Goal: Navigation & Orientation: Find specific page/section

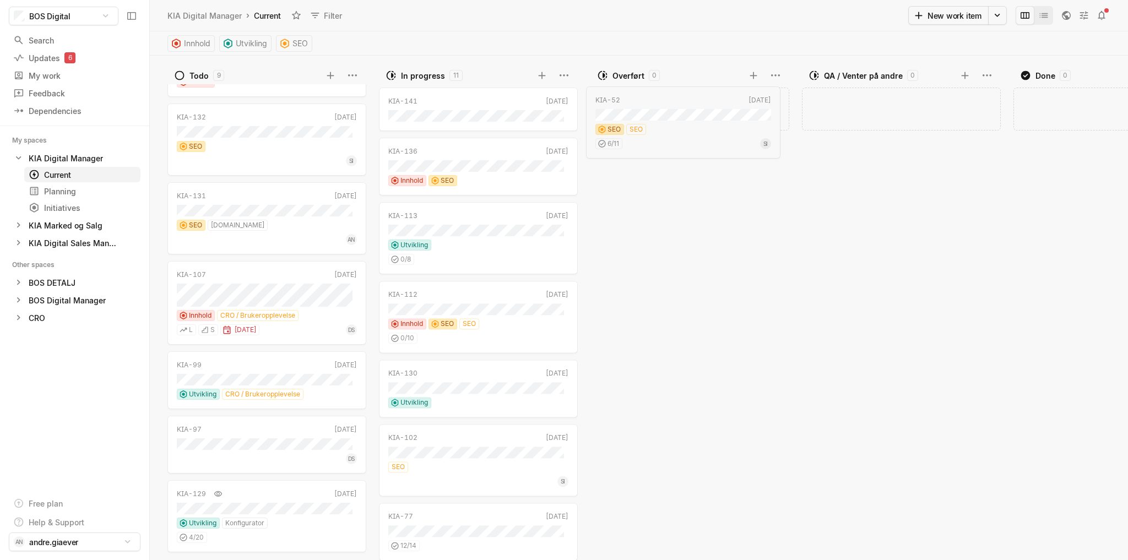
drag, startPoint x: 488, startPoint y: 286, endPoint x: 701, endPoint y: 88, distance: 290.8
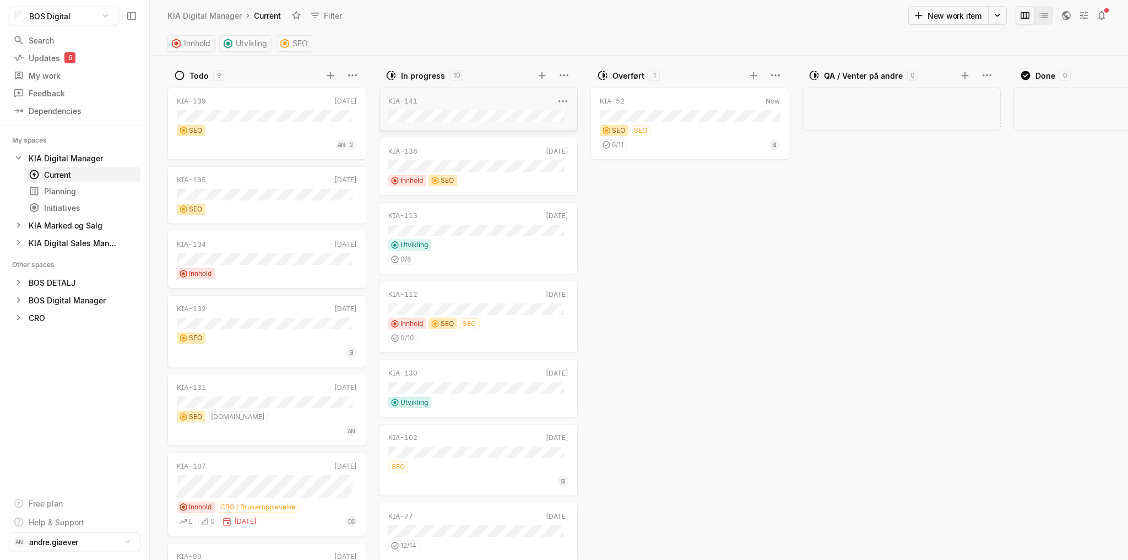
click at [506, 99] on div "KIA-141" at bounding box center [471, 101] width 166 height 10
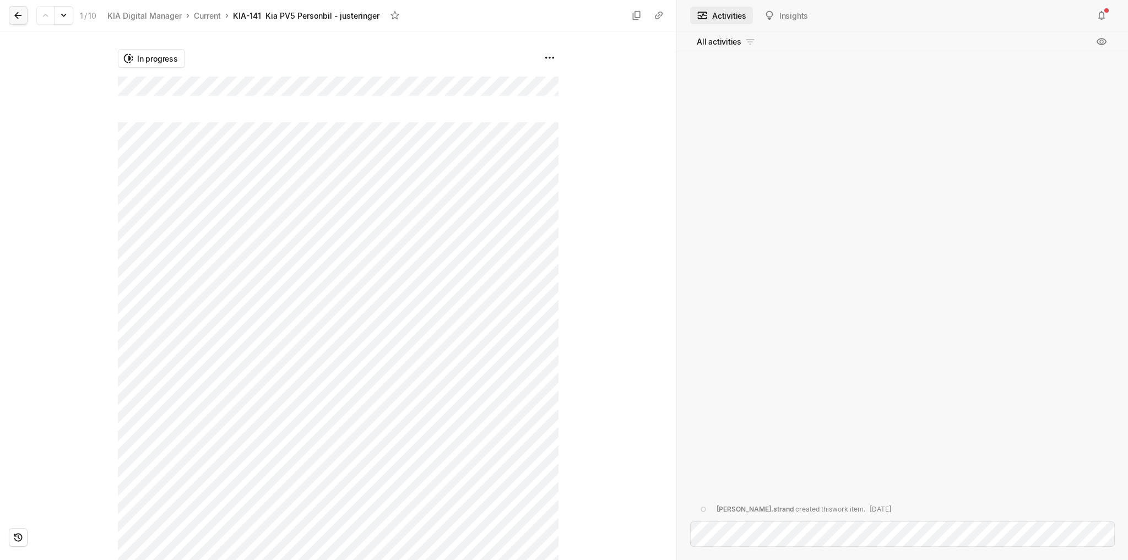
click at [20, 14] on icon at bounding box center [18, 15] width 11 height 11
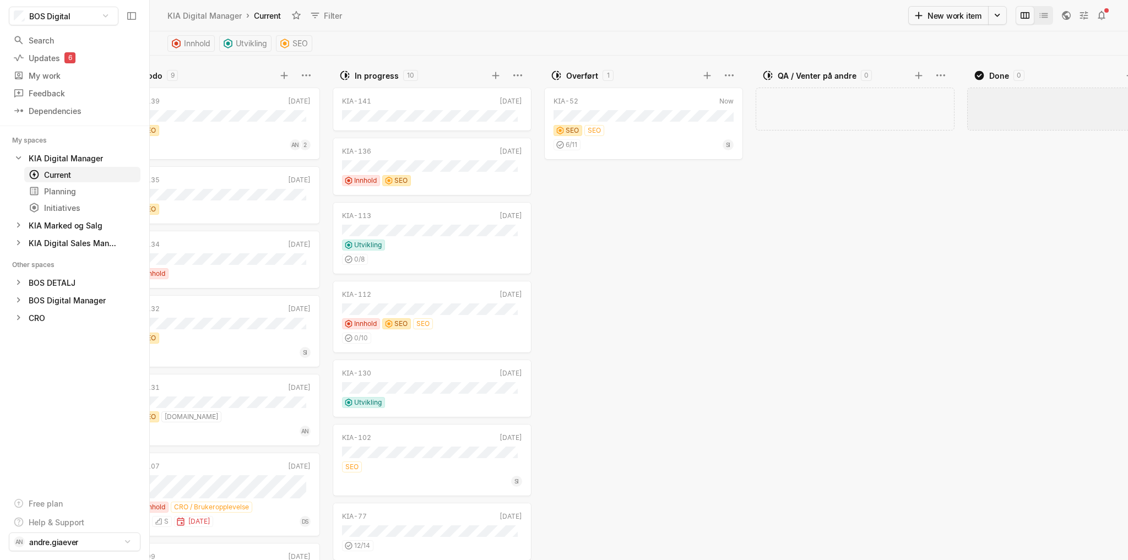
scroll to position [0, 123]
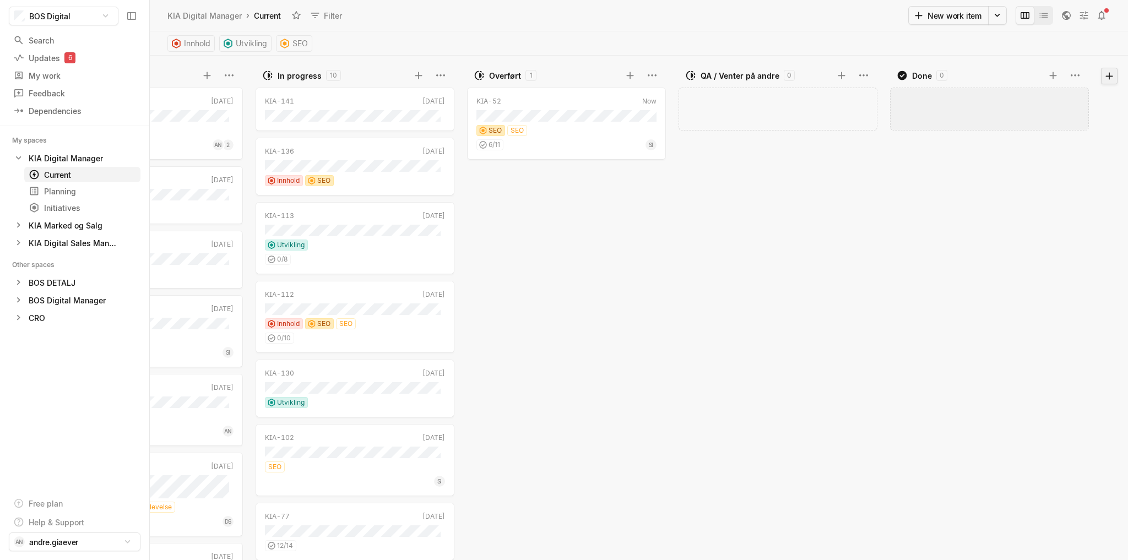
click at [1115, 78] on button at bounding box center [1109, 76] width 17 height 17
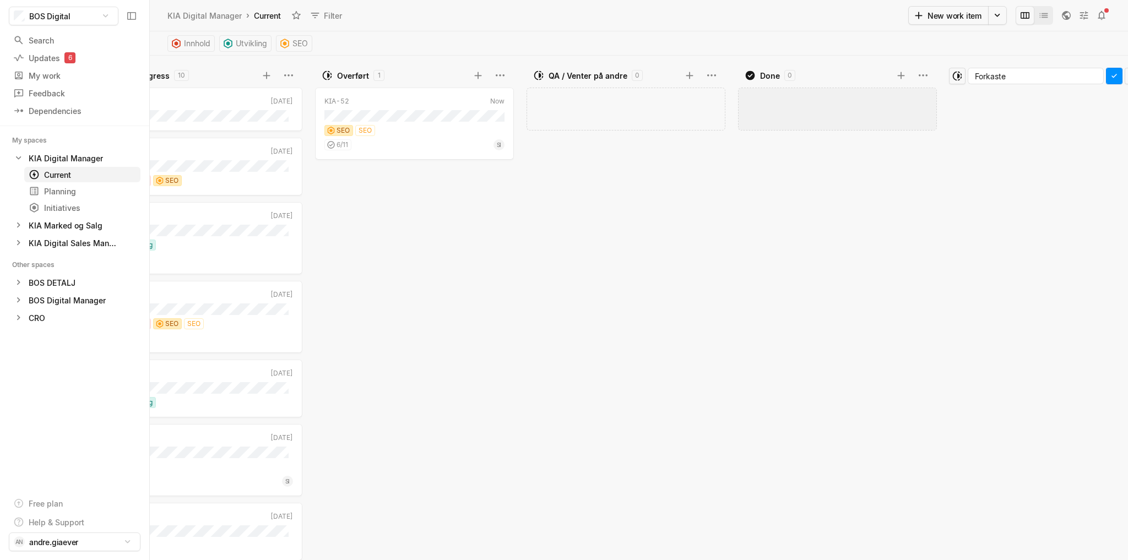
type input "Forkastes"
click at [1109, 75] on icon at bounding box center [1114, 76] width 11 height 11
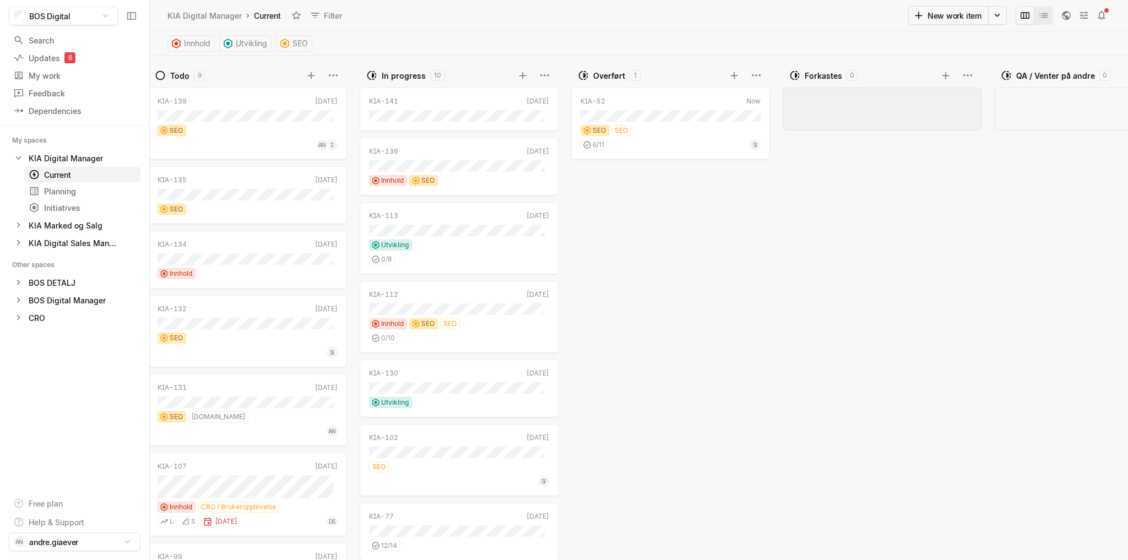
scroll to position [0, 0]
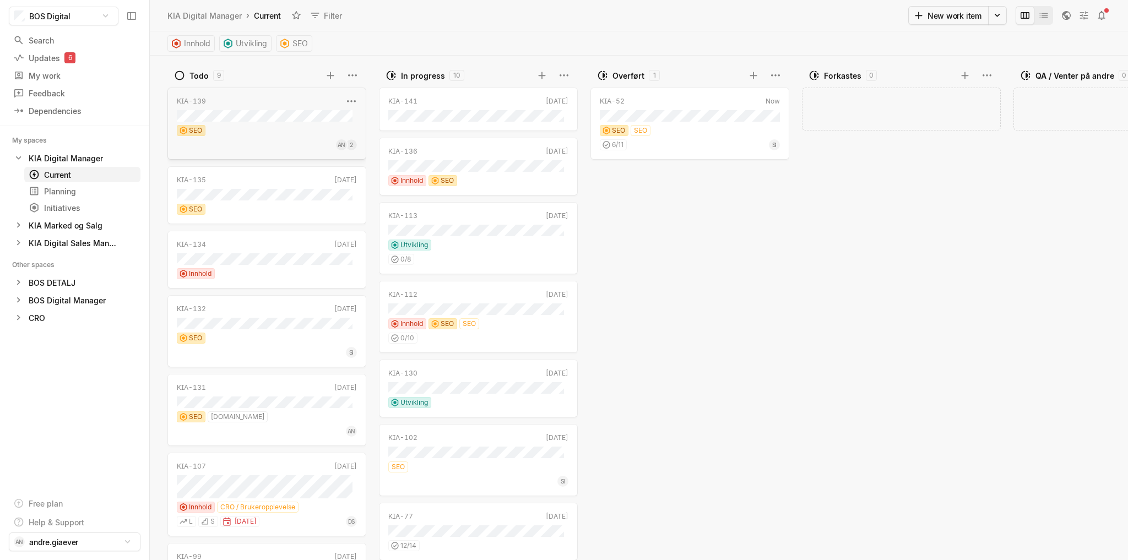
click at [289, 105] on div "KIA-139" at bounding box center [260, 101] width 166 height 10
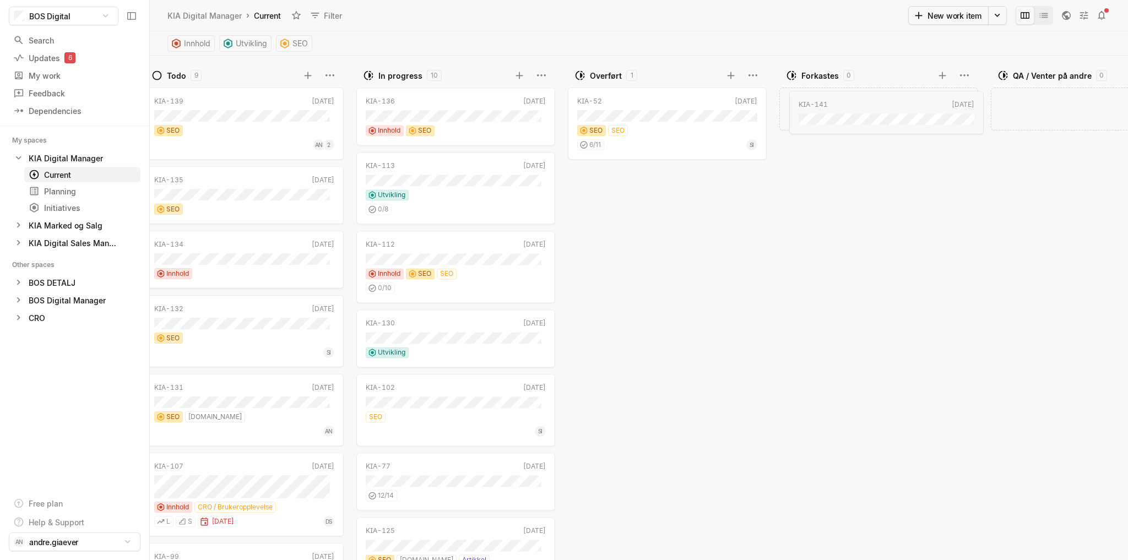
drag, startPoint x: 449, startPoint y: 100, endPoint x: 857, endPoint y: 104, distance: 407.7
click at [479, 101] on div "KIA-136" at bounding box center [446, 101] width 166 height 10
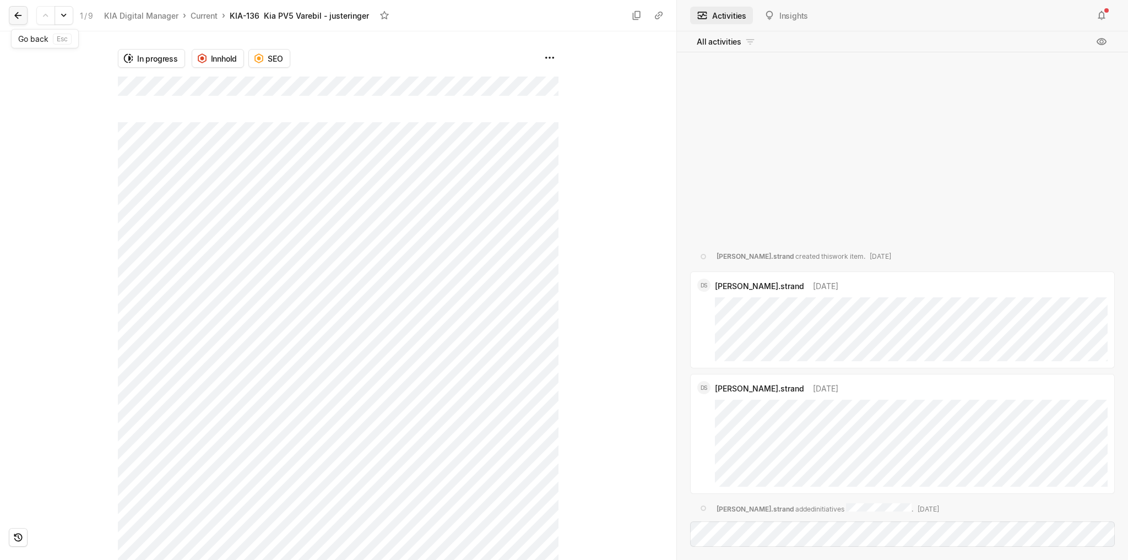
drag, startPoint x: 15, startPoint y: 15, endPoint x: 29, endPoint y: 24, distance: 16.8
click at [15, 15] on icon at bounding box center [17, 15] width 7 height 7
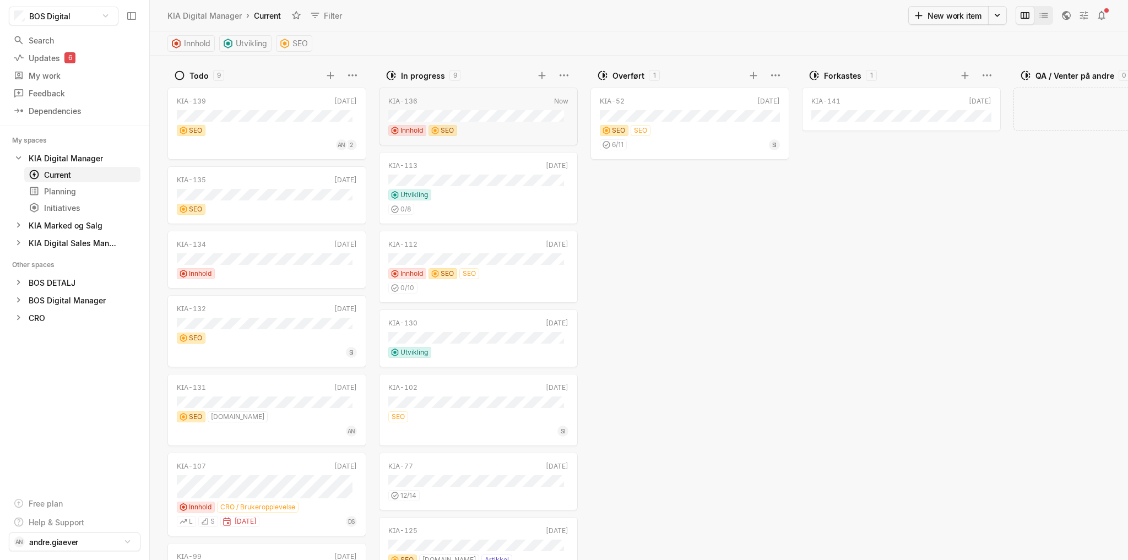
scroll to position [0, 25]
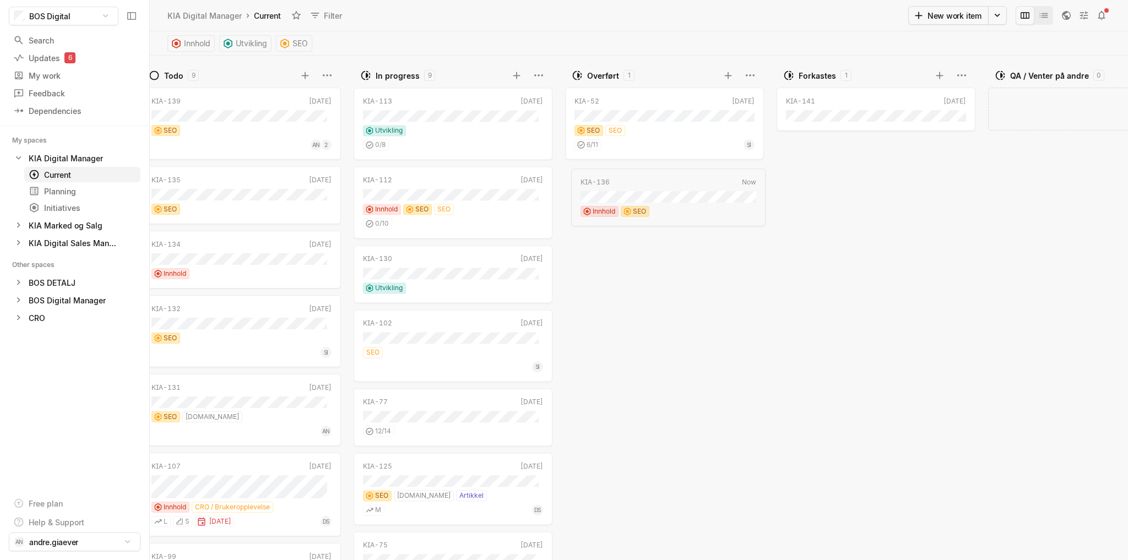
drag, startPoint x: 469, startPoint y: 106, endPoint x: 691, endPoint y: 187, distance: 236.5
click at [450, 98] on div "KIA-113" at bounding box center [446, 101] width 166 height 10
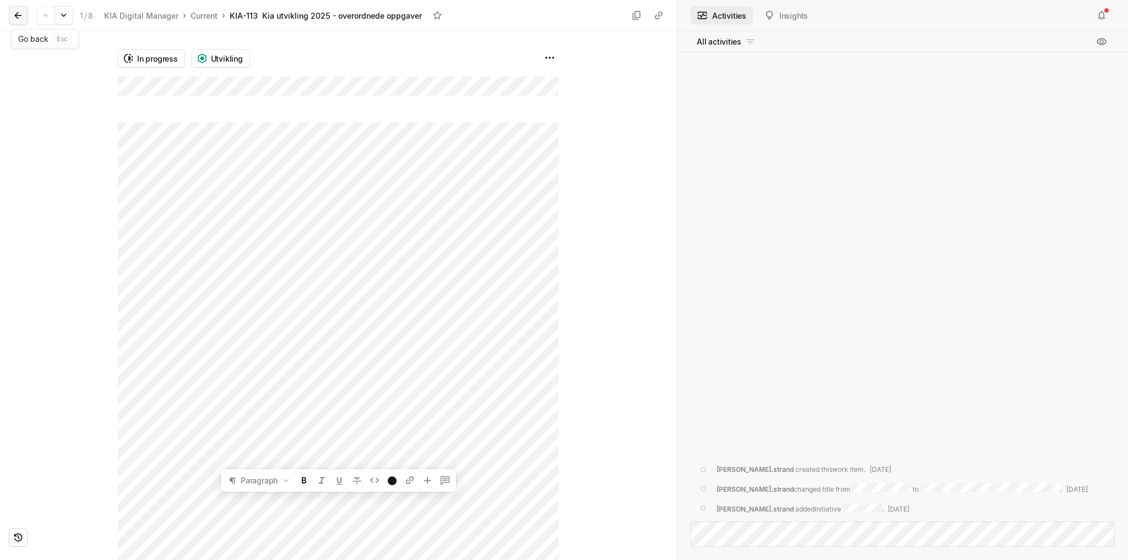
click at [18, 15] on icon at bounding box center [17, 15] width 7 height 7
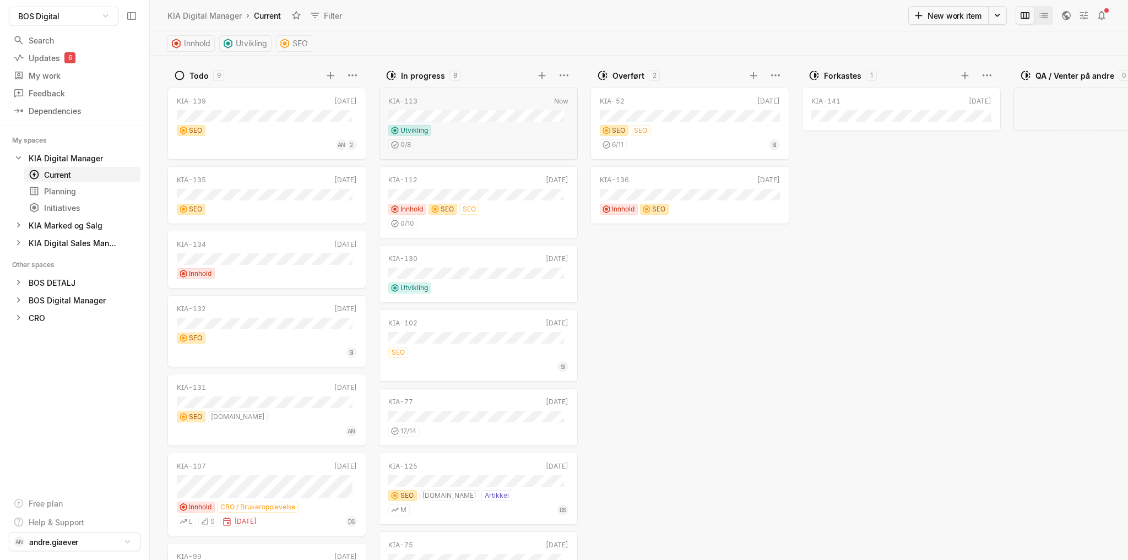
scroll to position [0, 25]
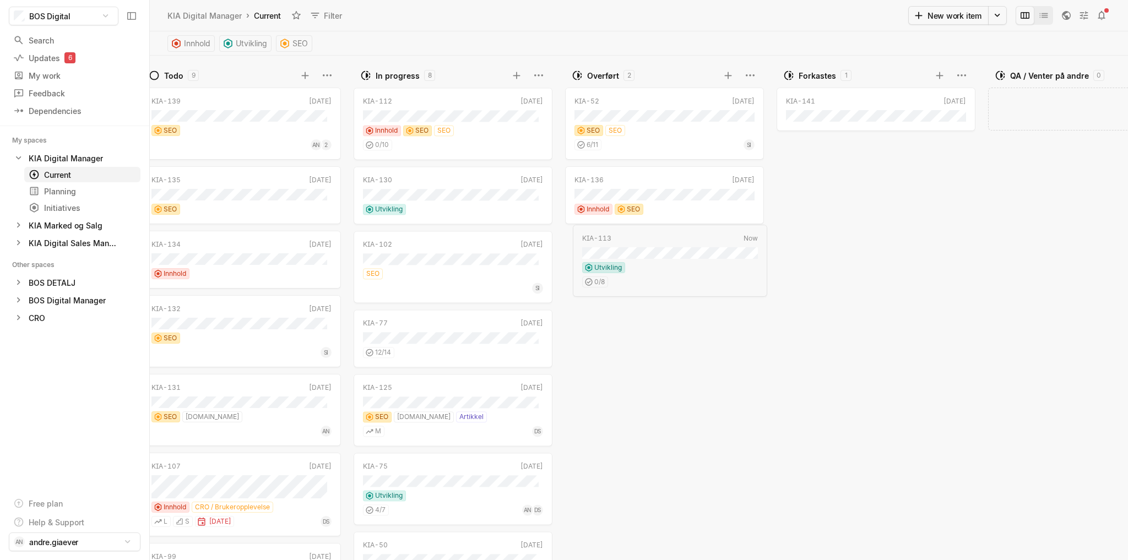
drag, startPoint x: 436, startPoint y: 99, endPoint x: 660, endPoint y: 236, distance: 262.4
click at [497, 126] on div "Innhold SEO SEO" at bounding box center [453, 130] width 180 height 11
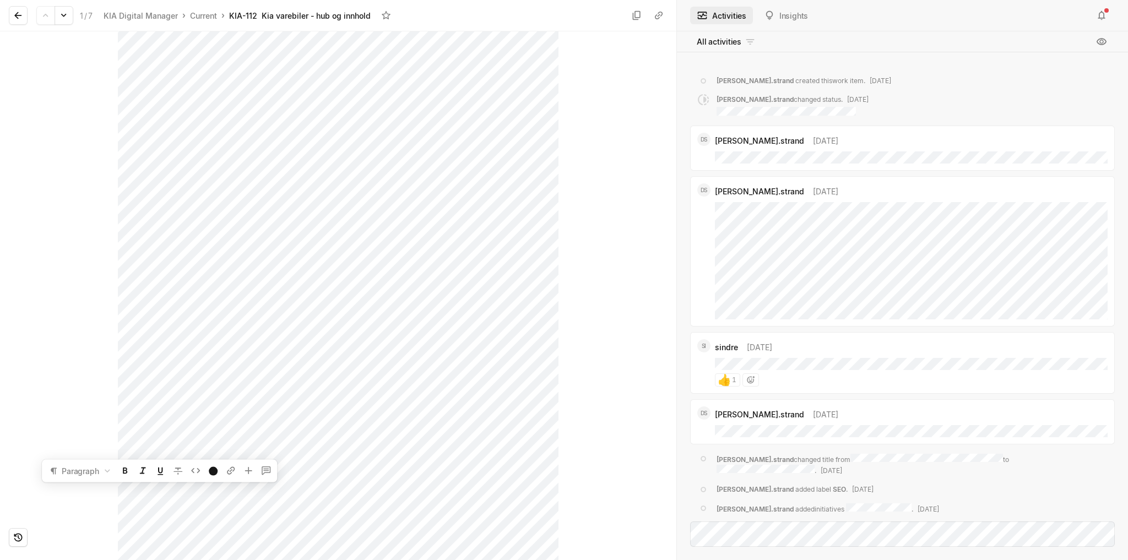
scroll to position [578, 0]
click at [575, 277] on div "In progress Innhold SEO SEO" at bounding box center [338, 295] width 677 height 529
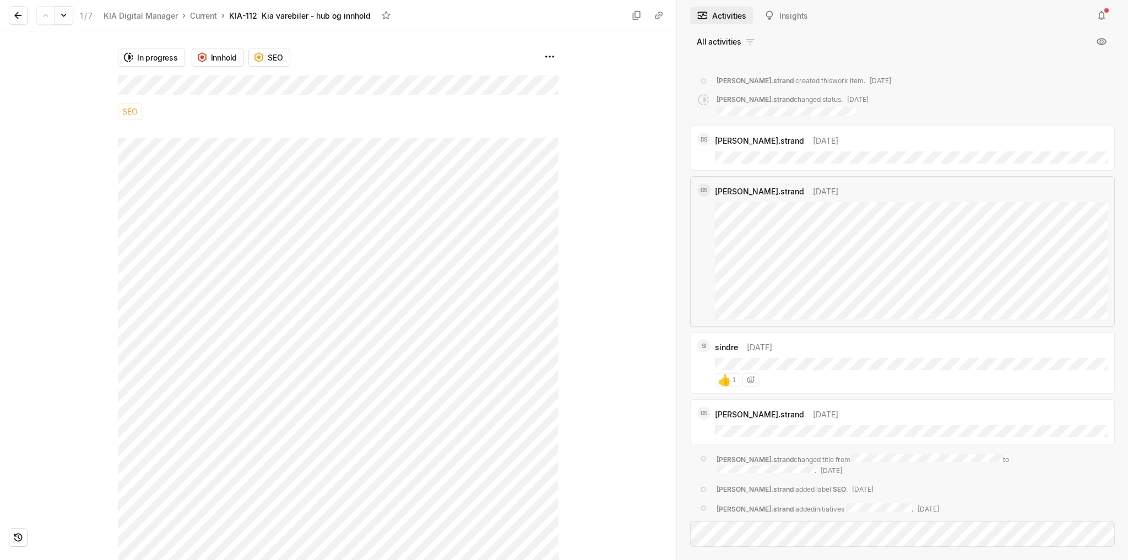
scroll to position [0, 0]
click at [18, 12] on icon at bounding box center [17, 15] width 7 height 7
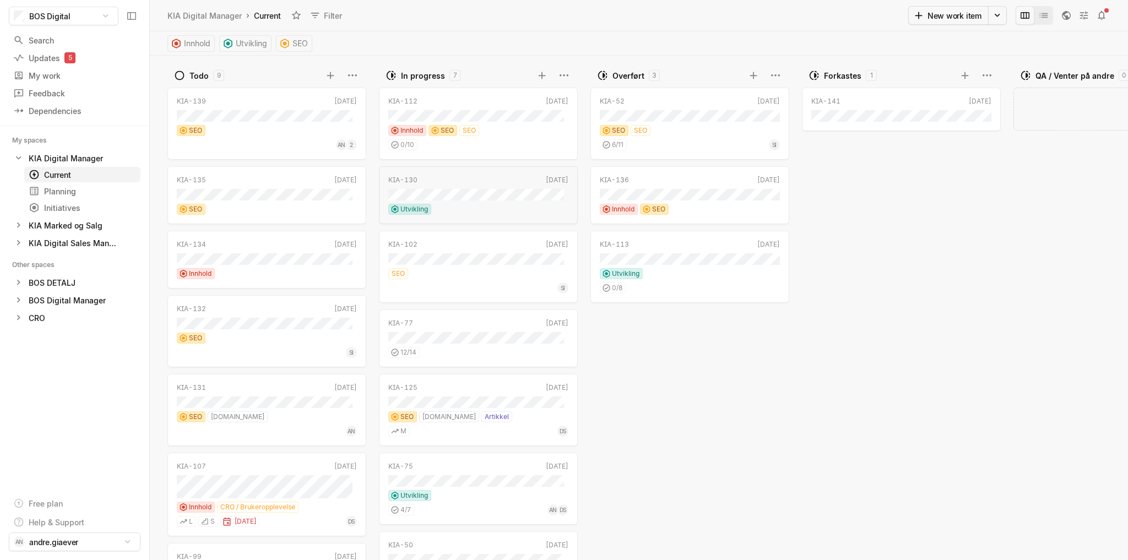
scroll to position [0, 25]
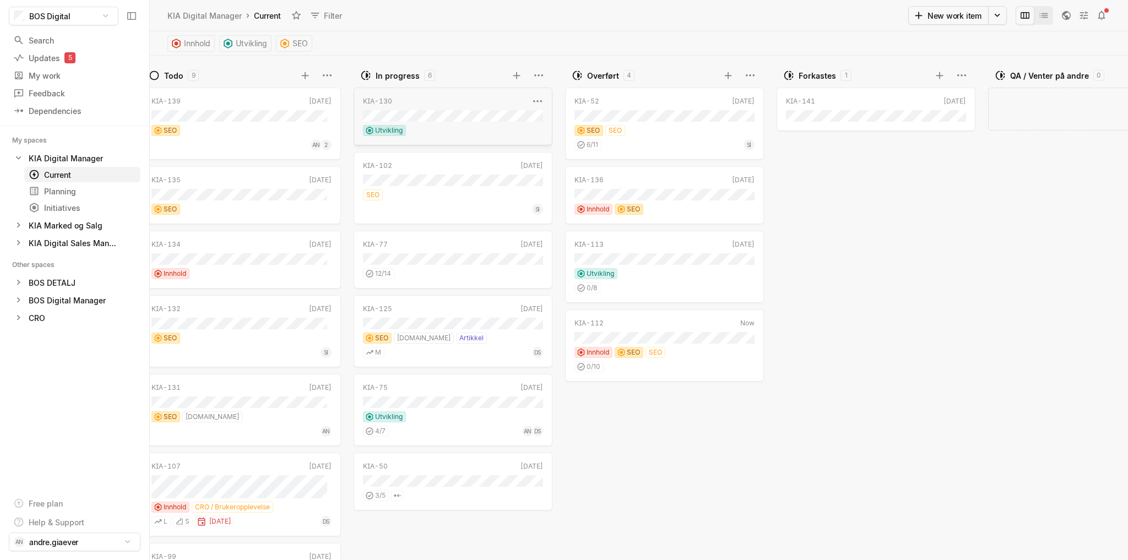
click at [441, 101] on div "KIA-130" at bounding box center [446, 101] width 166 height 10
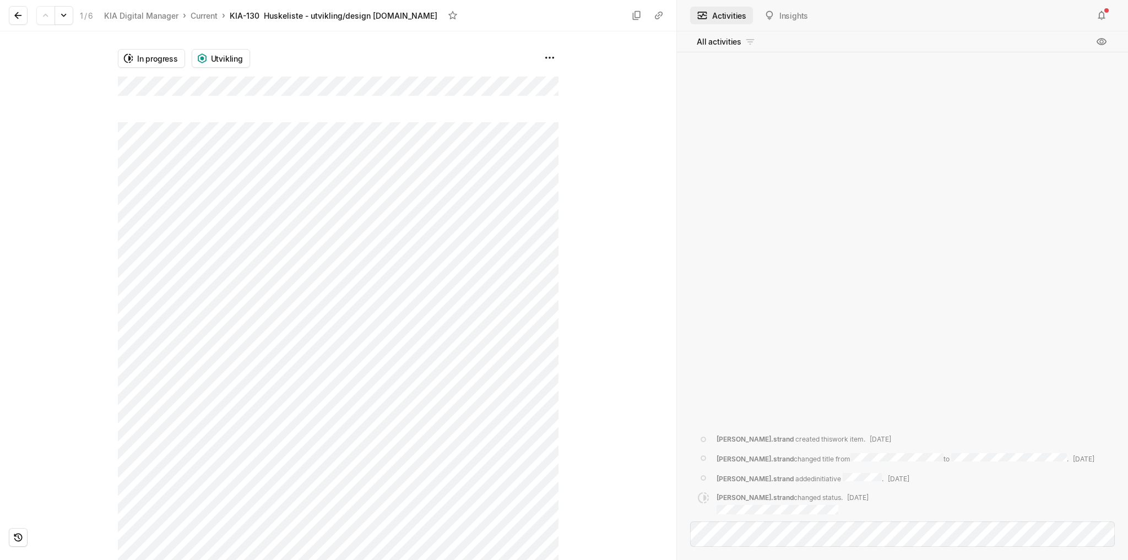
click at [256, 156] on div "In progress Utvikling" at bounding box center [338, 295] width 441 height 529
drag, startPoint x: 144, startPoint y: 96, endPoint x: 110, endPoint y: 82, distance: 37.3
click at [144, 96] on div "In progress Utvikling" at bounding box center [338, 76] width 441 height 91
click at [441, 474] on div "In progress Utvikling" at bounding box center [338, 295] width 441 height 529
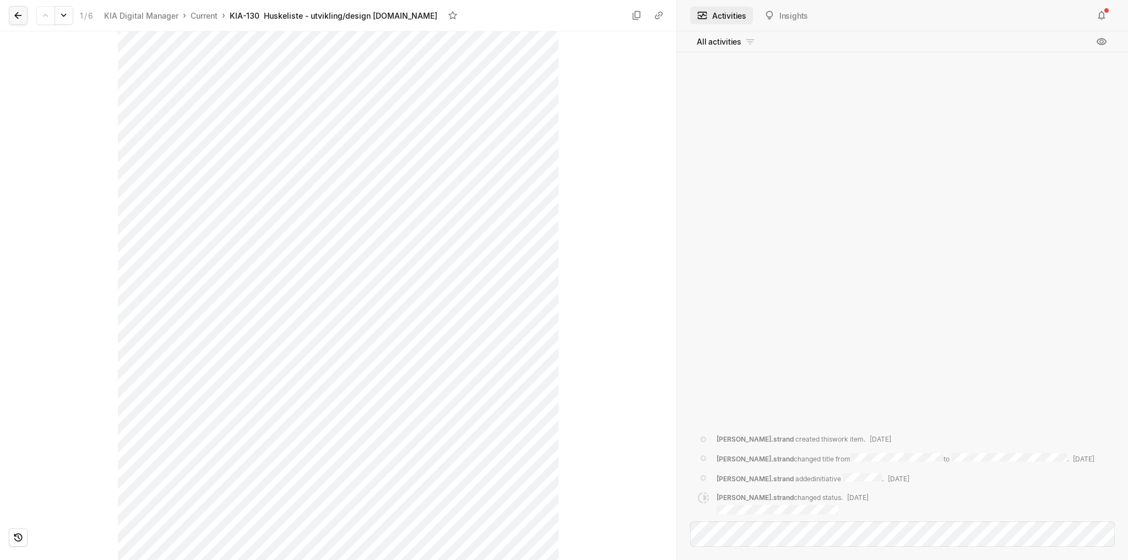
click at [13, 10] on icon at bounding box center [18, 15] width 11 height 11
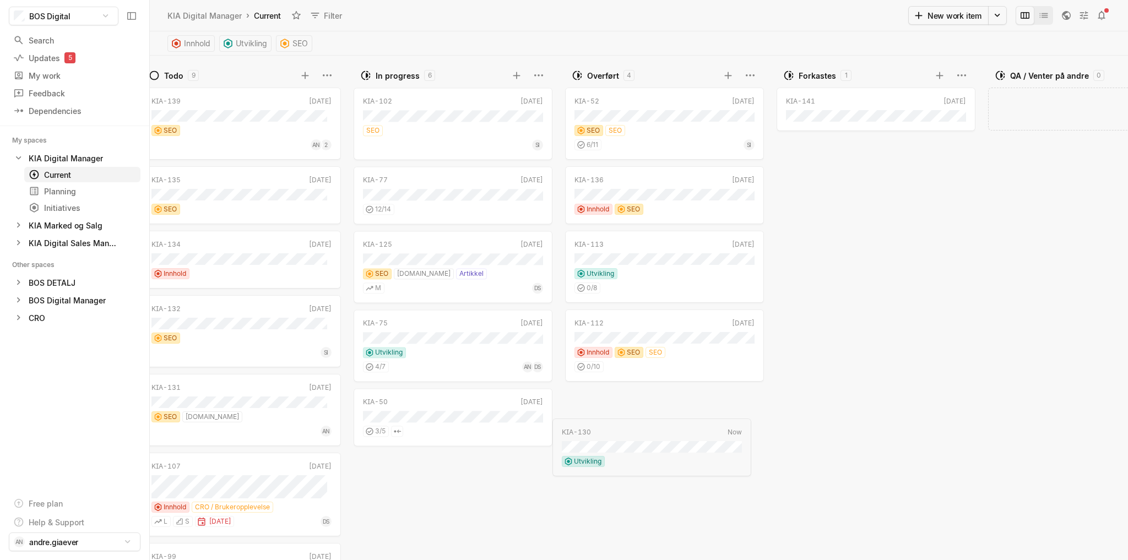
scroll to position [4, 25]
drag, startPoint x: 488, startPoint y: 100, endPoint x: 697, endPoint y: 401, distance: 366.2
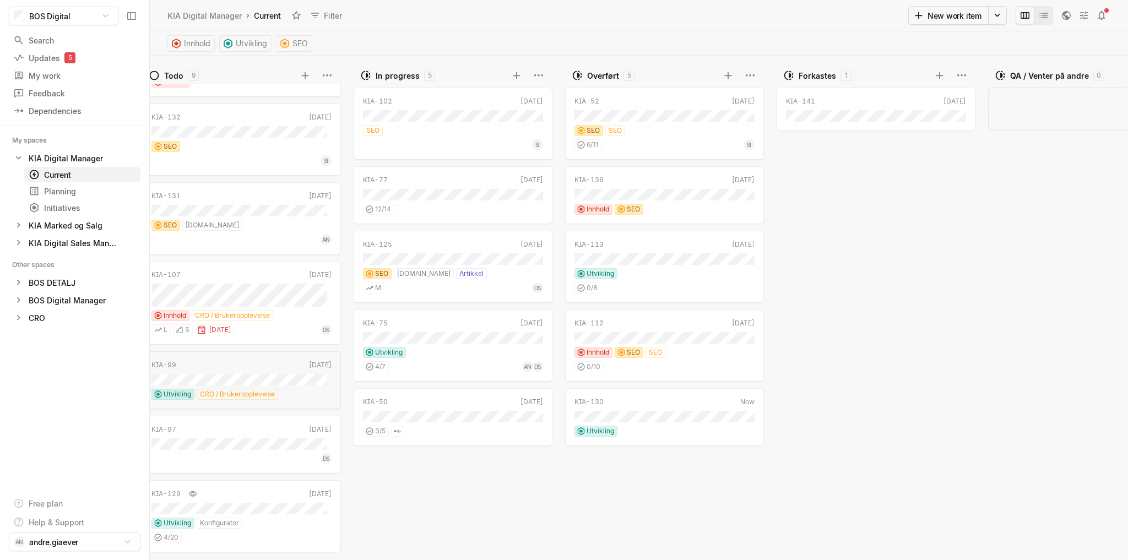
scroll to position [0, 0]
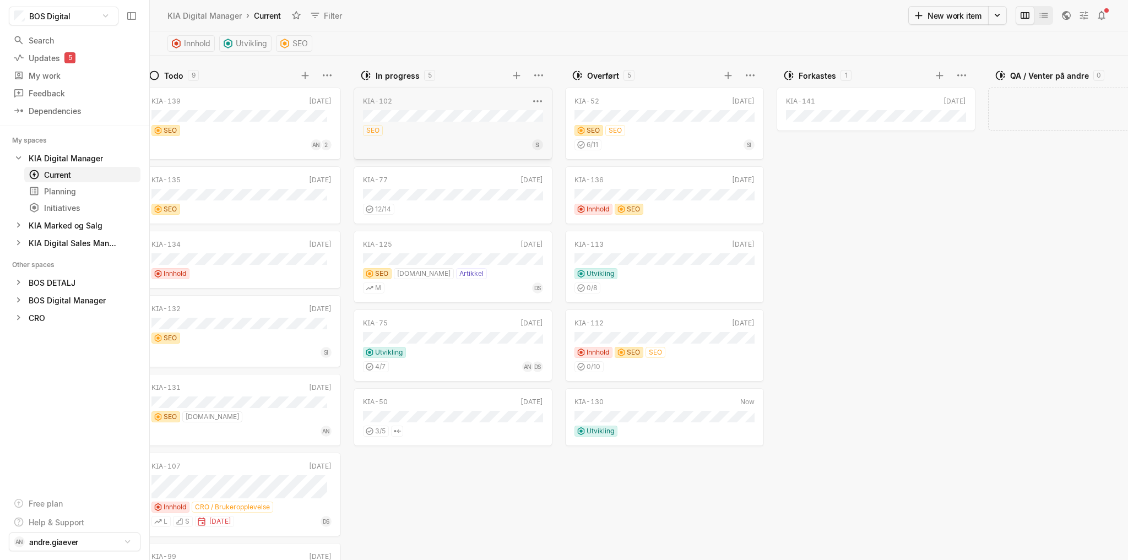
click at [447, 119] on div "KIA-102 [DATE] SEO SI" at bounding box center [453, 124] width 199 height 72
drag, startPoint x: 476, startPoint y: 134, endPoint x: 698, endPoint y: 507, distance: 433.8
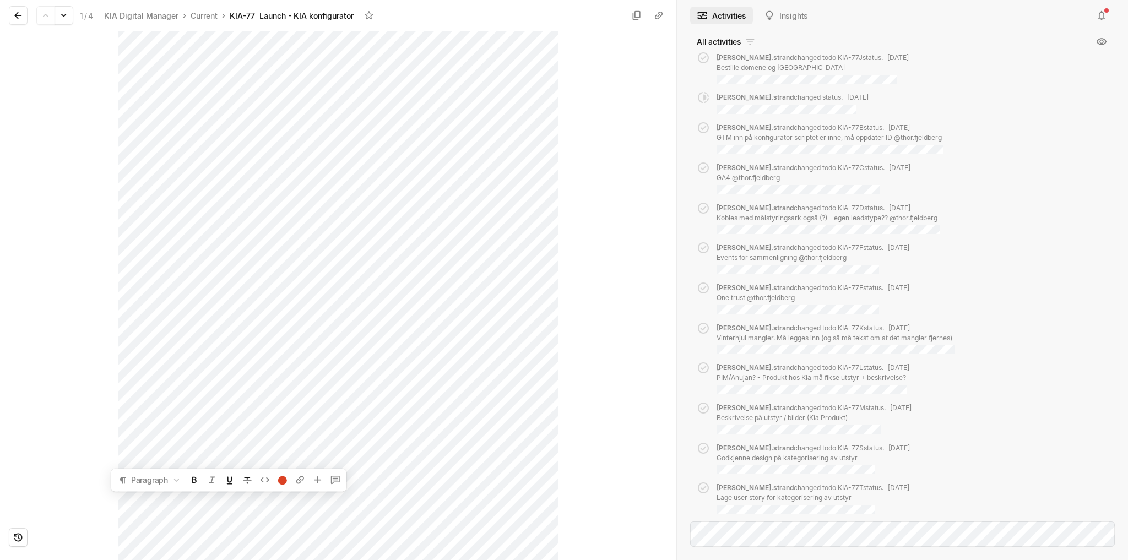
scroll to position [1117, 0]
click at [20, 13] on icon at bounding box center [18, 15] width 11 height 11
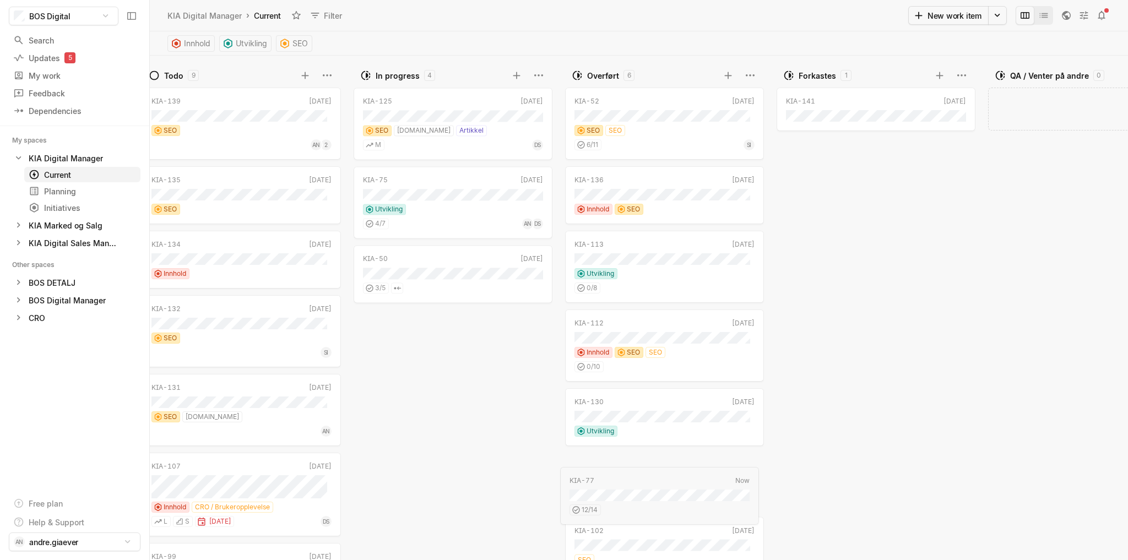
scroll to position [4, 25]
drag, startPoint x: 473, startPoint y: 96, endPoint x: 687, endPoint y: 534, distance: 487.2
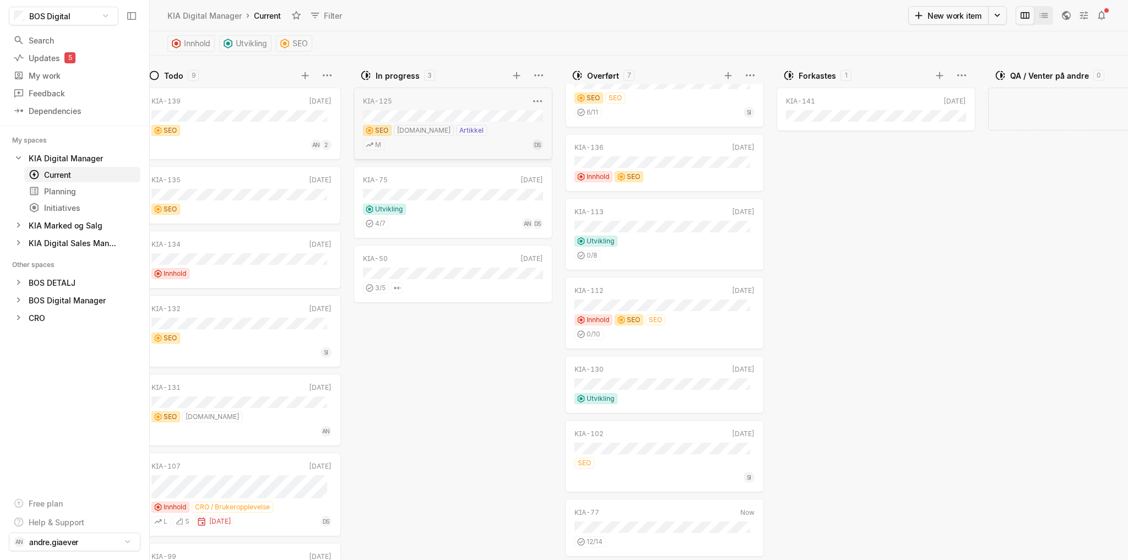
click at [462, 101] on div "KIA-125" at bounding box center [446, 101] width 166 height 10
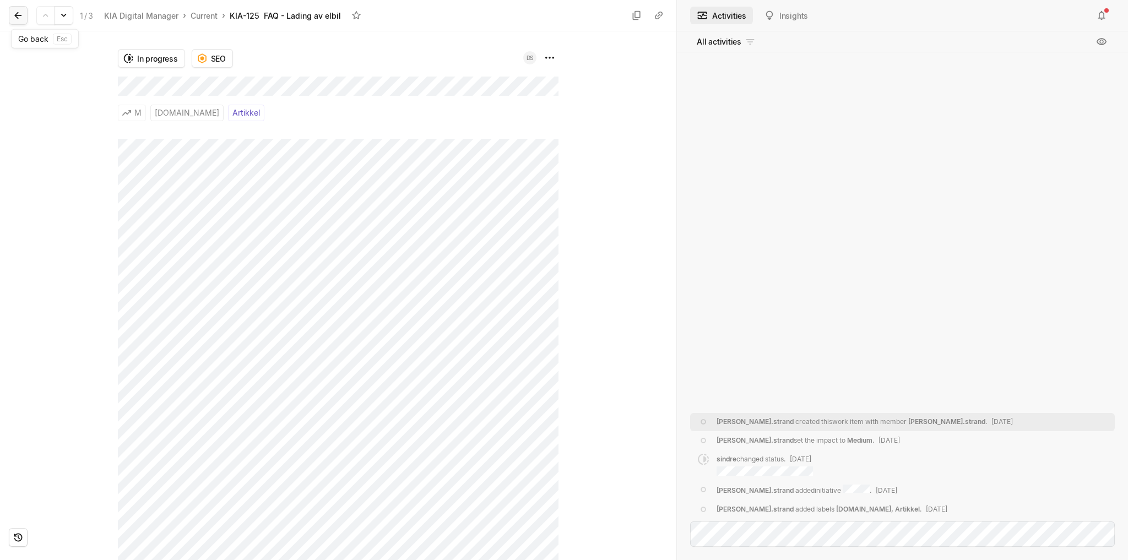
click at [15, 13] on icon at bounding box center [18, 15] width 11 height 11
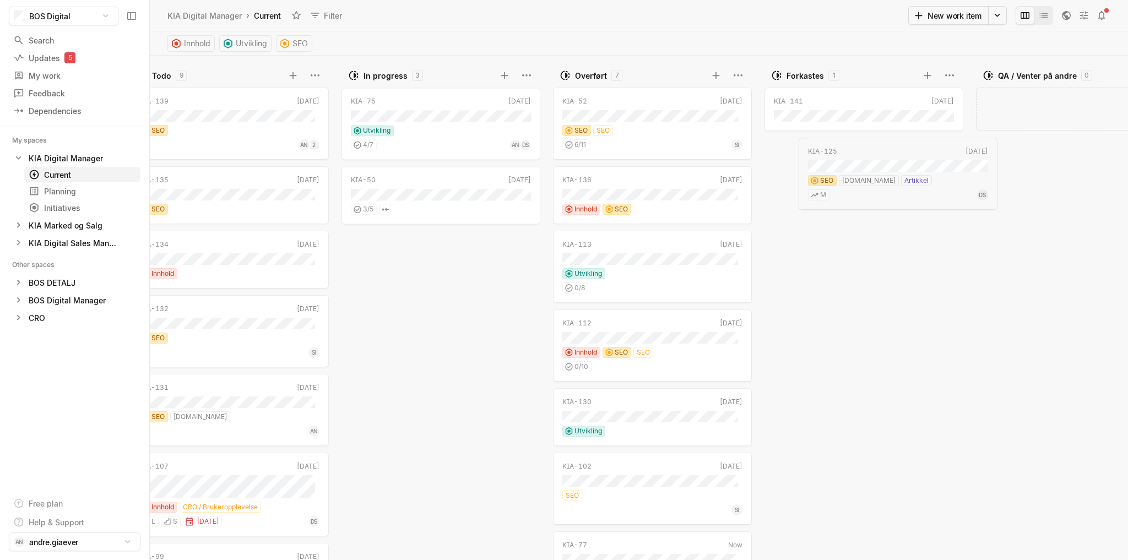
scroll to position [0, 37]
click at [463, 102] on div "KIA-75" at bounding box center [434, 101] width 166 height 10
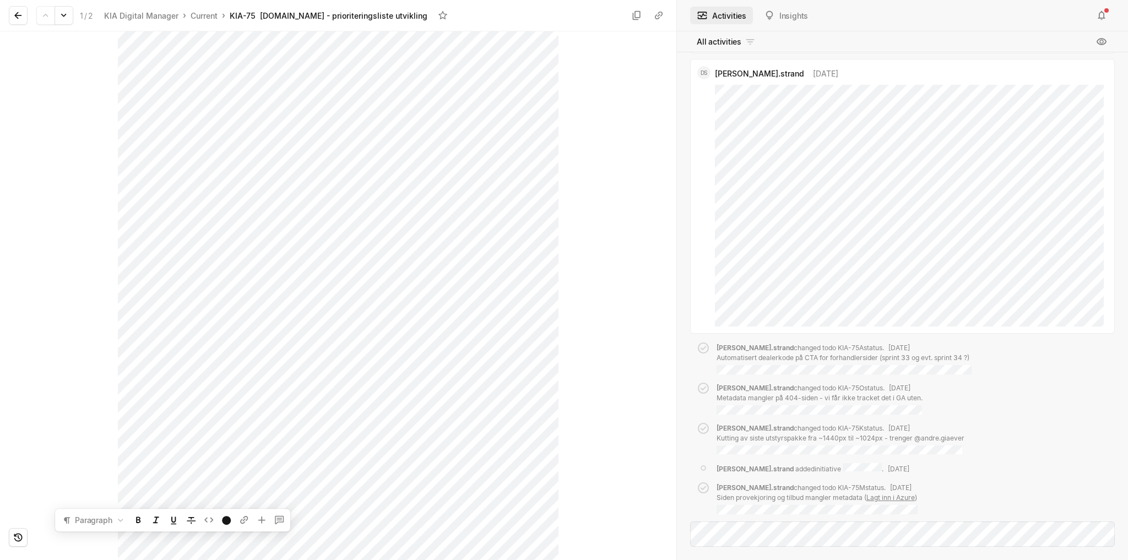
scroll to position [826, 0]
click at [18, 14] on icon at bounding box center [18, 15] width 11 height 11
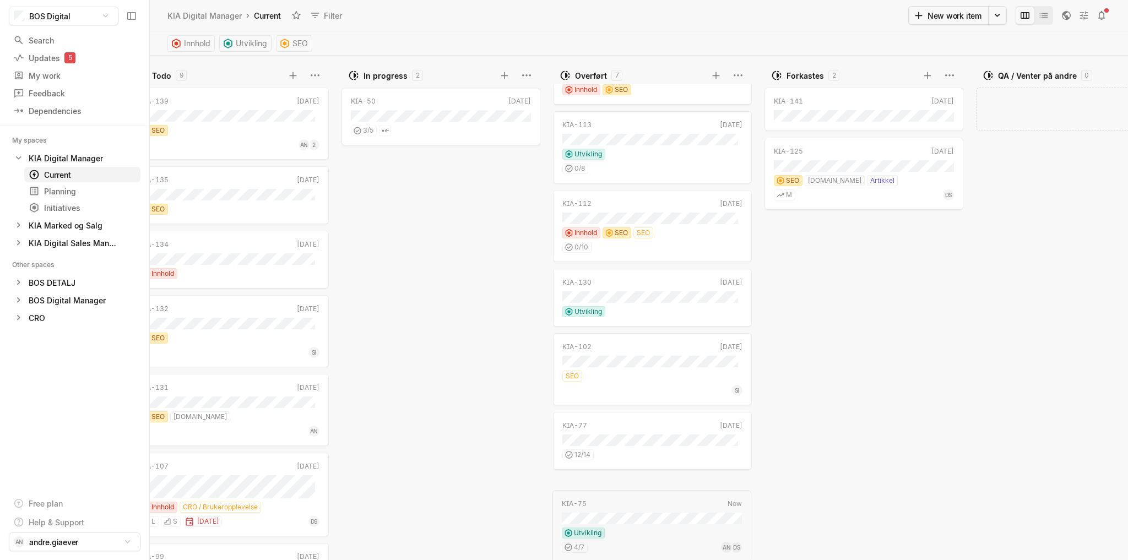
scroll to position [120, 0]
drag, startPoint x: 423, startPoint y: 101, endPoint x: 637, endPoint y: 495, distance: 447.7
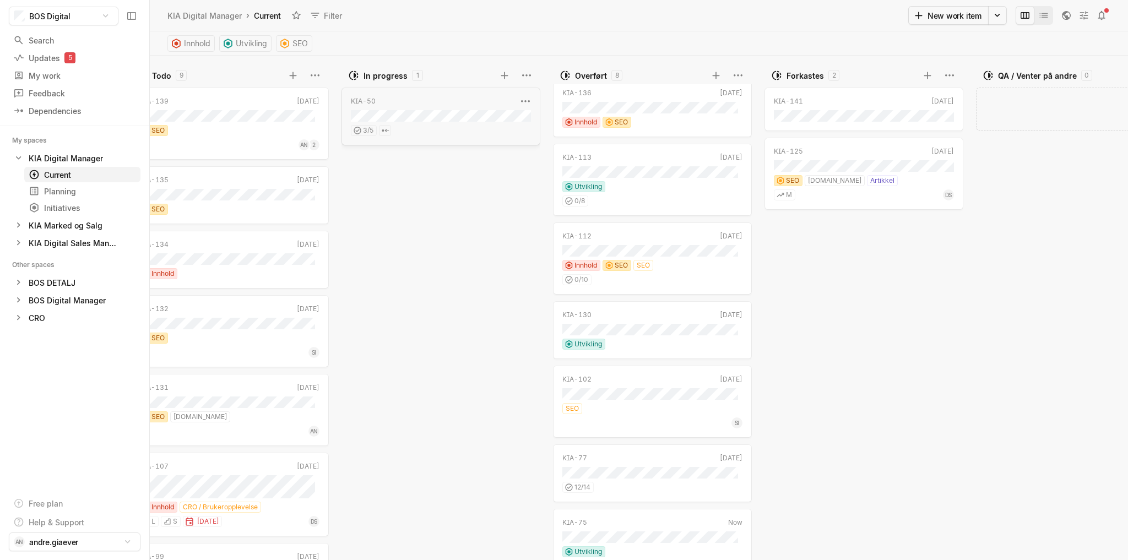
click at [418, 102] on div "KIA-50" at bounding box center [434, 101] width 166 height 10
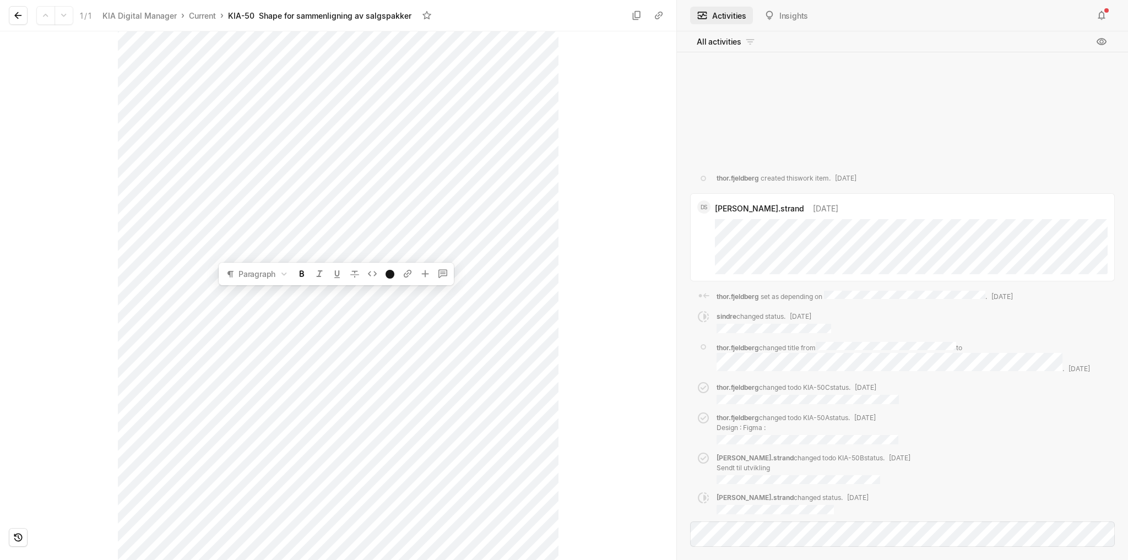
scroll to position [547, 0]
click at [664, 509] on div "In progress" at bounding box center [338, 295] width 677 height 529
click at [610, 242] on div "In progress" at bounding box center [338, 295] width 677 height 529
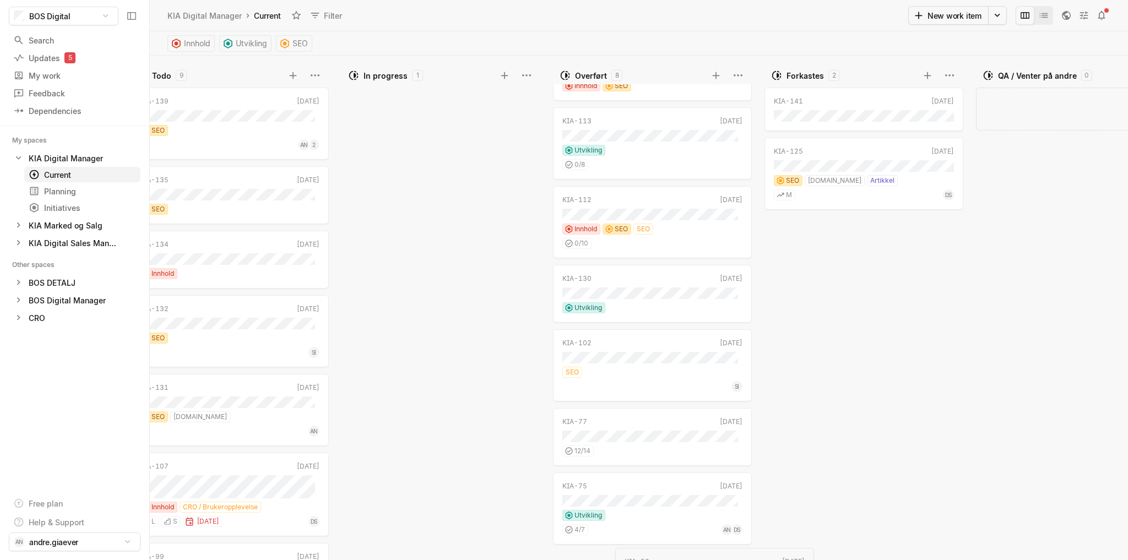
scroll to position [184, 0]
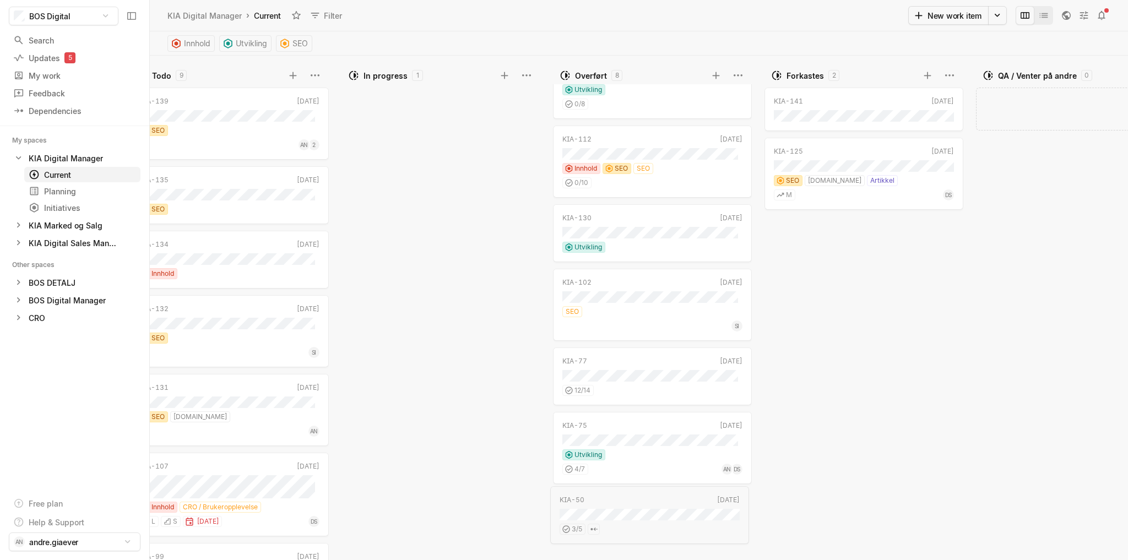
drag, startPoint x: 460, startPoint y: 100, endPoint x: 674, endPoint y: 502, distance: 456.5
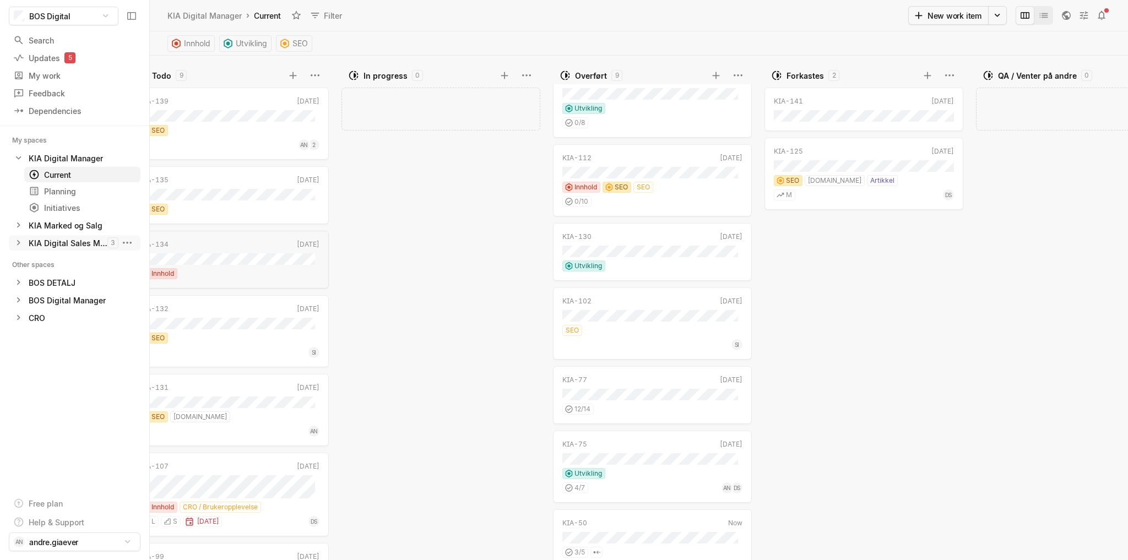
click at [77, 241] on div "KIA Digital Sales Manager" at bounding box center [68, 243] width 79 height 12
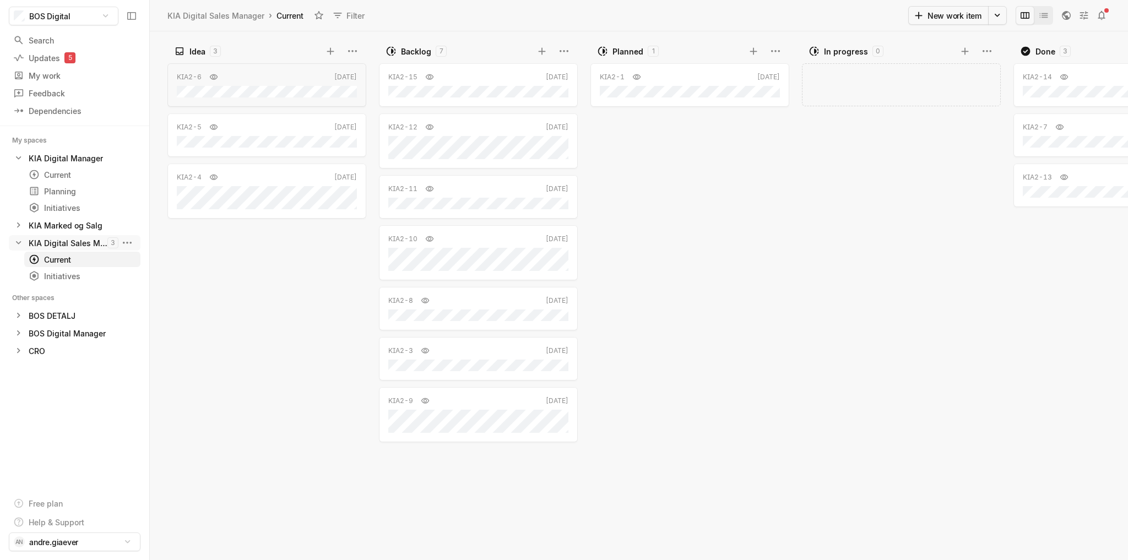
click at [77, 241] on div "KIA Digital Sales Manager" at bounding box center [68, 243] width 79 height 12
click at [75, 225] on div "KIA Marked og Salg" at bounding box center [66, 226] width 74 height 12
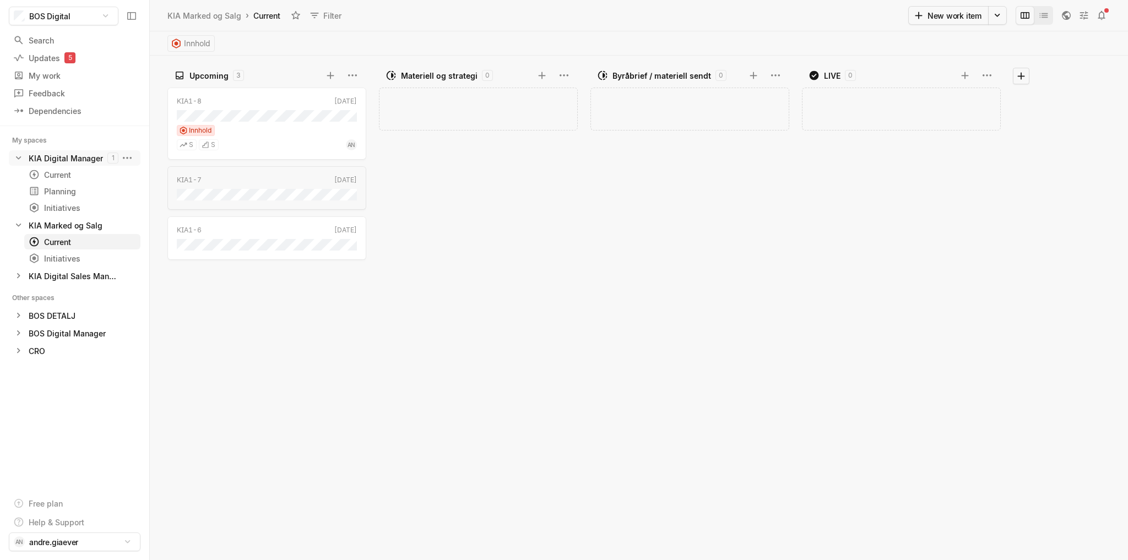
click at [67, 158] on div "KIA Digital Manager" at bounding box center [66, 159] width 74 height 12
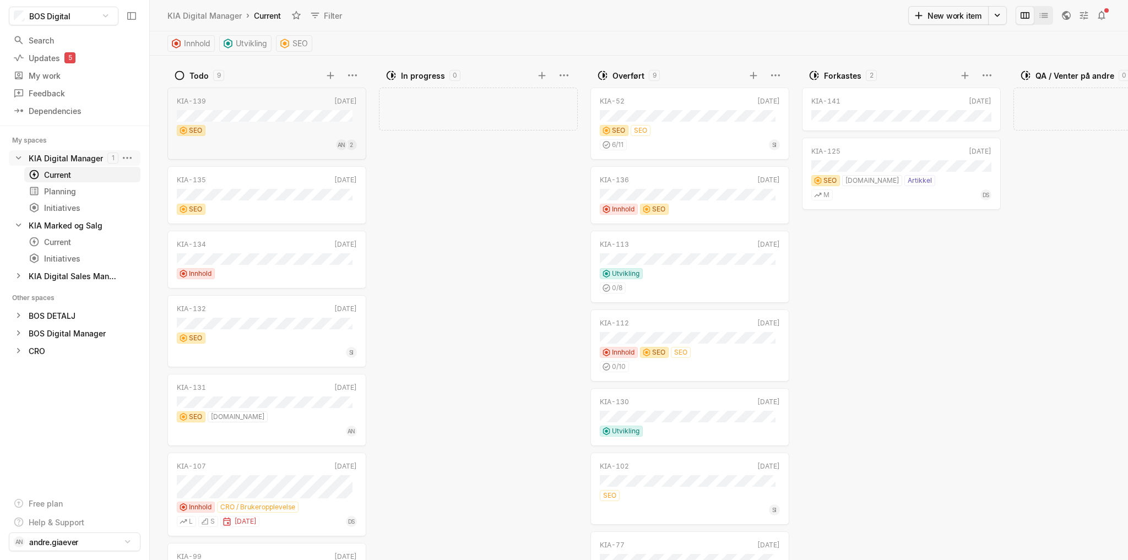
scroll to position [0, 37]
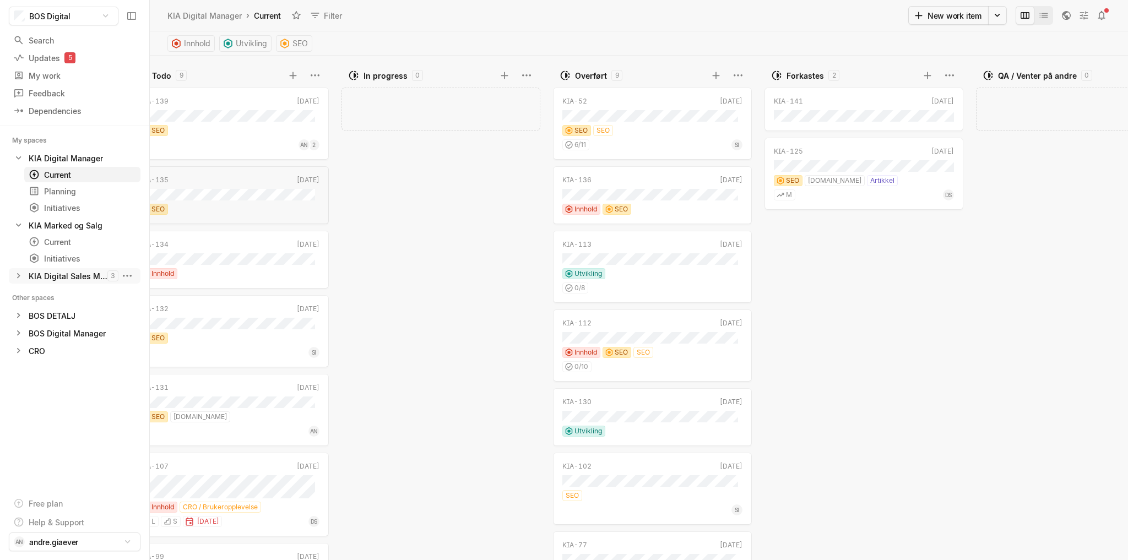
click at [60, 274] on div "KIA Digital Sales Manager" at bounding box center [68, 277] width 79 height 12
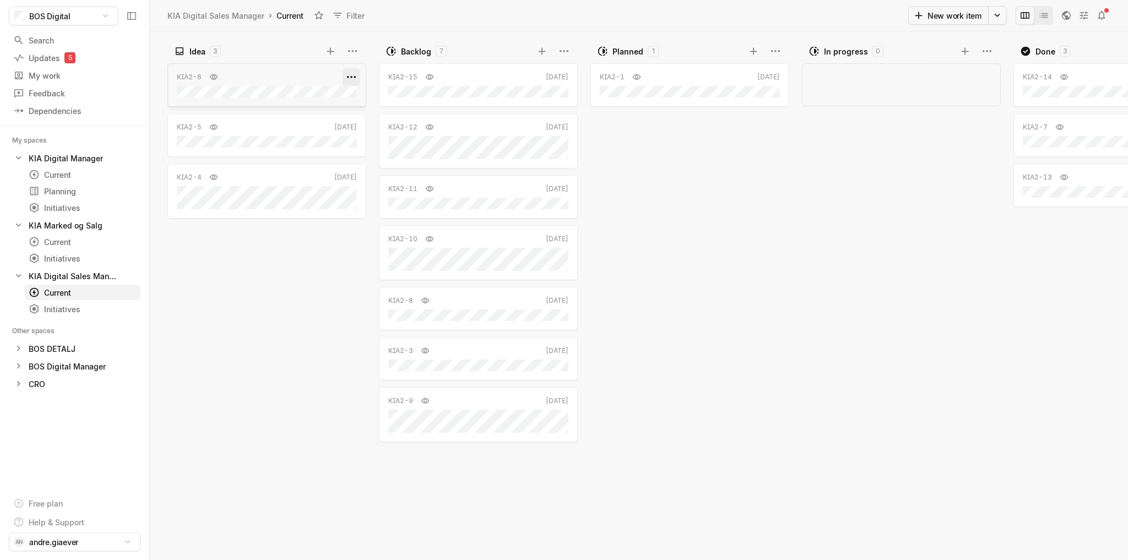
click at [349, 75] on html "BOS Digital Search / Updates 5 g then u My work = Feedback g then f Dependencie…" at bounding box center [564, 280] width 1128 height 560
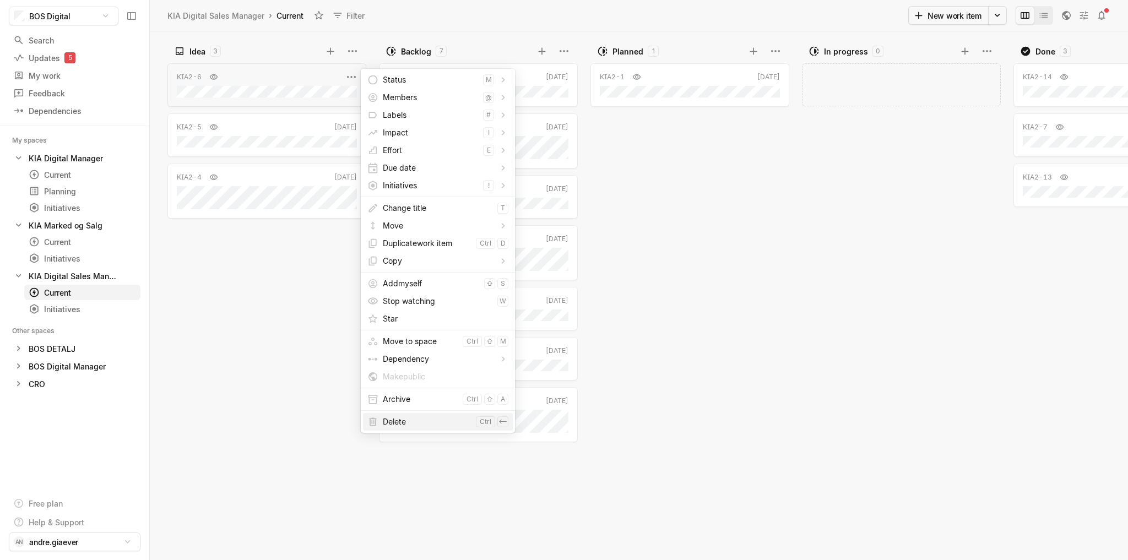
click at [395, 421] on span "Delete" at bounding box center [427, 422] width 89 height 18
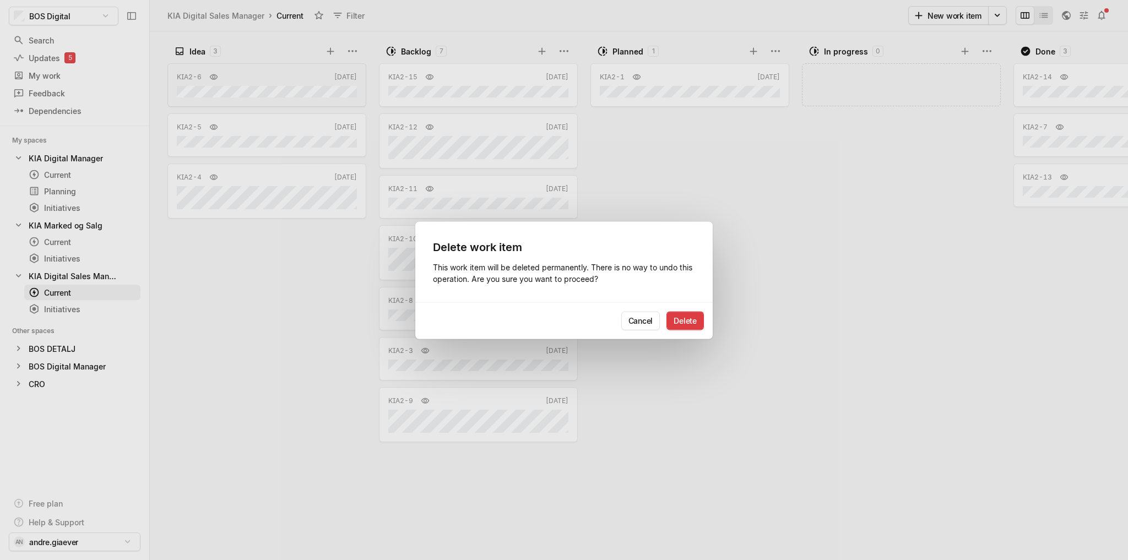
click at [688, 323] on button "Delete" at bounding box center [685, 320] width 37 height 19
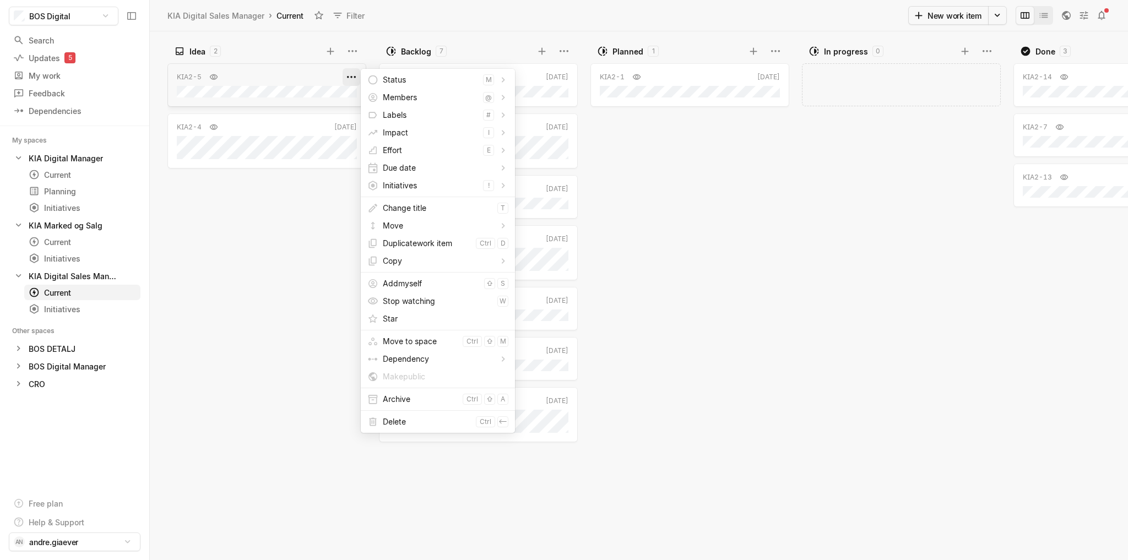
click at [352, 75] on html "BOS Digital Search / Updates 5 g then u My work = Feedback g then f Dependencie…" at bounding box center [564, 280] width 1128 height 560
click at [405, 423] on span "Delete" at bounding box center [427, 422] width 89 height 18
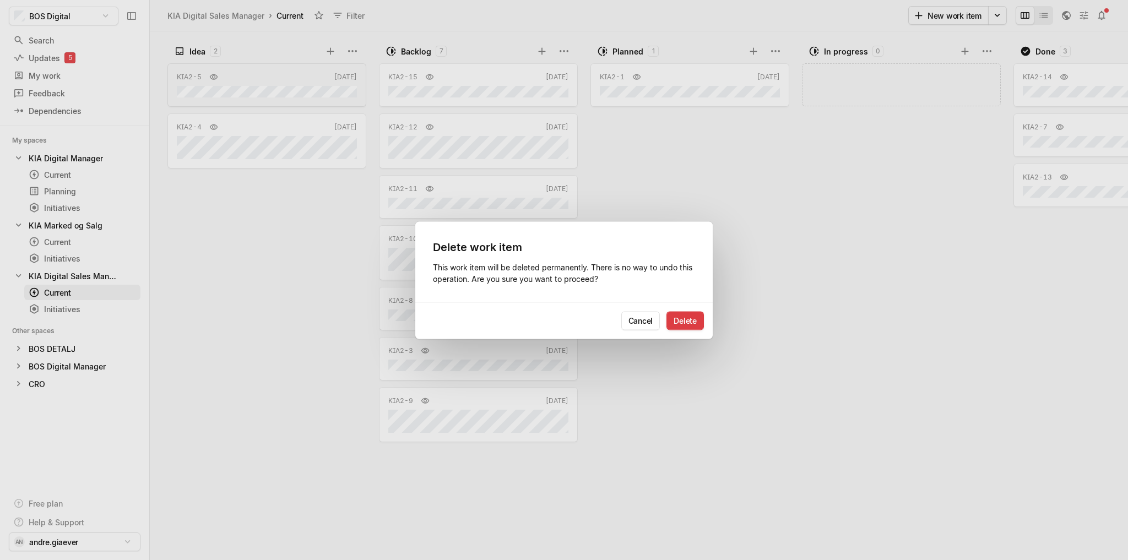
click at [696, 321] on button "Delete" at bounding box center [685, 320] width 37 height 19
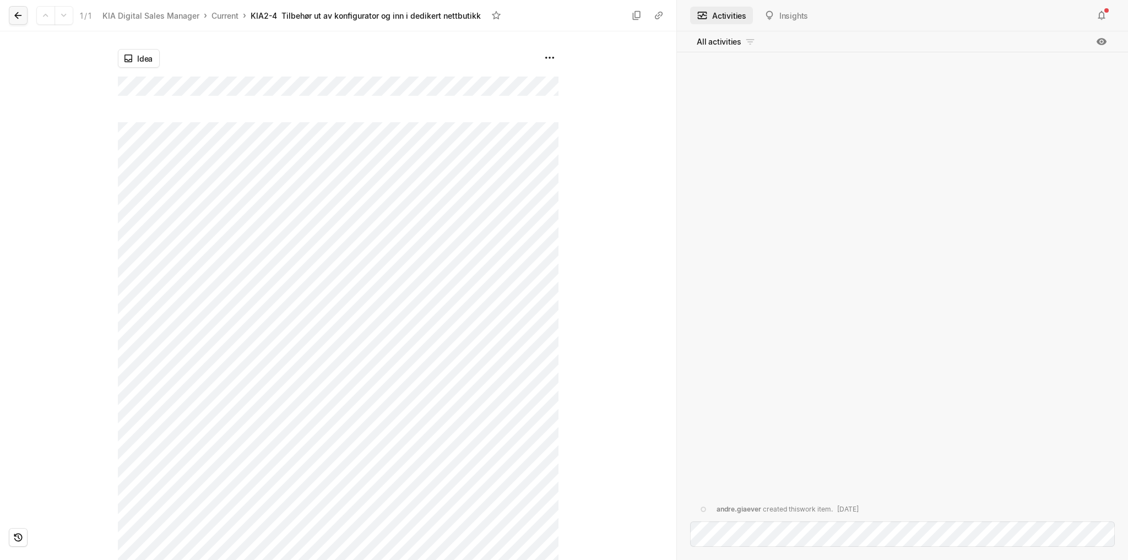
click at [16, 14] on icon at bounding box center [17, 15] width 7 height 7
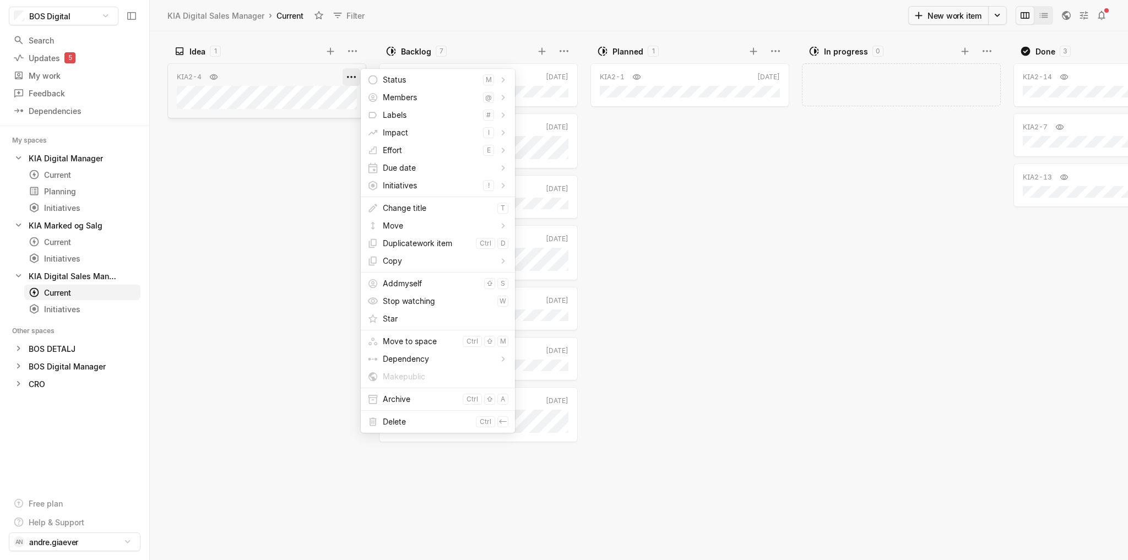
click at [353, 77] on html "BOS Digital Search / Updates 5 g then u My work = Feedback g then f Dependencie…" at bounding box center [564, 280] width 1128 height 560
click at [402, 420] on span "Delete" at bounding box center [427, 422] width 89 height 18
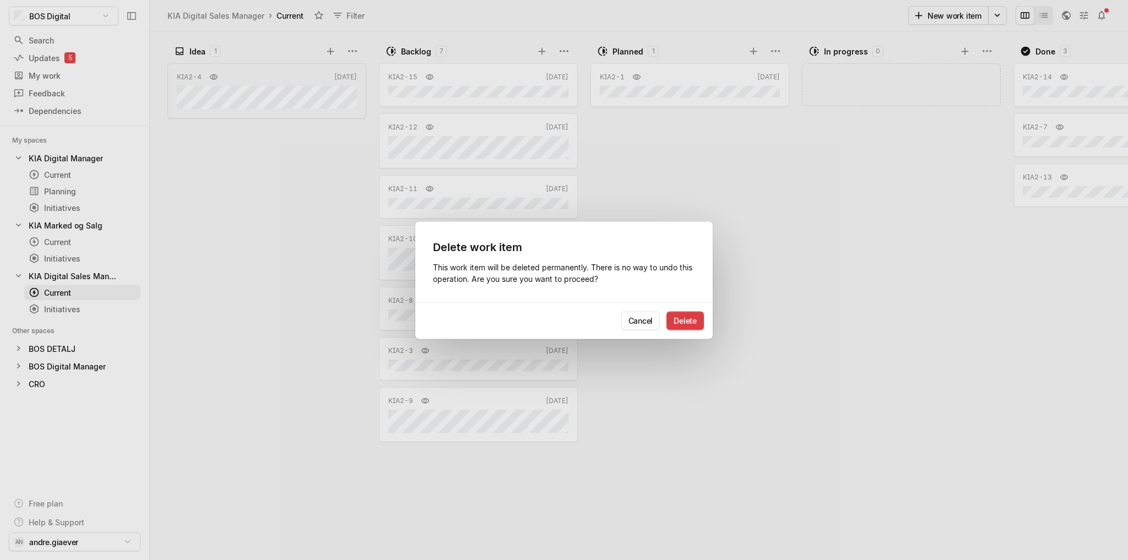
click at [691, 318] on button "Delete" at bounding box center [685, 320] width 37 height 19
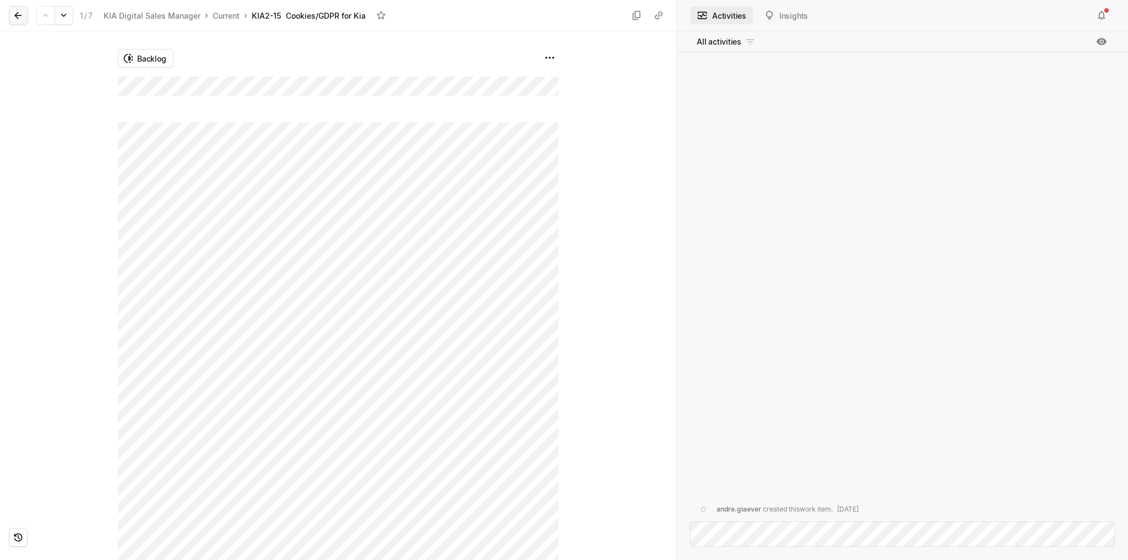
click at [18, 14] on icon at bounding box center [18, 15] width 11 height 11
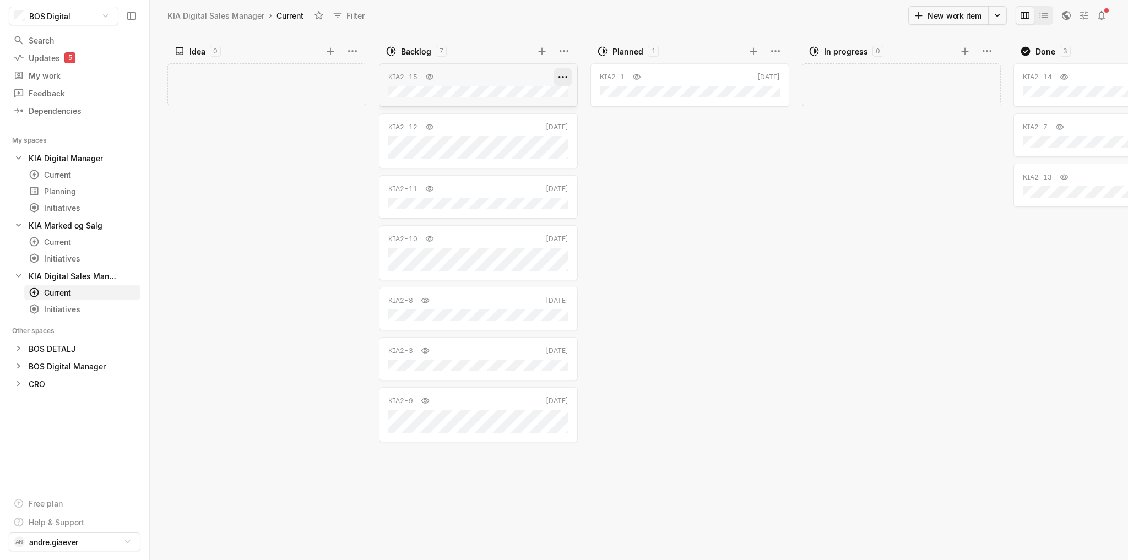
click at [563, 78] on html "BOS Digital Search / Updates 5 g then u My work = Feedback g then f Dependencie…" at bounding box center [564, 280] width 1128 height 560
click at [613, 423] on span "Delete" at bounding box center [639, 422] width 89 height 18
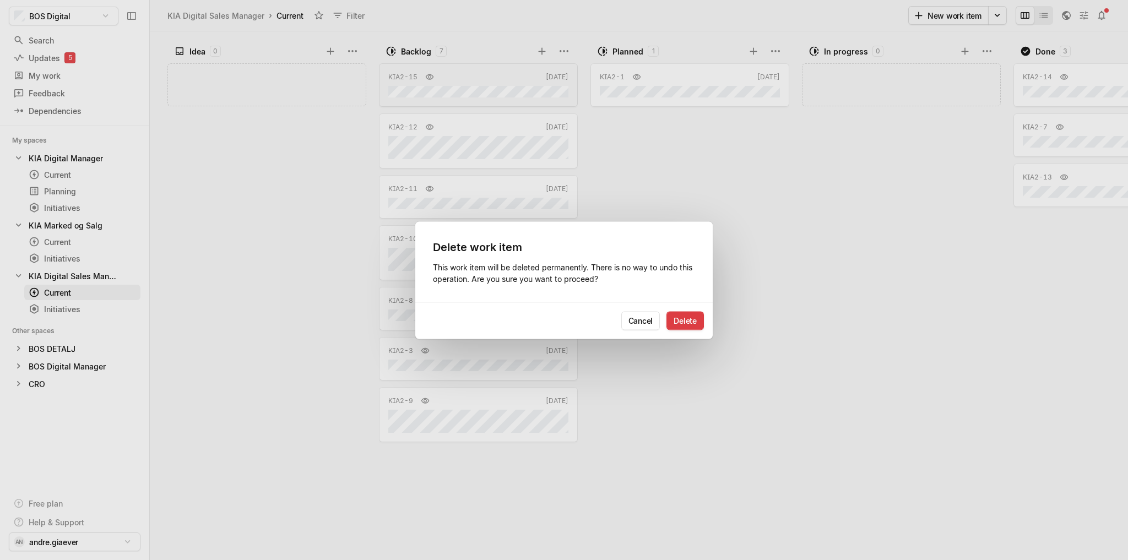
click at [680, 319] on button "Delete" at bounding box center [685, 320] width 37 height 19
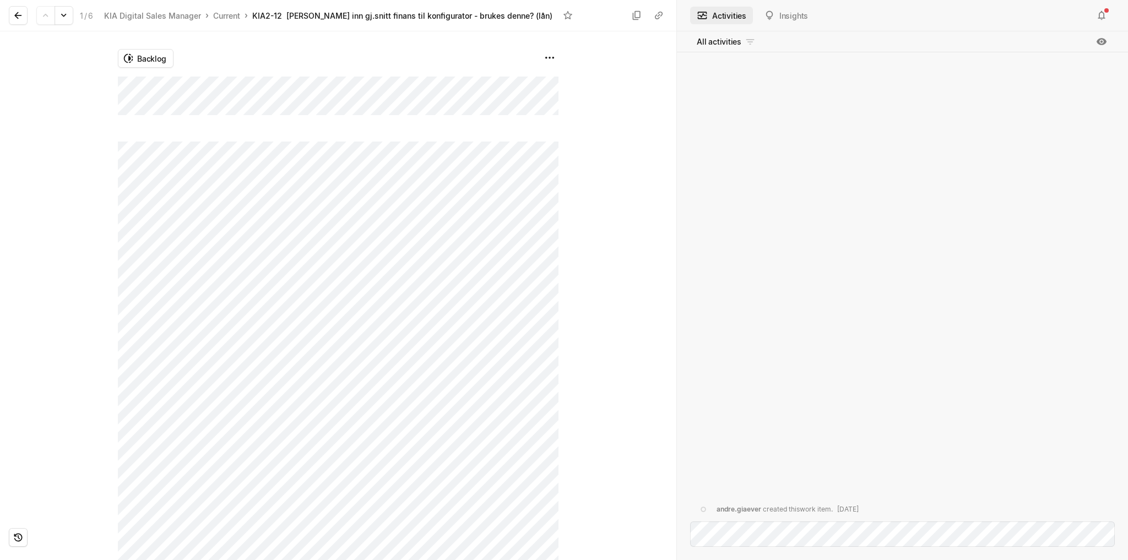
drag, startPoint x: 14, startPoint y: 12, endPoint x: 46, endPoint y: 9, distance: 32.6
click at [15, 12] on icon at bounding box center [18, 15] width 11 height 11
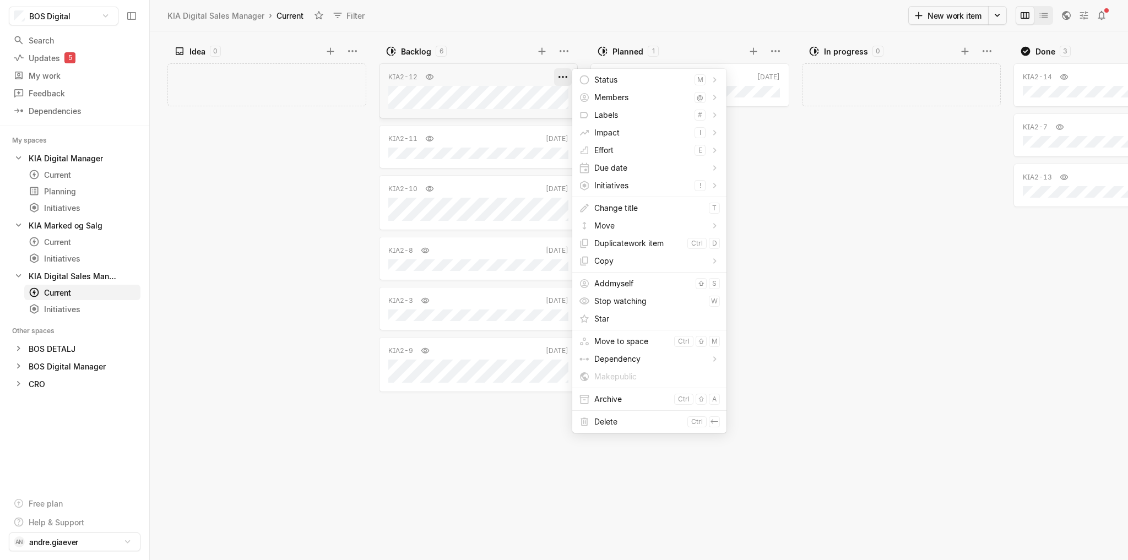
click at [564, 80] on html "BOS Digital Search / Updates 5 g then u My work = Feedback g then f Dependencie…" at bounding box center [564, 280] width 1128 height 560
click at [608, 422] on span "Delete" at bounding box center [639, 422] width 89 height 18
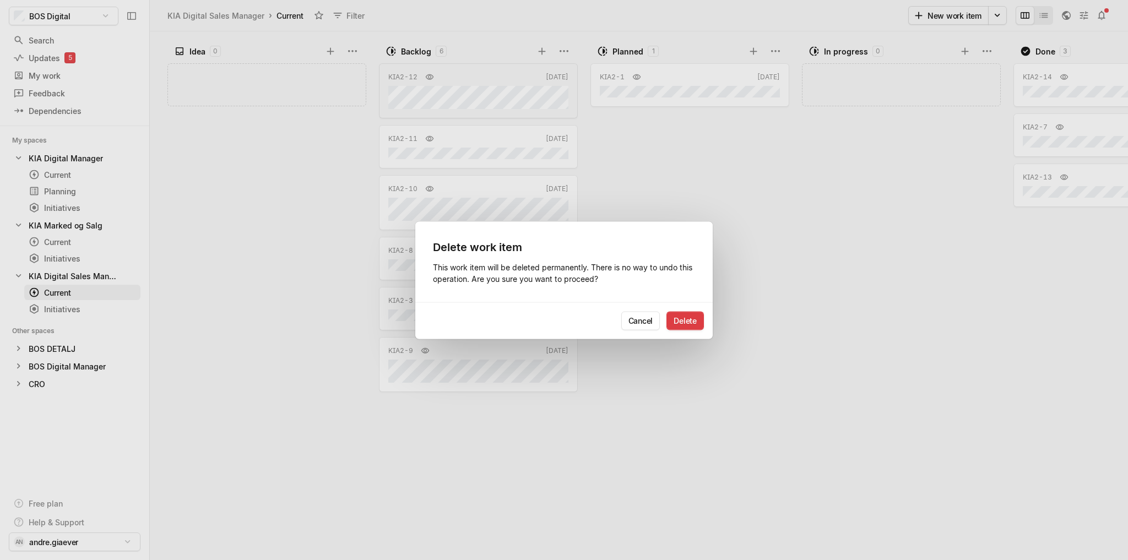
click at [684, 327] on button "Delete" at bounding box center [685, 320] width 37 height 19
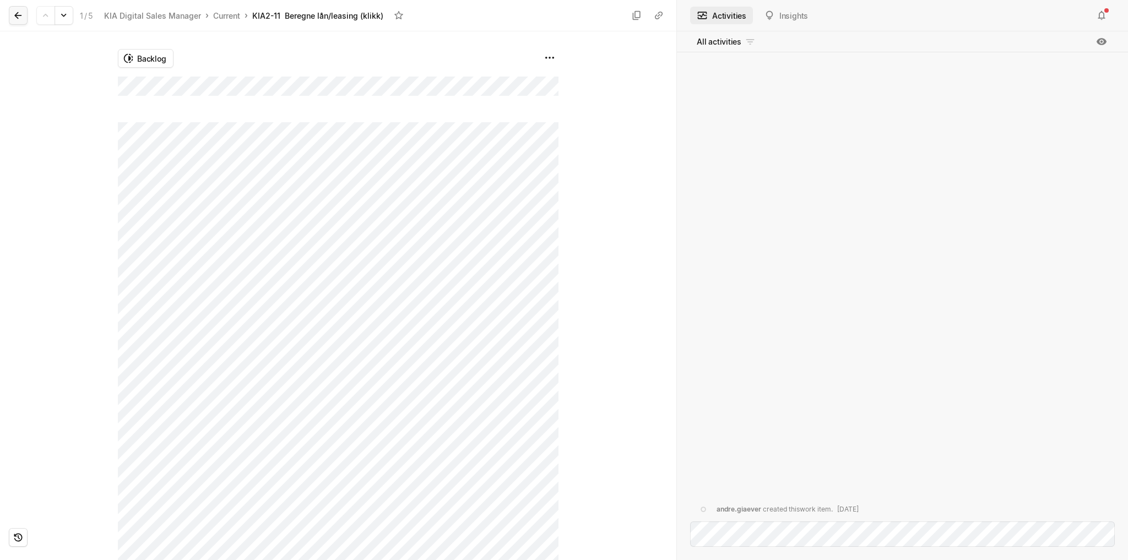
click at [13, 12] on icon at bounding box center [18, 15] width 11 height 11
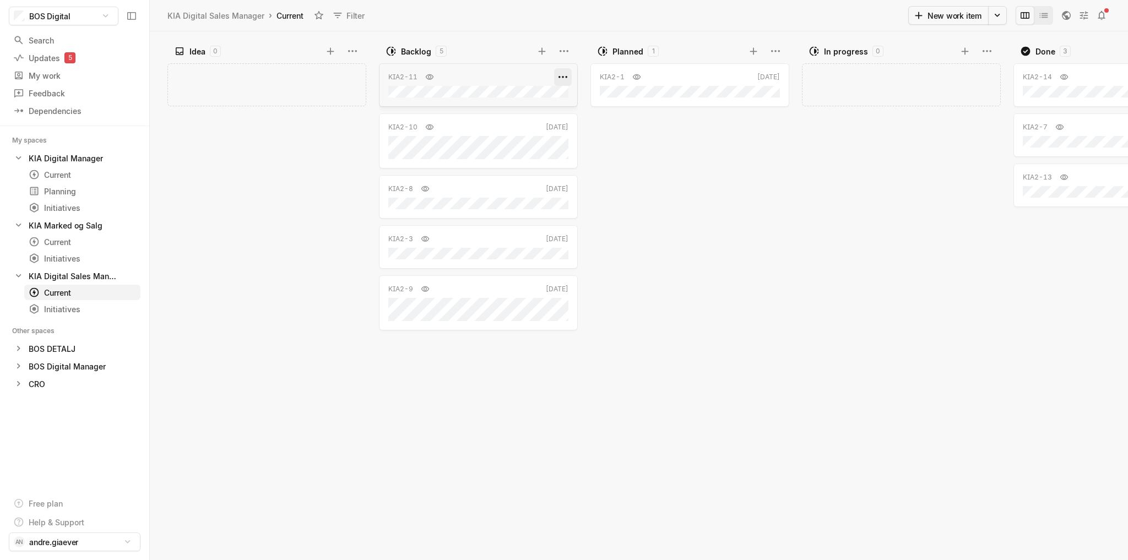
click at [561, 74] on html "BOS Digital Search / Updates 5 g then u My work = Feedback g then f Dependencie…" at bounding box center [564, 280] width 1128 height 560
click at [622, 423] on span "Delete" at bounding box center [639, 422] width 89 height 18
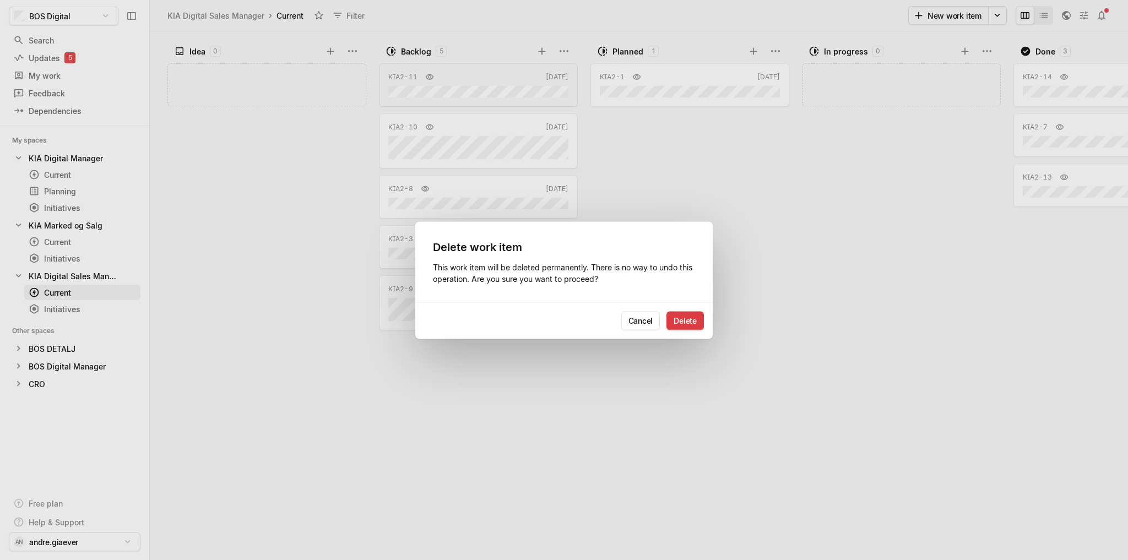
click at [695, 320] on button "Delete" at bounding box center [685, 320] width 37 height 19
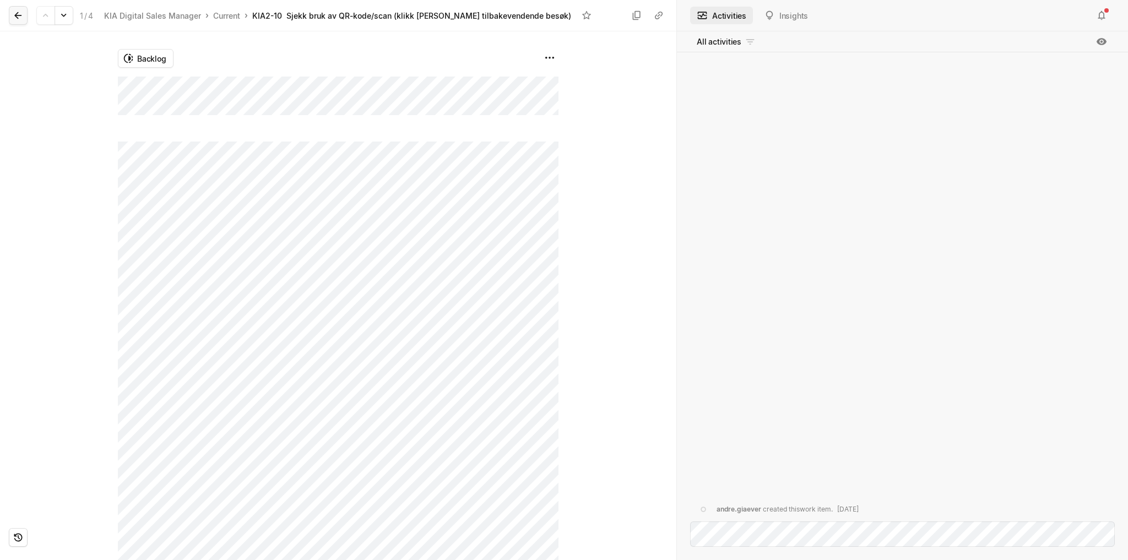
click at [15, 12] on icon at bounding box center [18, 15] width 11 height 11
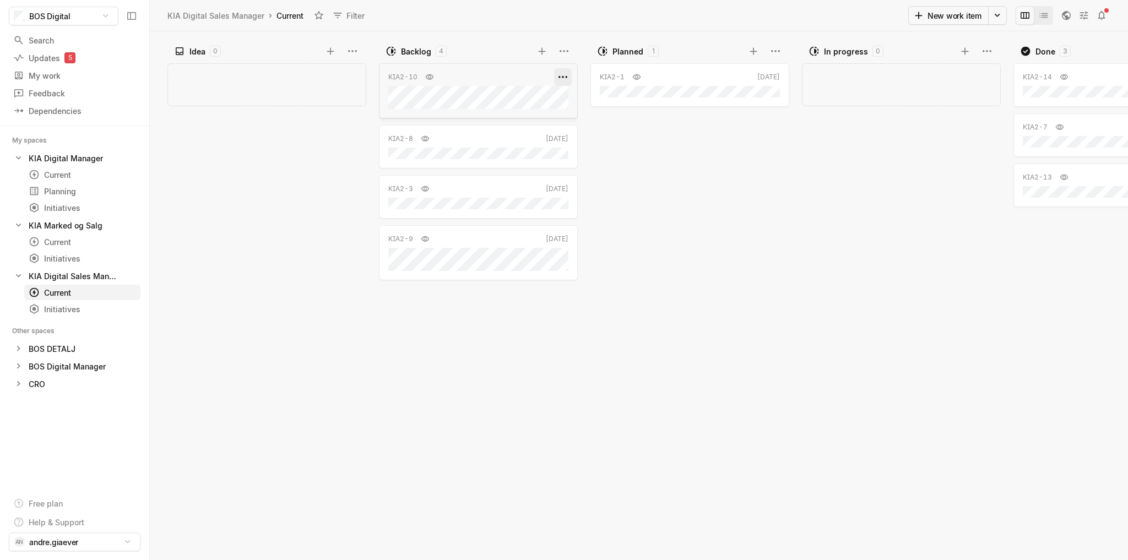
click at [567, 74] on html "BOS Digital Search / Updates 5 g then u My work = Feedback g then f Dependencie…" at bounding box center [564, 280] width 1128 height 560
click at [606, 420] on span "Delete" at bounding box center [639, 422] width 89 height 18
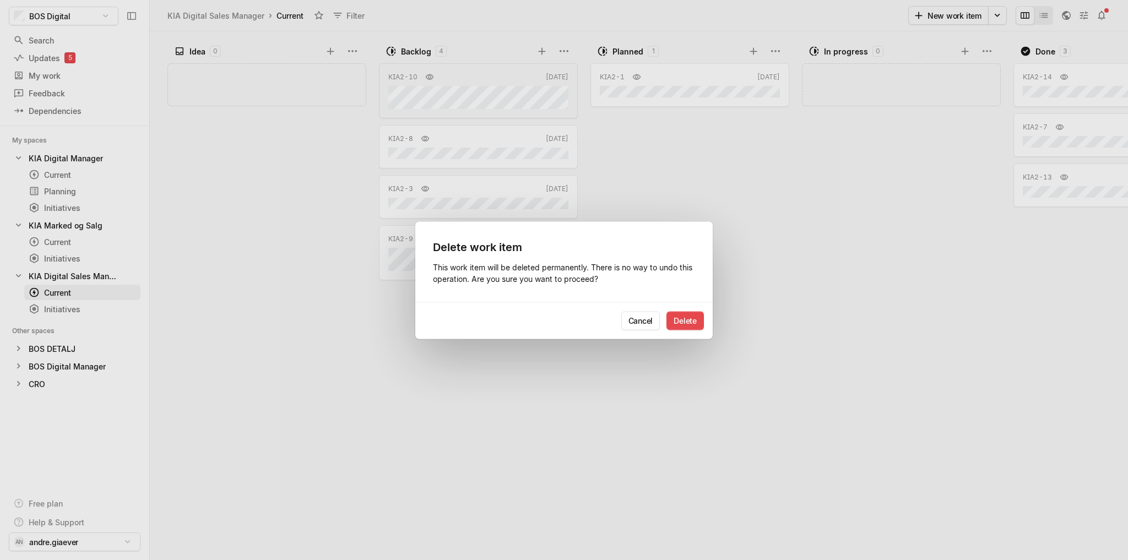
click at [683, 321] on button "Delete" at bounding box center [685, 320] width 37 height 19
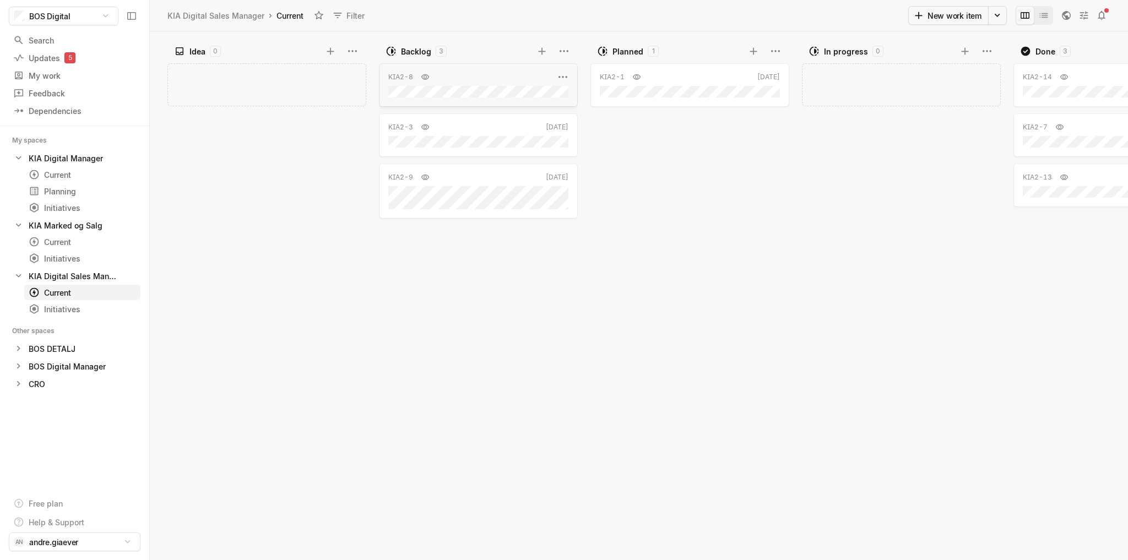
click at [547, 84] on div "KIA2-8 [DATE]" at bounding box center [478, 85] width 199 height 44
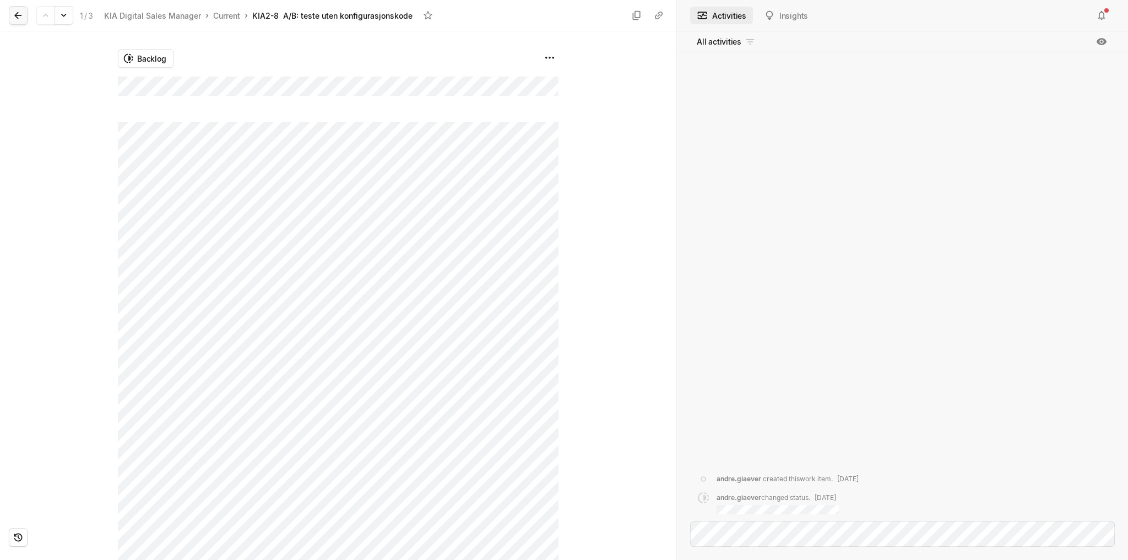
click at [18, 13] on icon at bounding box center [17, 15] width 7 height 7
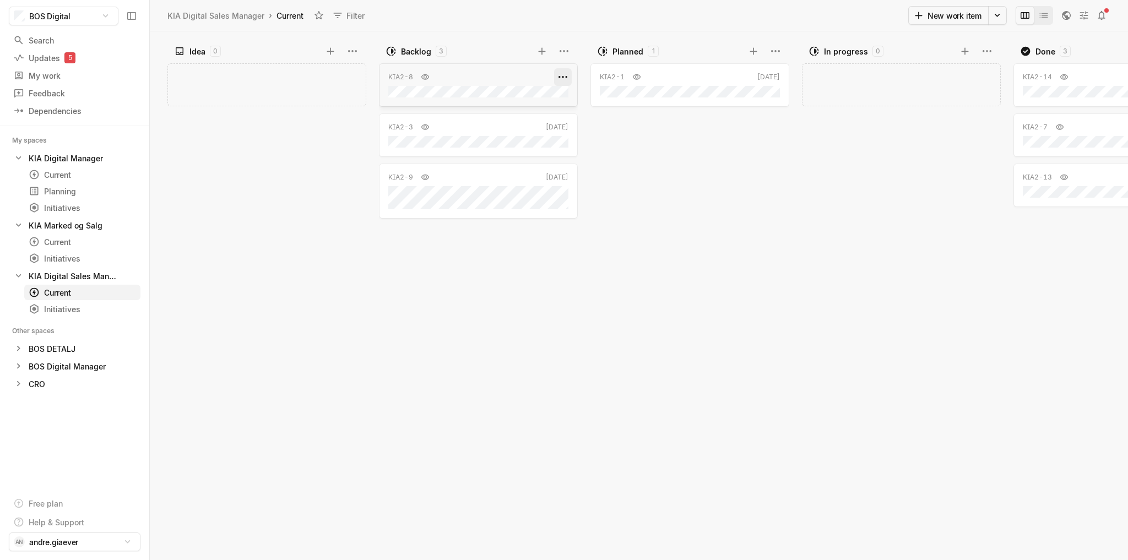
click at [566, 76] on html "BOS Digital Search / Updates 5 g then u My work = Feedback g then f Dependencie…" at bounding box center [564, 280] width 1128 height 560
click at [599, 423] on span "Delete" at bounding box center [639, 422] width 89 height 18
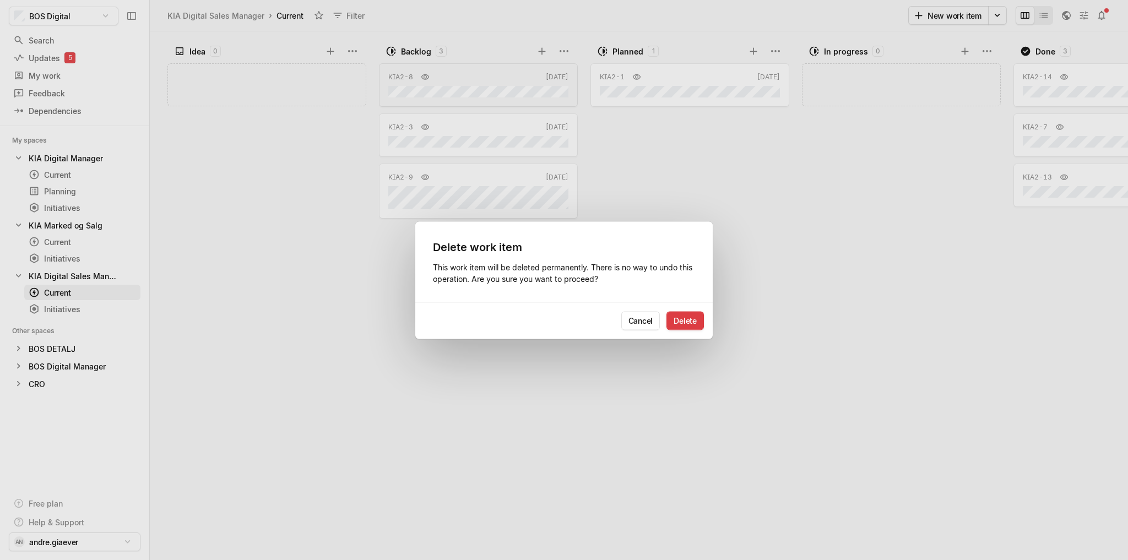
click at [691, 320] on button "Delete" at bounding box center [685, 320] width 37 height 19
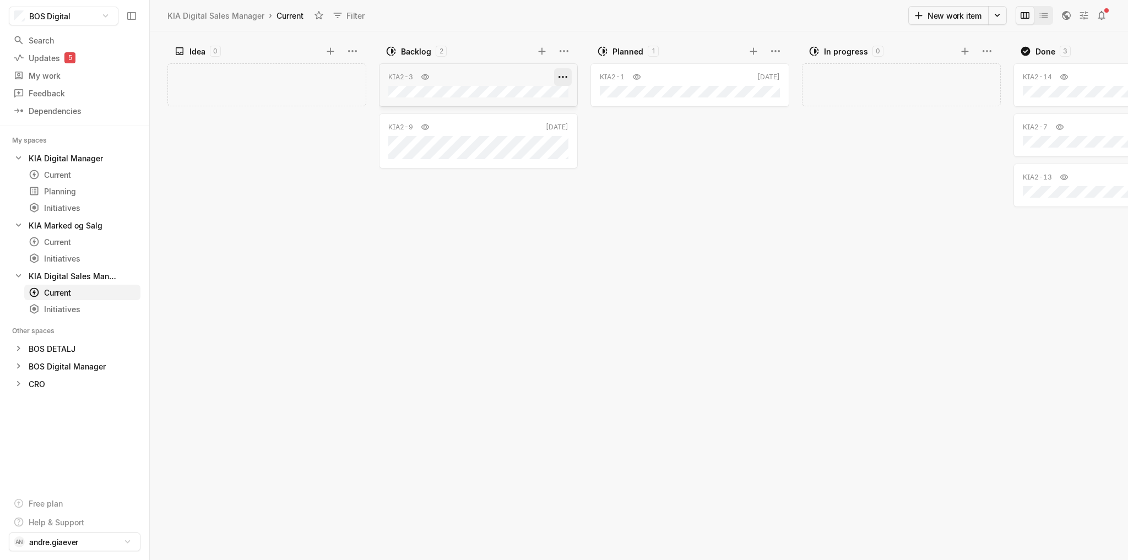
click at [560, 75] on html "BOS Digital Search / Updates 5 g then u My work = Feedback g then f Dependencie…" at bounding box center [564, 280] width 1128 height 560
click at [608, 421] on span "Delete" at bounding box center [639, 422] width 89 height 18
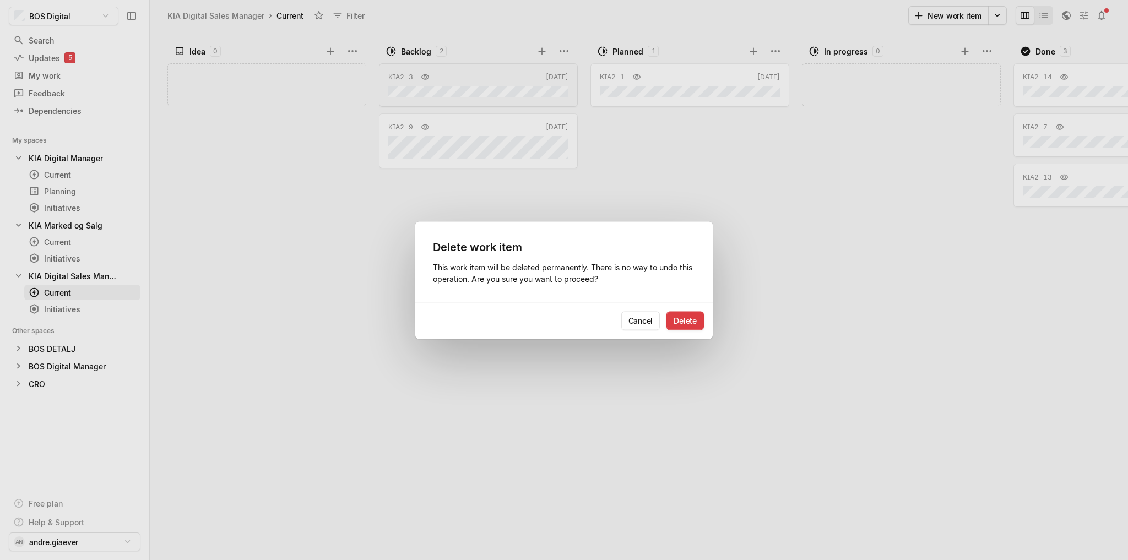
click at [670, 320] on button "Delete" at bounding box center [685, 320] width 37 height 19
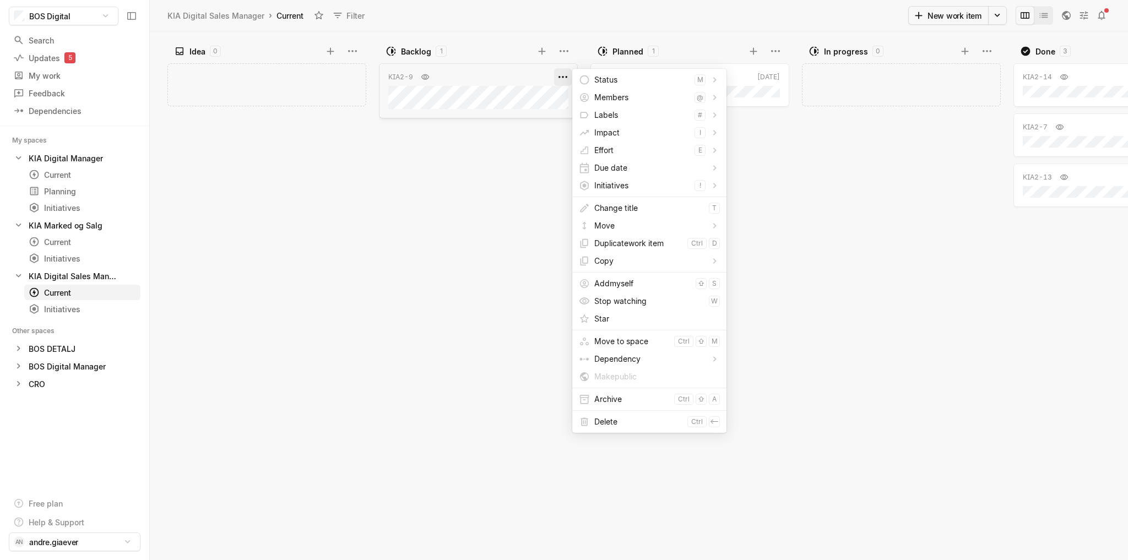
click at [556, 76] on html "BOS Digital Search / Updates 5 g then u My work = Feedback g then f Dependencie…" at bounding box center [564, 280] width 1128 height 560
click at [633, 425] on span "Delete" at bounding box center [639, 422] width 89 height 18
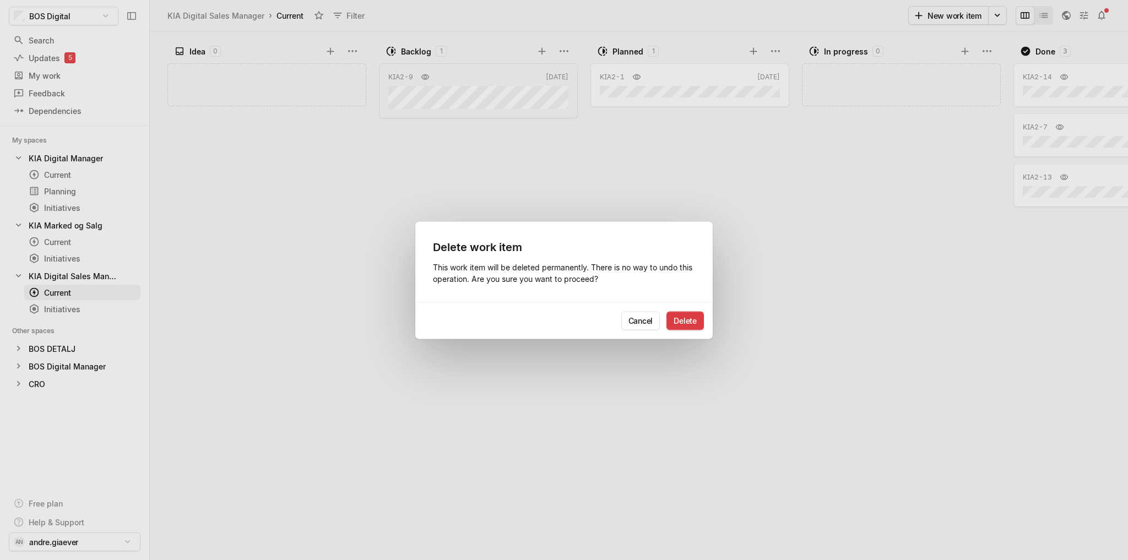
click at [683, 312] on button "Delete" at bounding box center [685, 320] width 37 height 19
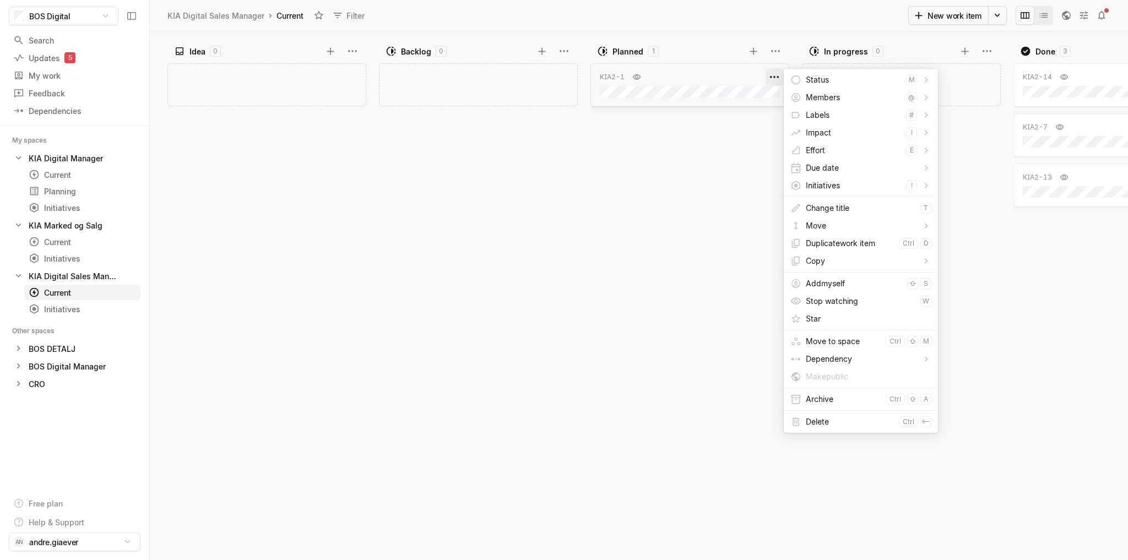
click at [772, 75] on html "BOS Digital Search / Updates 5 g then u My work = Feedback g then f Dependencie…" at bounding box center [564, 280] width 1128 height 560
click at [832, 422] on span "Delete" at bounding box center [850, 422] width 89 height 18
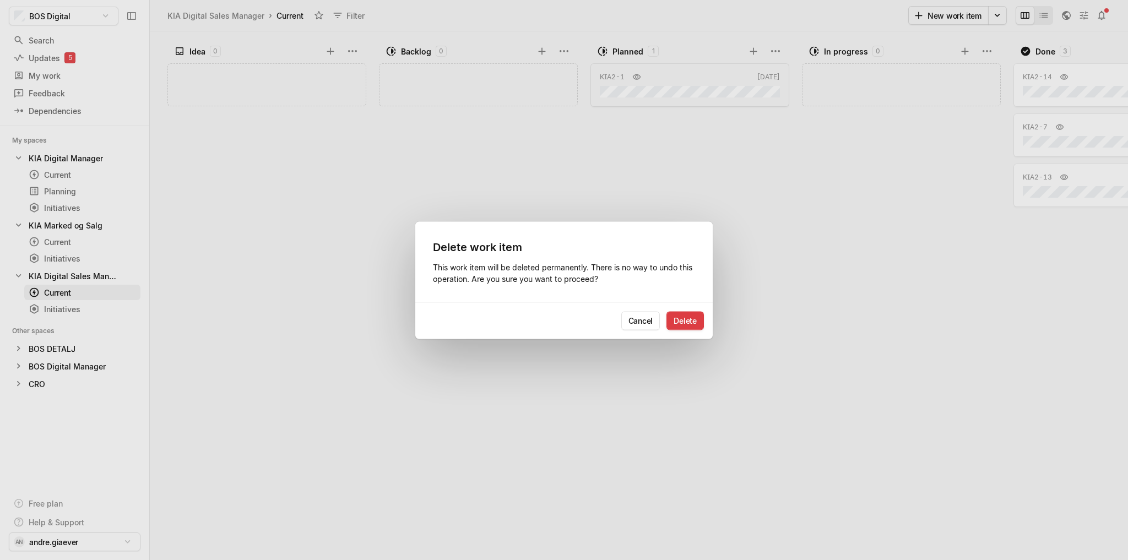
click at [690, 315] on button "Delete" at bounding box center [685, 320] width 37 height 19
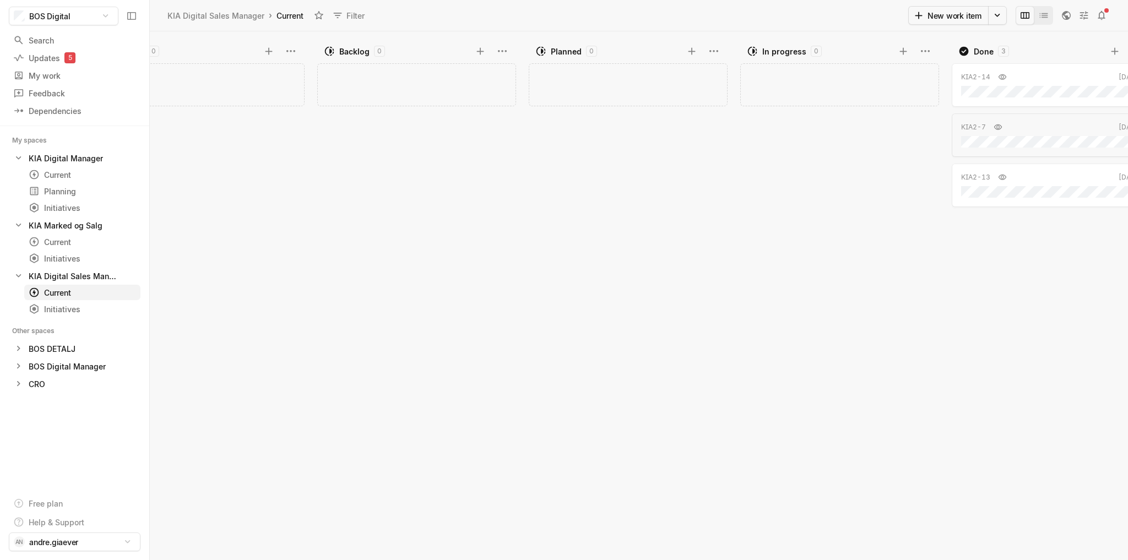
scroll to position [0, 123]
drag, startPoint x: 972, startPoint y: 301, endPoint x: 943, endPoint y: 63, distance: 240.4
click at [944, 64] on div "KIA2-14 [DATE] KIA2-7 [DATE] KIA2-13 [DATE]" at bounding box center [992, 310] width 204 height 500
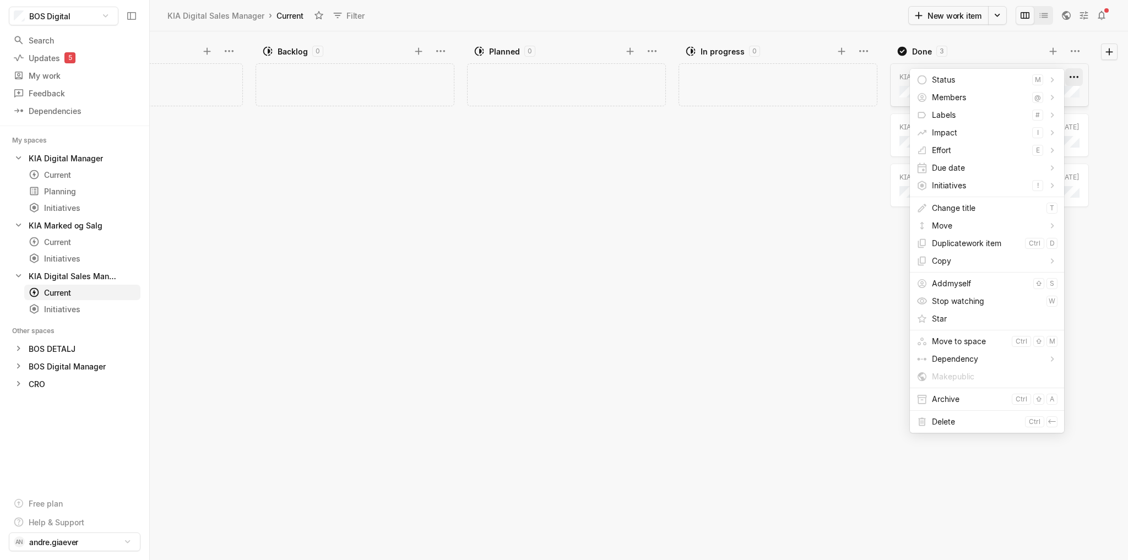
click at [1072, 77] on html "BOS Digital Search / Updates 5 g then u My work = Feedback g then f Dependencie…" at bounding box center [564, 280] width 1128 height 560
click at [968, 418] on span "Delete" at bounding box center [976, 422] width 89 height 18
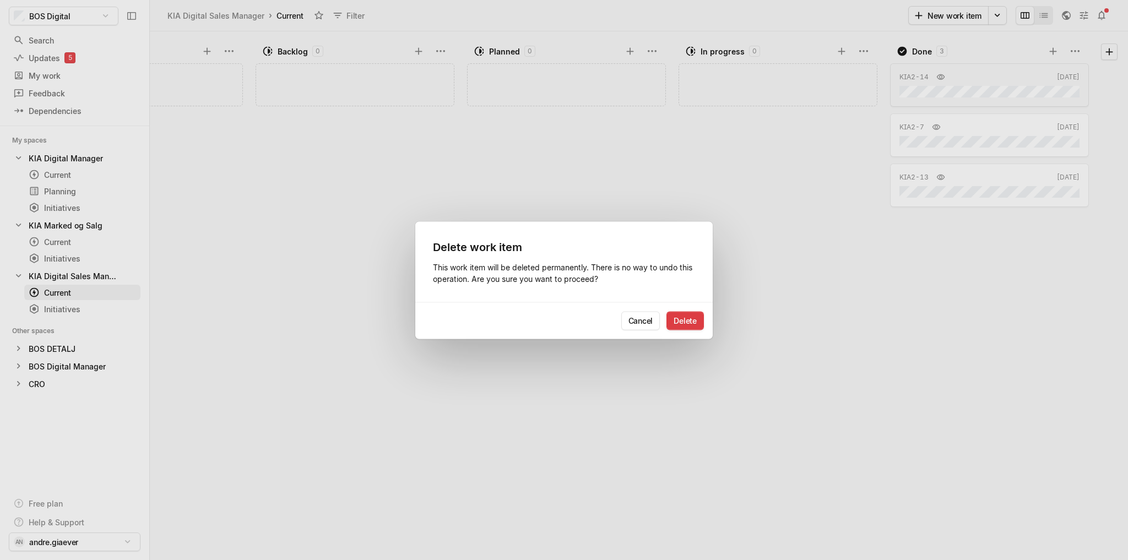
click at [694, 319] on button "Delete" at bounding box center [685, 320] width 37 height 19
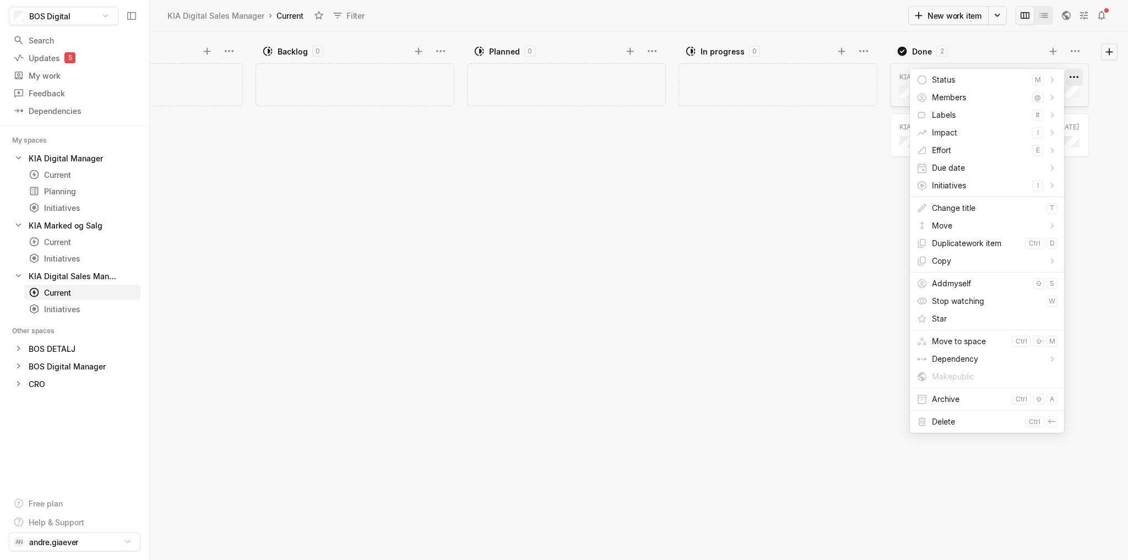
click at [1073, 74] on html "BOS Digital Search / Updates 5 g then u My work = Feedback g then f Dependencie…" at bounding box center [564, 280] width 1128 height 560
click at [970, 419] on span "Delete" at bounding box center [976, 422] width 89 height 18
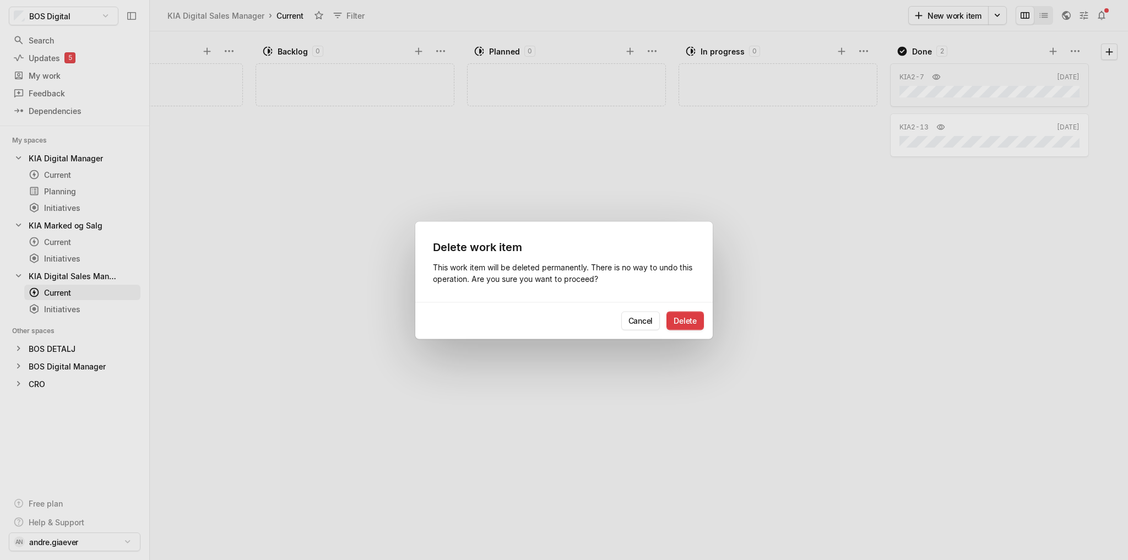
click at [679, 320] on button "Delete" at bounding box center [685, 320] width 37 height 19
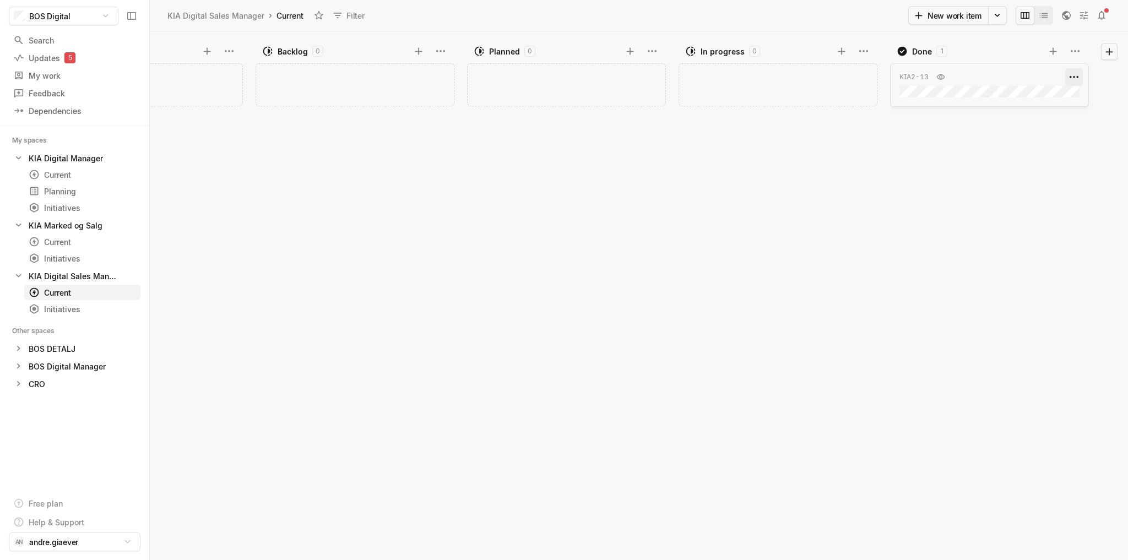
click at [1077, 78] on html "BOS Digital Search / Updates 5 g then u My work = Feedback g then f Dependencie…" at bounding box center [564, 280] width 1128 height 560
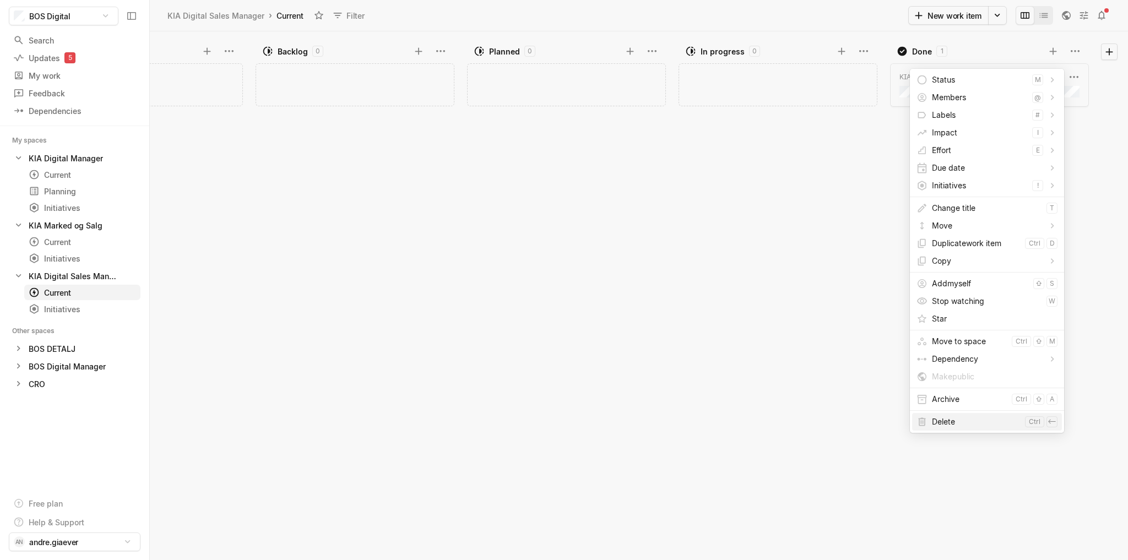
click at [1034, 418] on kbd "ctrl" at bounding box center [1034, 422] width 19 height 11
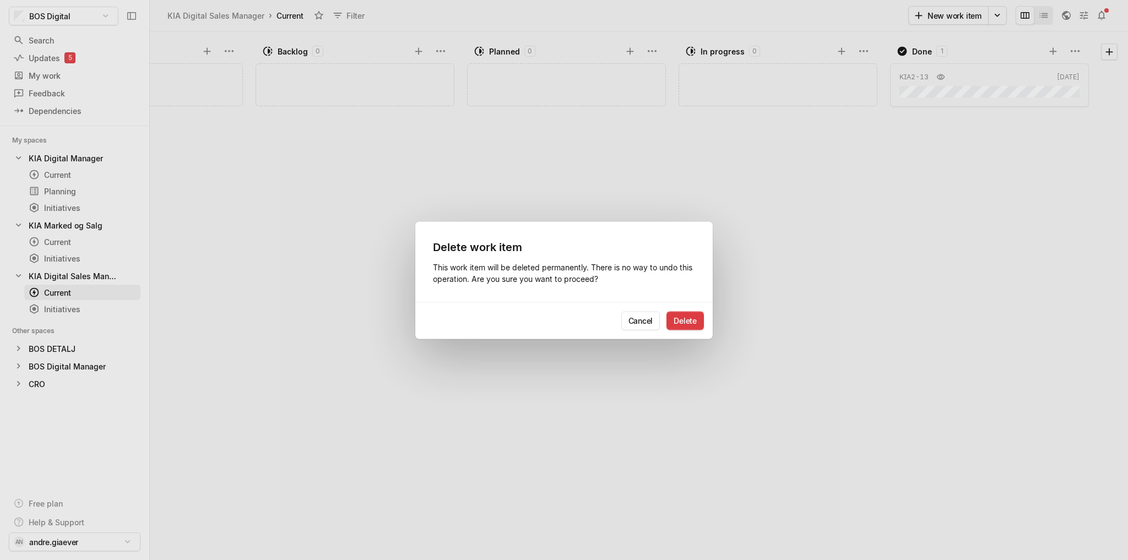
click at [683, 320] on button "Delete" at bounding box center [685, 320] width 37 height 19
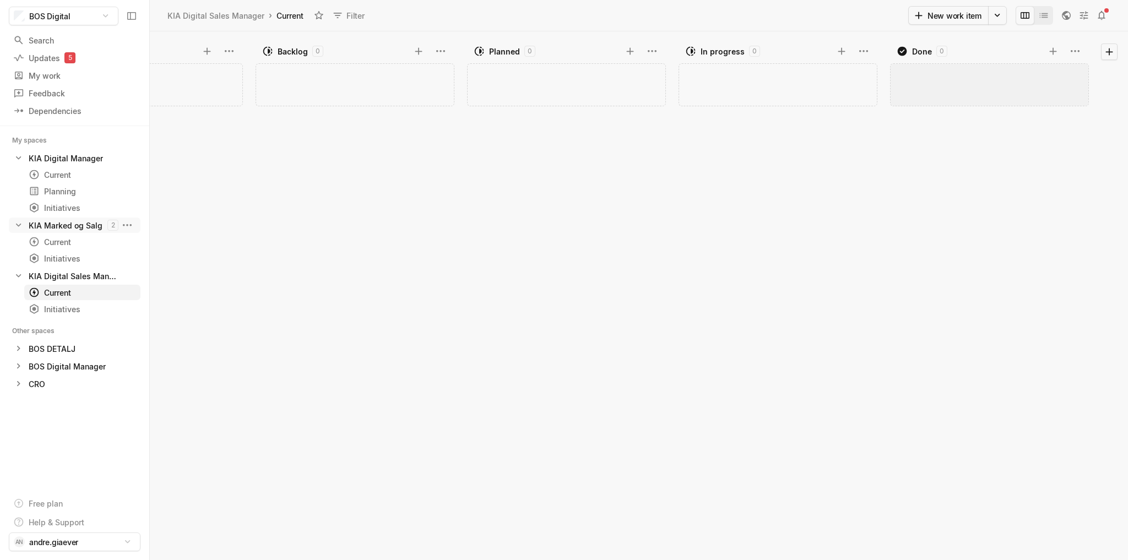
click at [79, 228] on div "KIA Marked og Salg" at bounding box center [66, 226] width 74 height 12
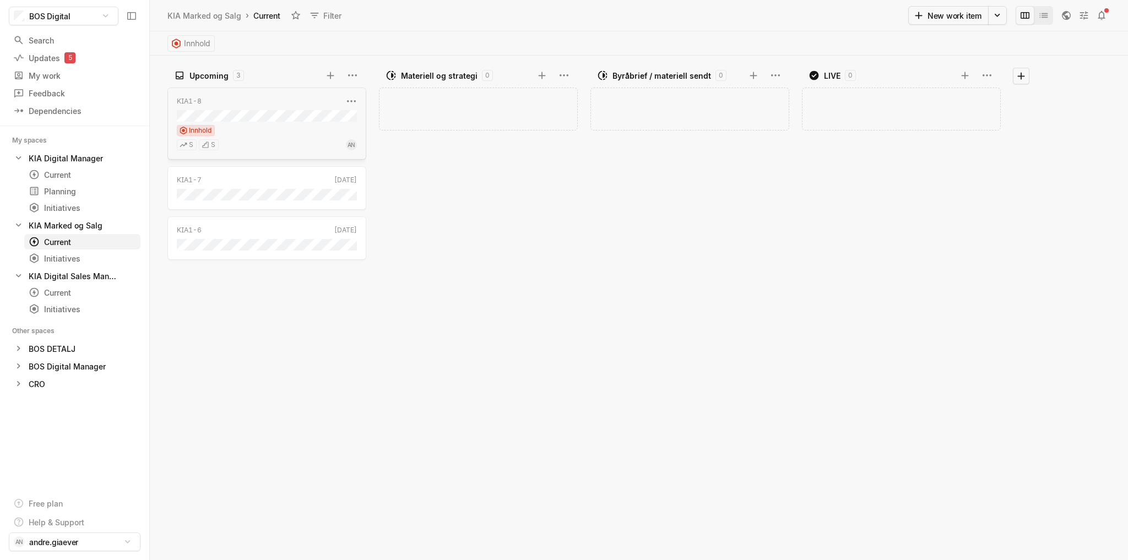
click at [284, 126] on div "Innhold" at bounding box center [267, 130] width 180 height 11
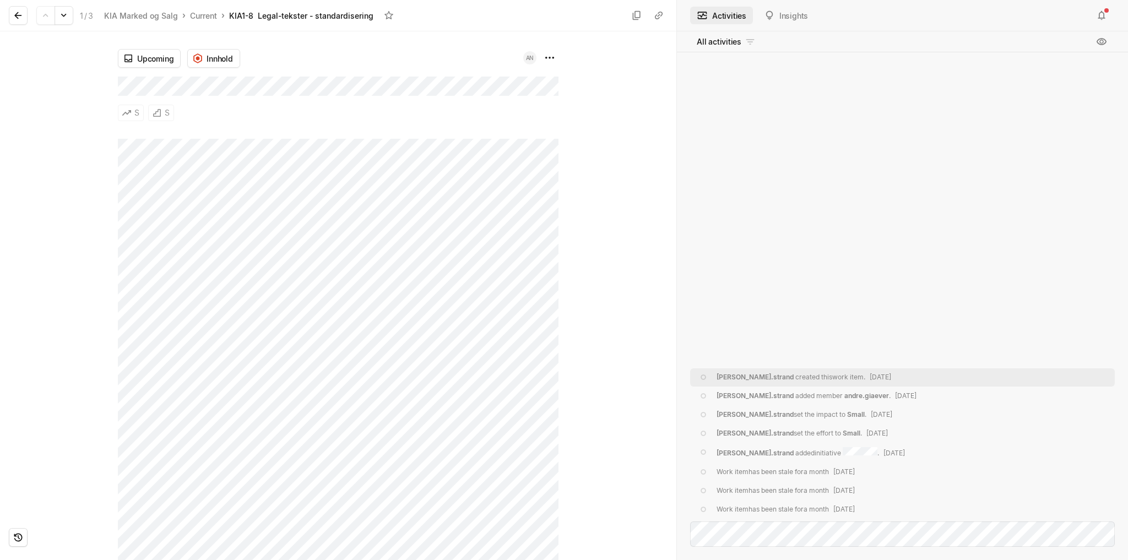
drag, startPoint x: 182, startPoint y: 1, endPoint x: 505, endPoint y: 107, distance: 339.9
click at [505, 107] on div "Upcoming Innhold AN S S" at bounding box center [338, 84] width 441 height 107
click at [16, 14] on icon at bounding box center [17, 15] width 7 height 7
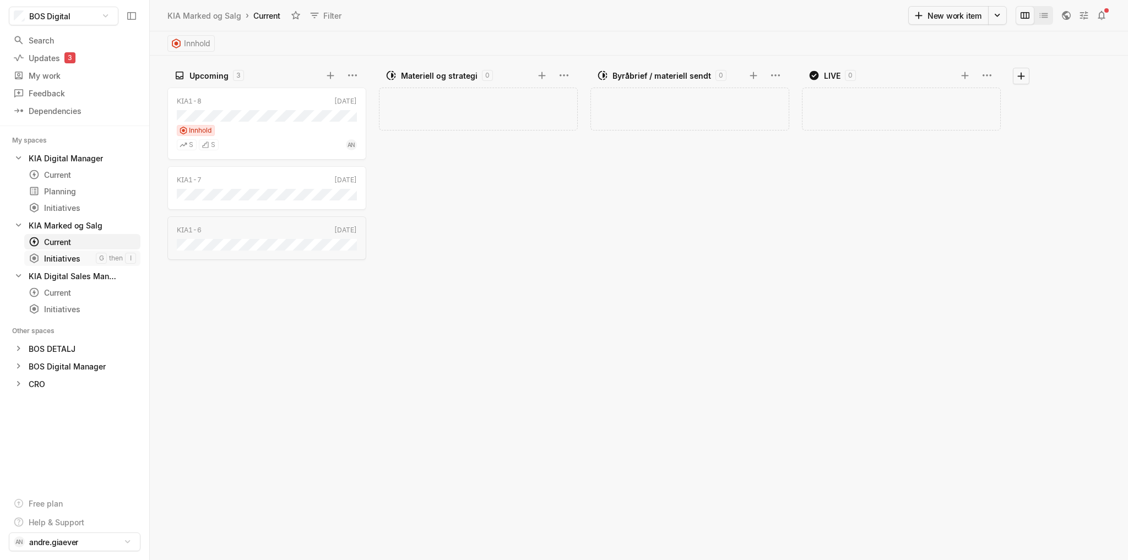
click at [63, 256] on div "Initiatives" at bounding box center [62, 259] width 67 height 12
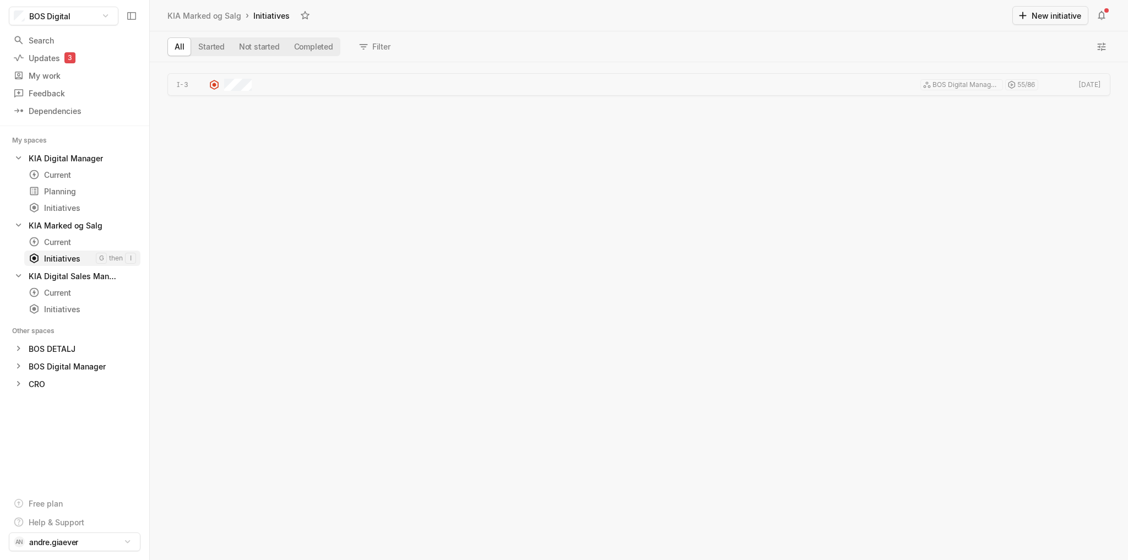
scroll to position [494, 974]
click at [62, 240] on div "Current" at bounding box center [62, 242] width 67 height 12
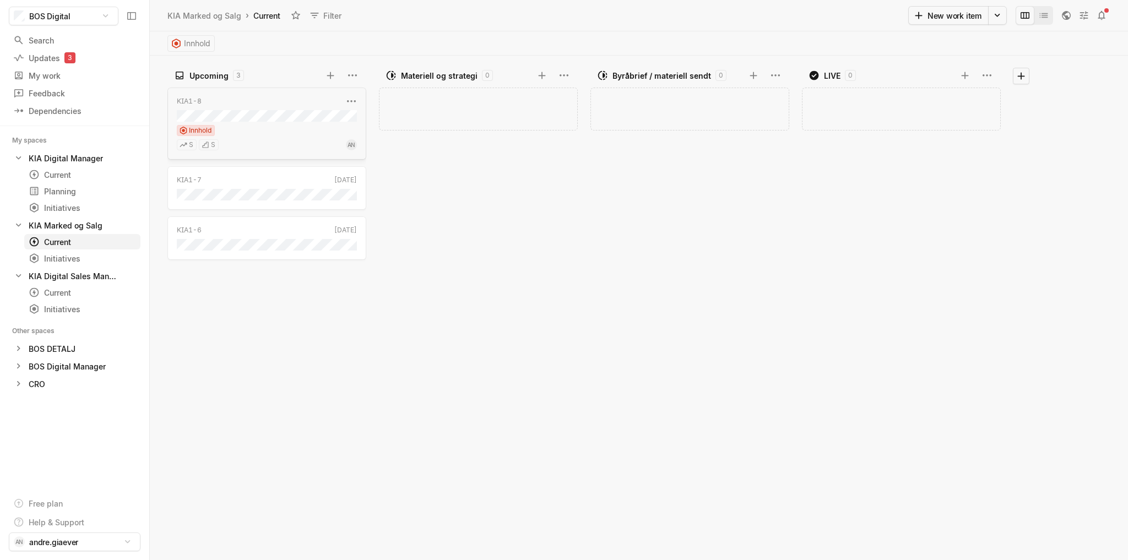
click at [255, 133] on div "Innhold" at bounding box center [267, 130] width 180 height 11
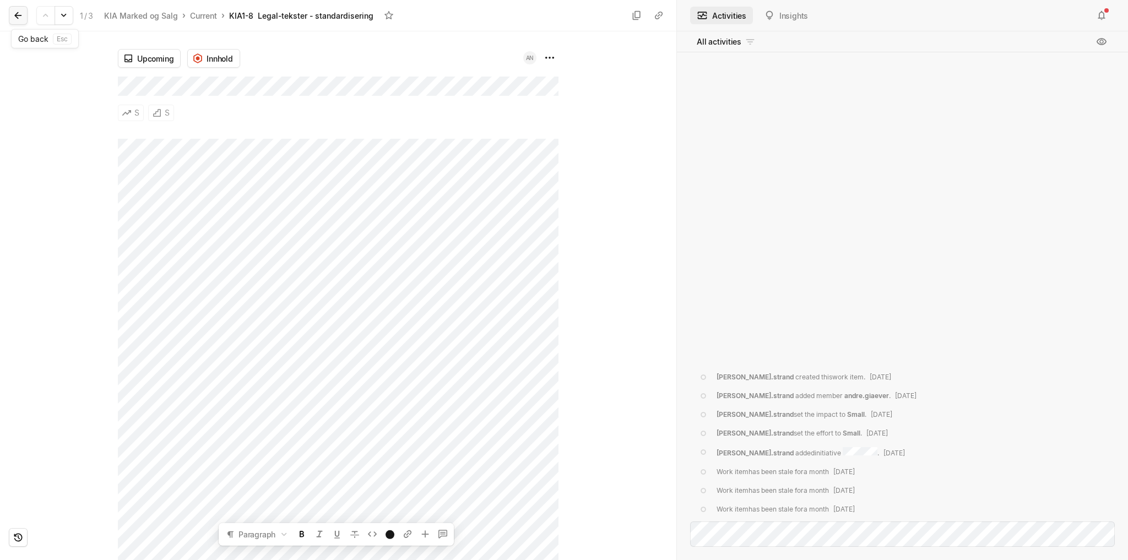
click at [19, 12] on icon at bounding box center [18, 15] width 11 height 11
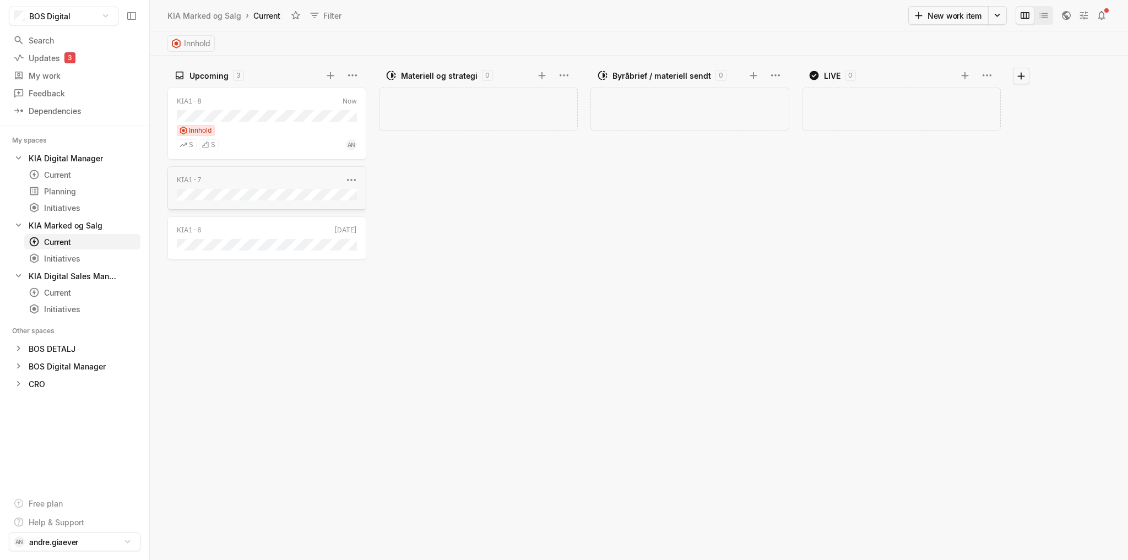
click at [271, 177] on div "KIA1-7" at bounding box center [260, 180] width 166 height 10
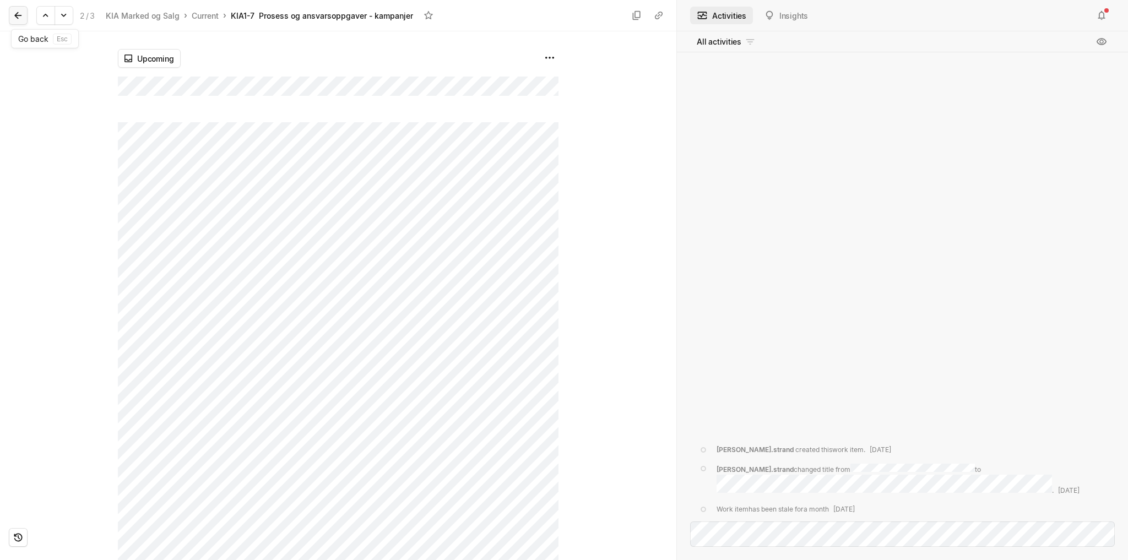
click at [18, 15] on icon at bounding box center [17, 15] width 7 height 7
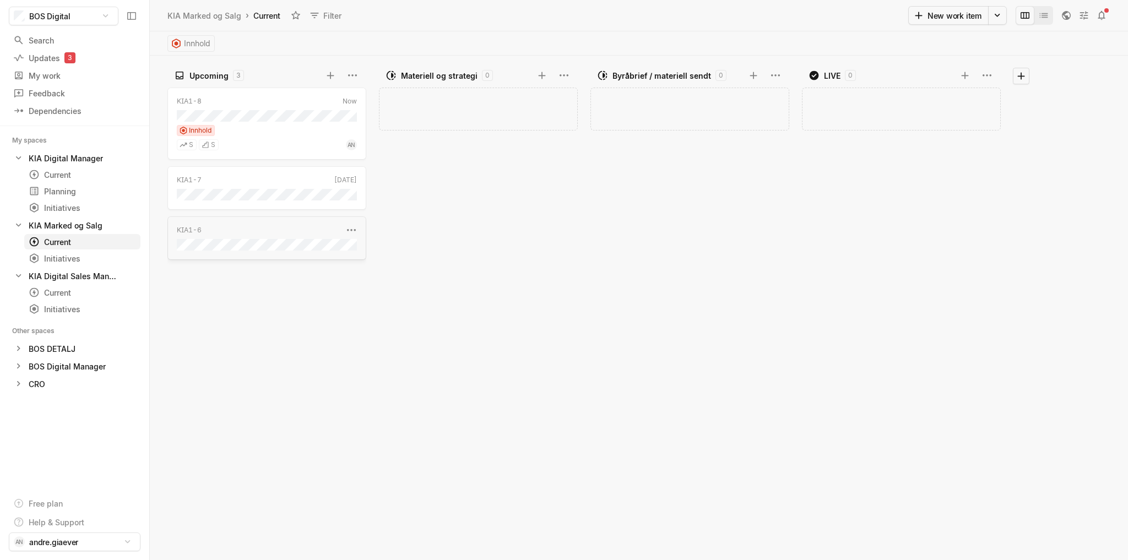
click at [235, 229] on div "KIA1-6" at bounding box center [260, 230] width 166 height 10
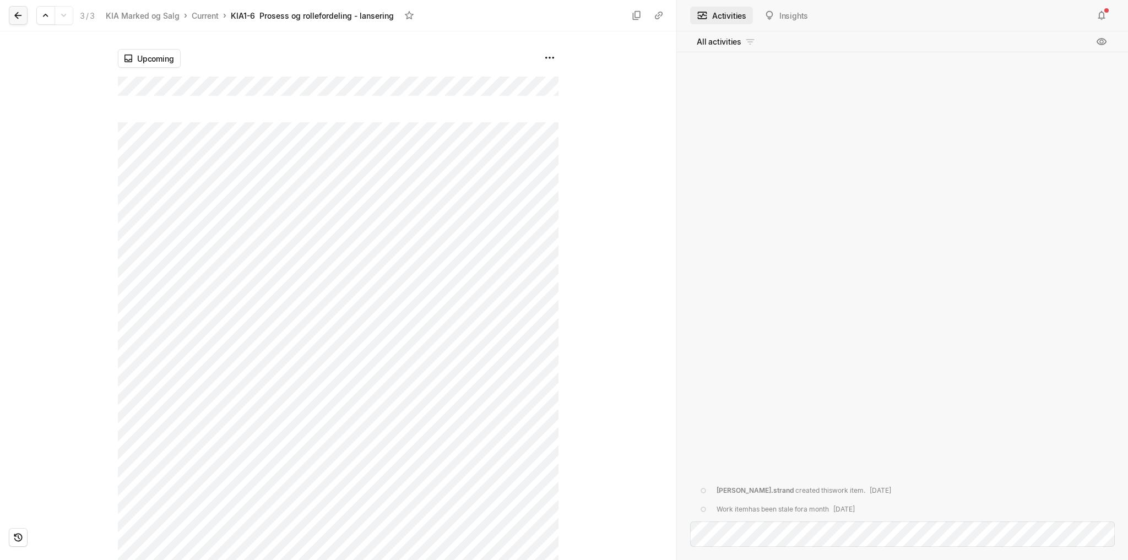
click at [19, 17] on icon at bounding box center [18, 15] width 11 height 11
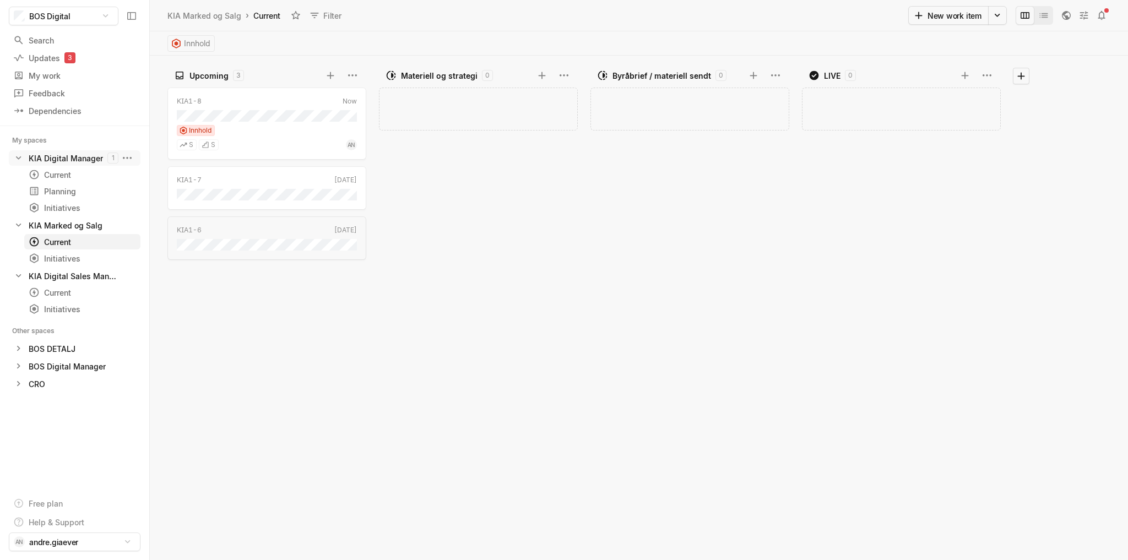
click at [63, 156] on div "KIA Digital Manager" at bounding box center [66, 159] width 74 height 12
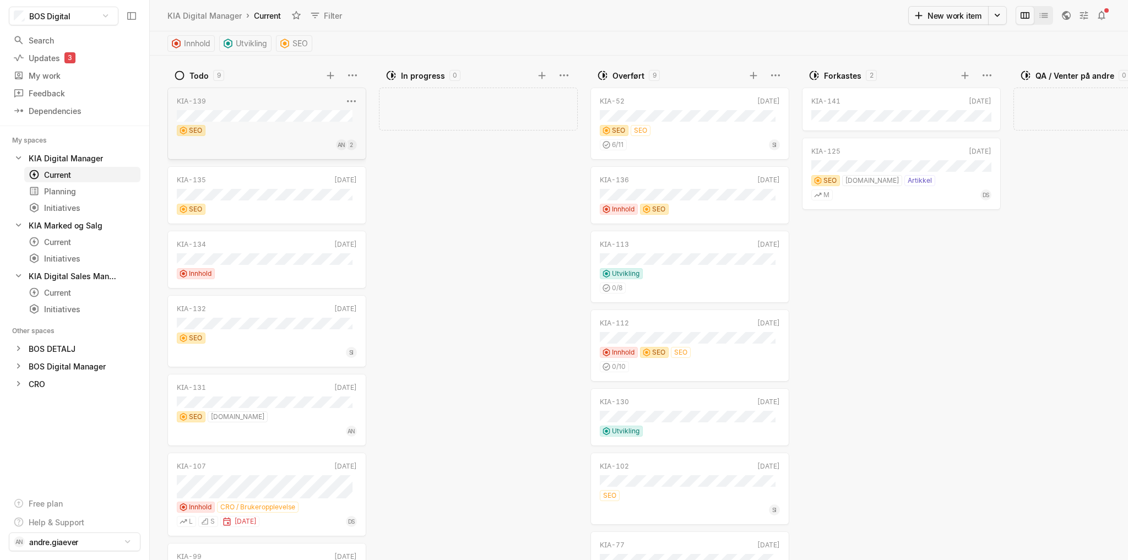
click at [280, 107] on div "KIA-139 [DATE] SEO AN 2" at bounding box center [266, 124] width 199 height 72
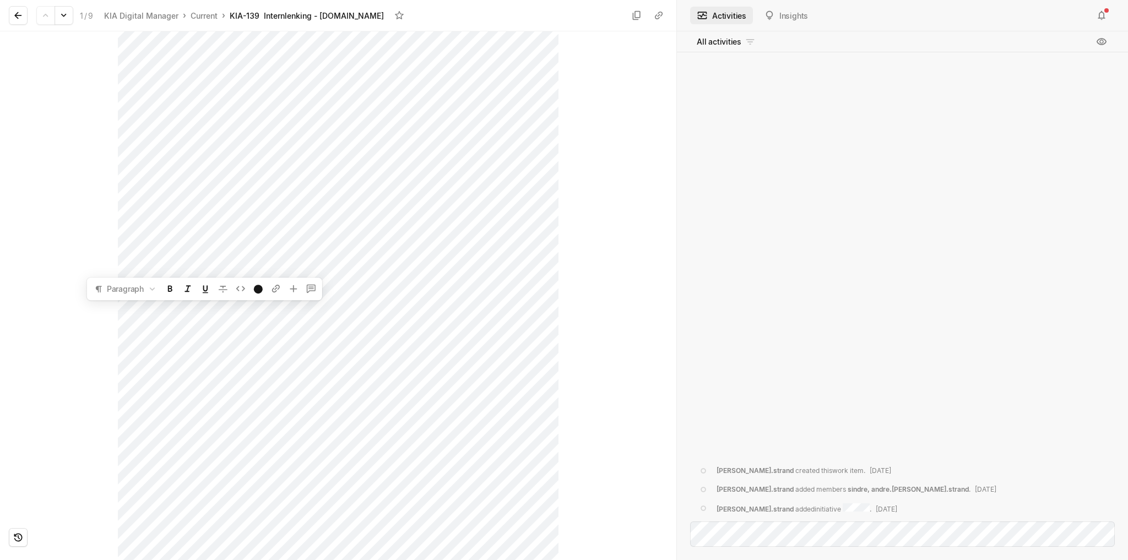
scroll to position [240, 0]
click at [489, 560] on html "BOS Digital Search / Updates 3 g then u My work = Feedback g then f Dependencie…" at bounding box center [564, 280] width 1128 height 560
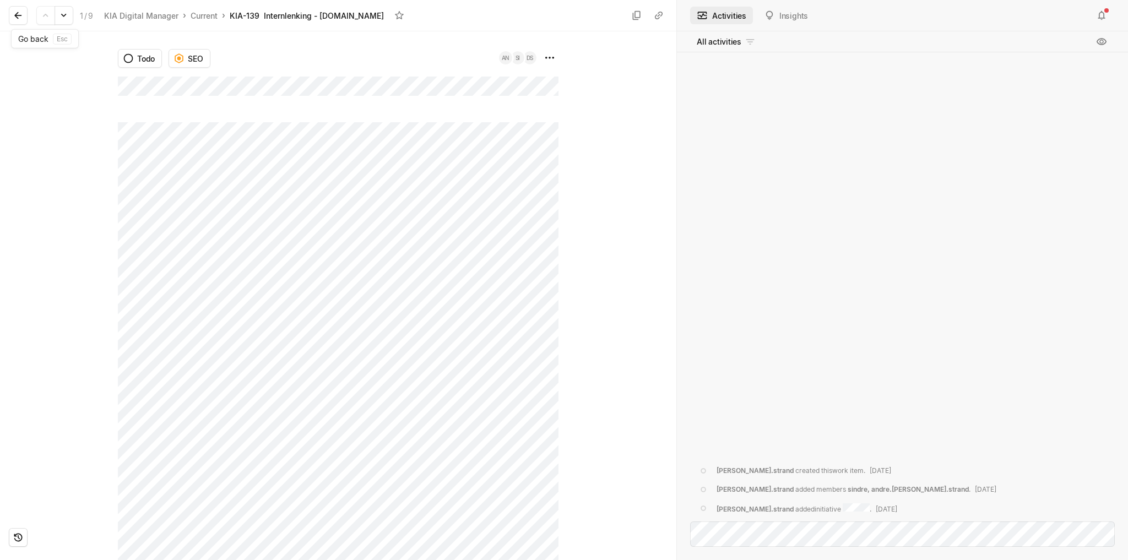
drag, startPoint x: 16, startPoint y: 17, endPoint x: 34, endPoint y: 21, distance: 18.0
click at [16, 17] on icon at bounding box center [17, 15] width 7 height 7
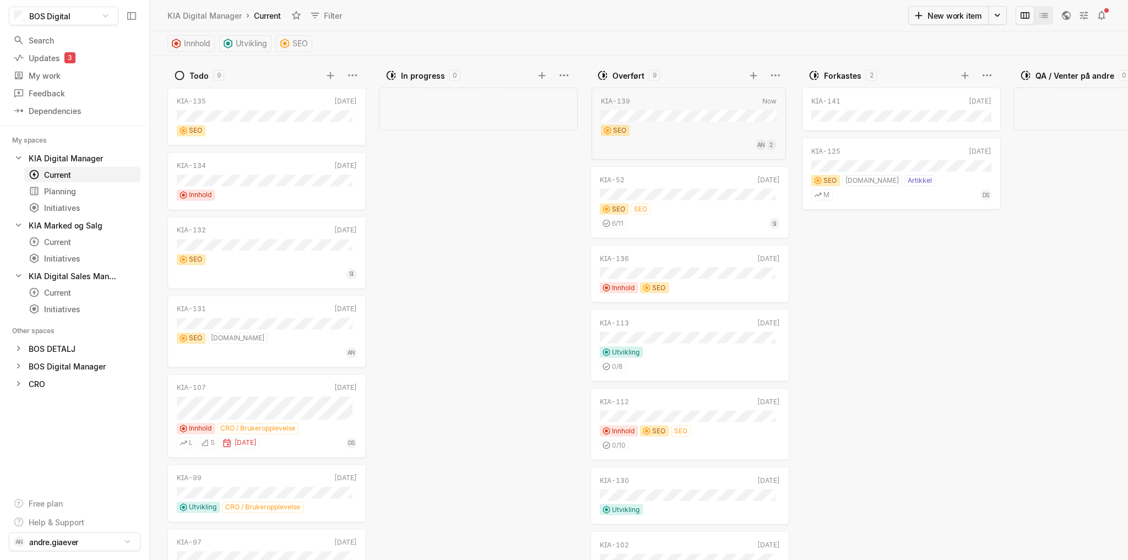
drag, startPoint x: 263, startPoint y: 108, endPoint x: 691, endPoint y: 108, distance: 427.6
click at [254, 100] on div "KIA-135" at bounding box center [260, 101] width 166 height 10
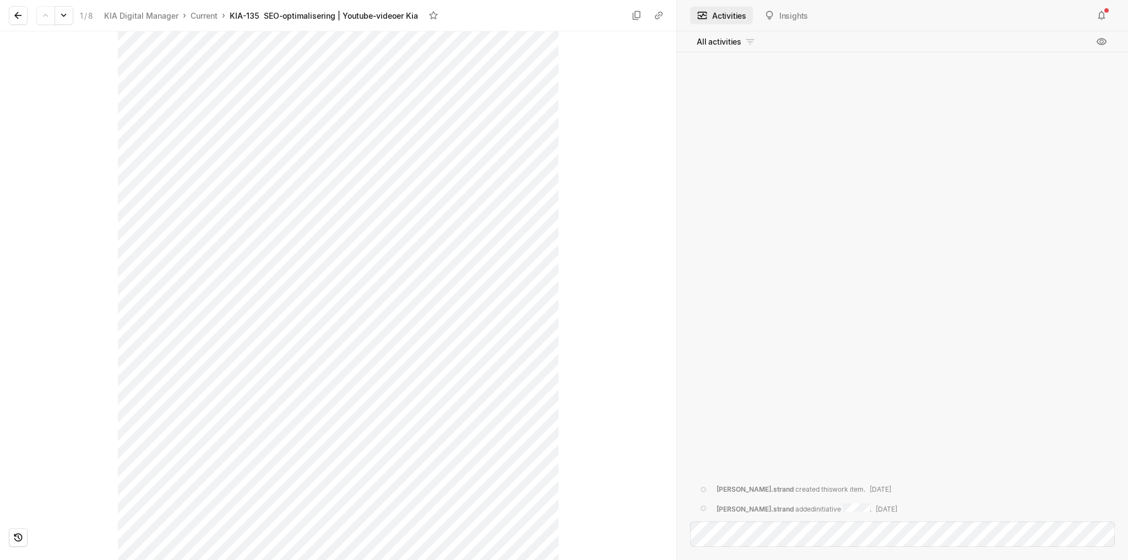
scroll to position [499, 0]
click at [18, 12] on icon at bounding box center [18, 15] width 11 height 11
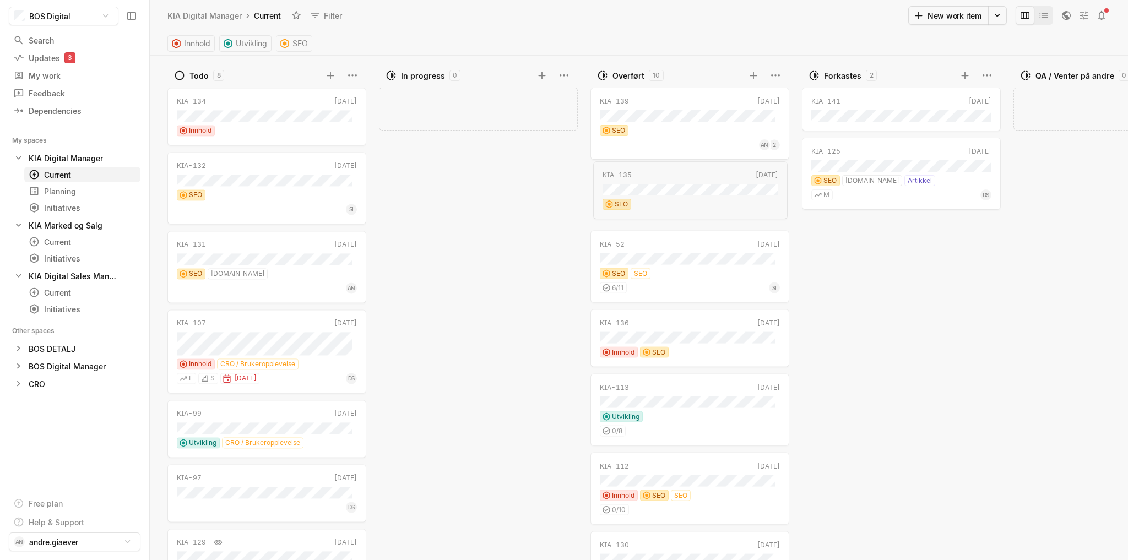
drag, startPoint x: 280, startPoint y: 100, endPoint x: 709, endPoint y: 175, distance: 435.8
drag, startPoint x: 662, startPoint y: 181, endPoint x: 668, endPoint y: 104, distance: 77.9
click at [271, 104] on div "KIA-134" at bounding box center [260, 101] width 166 height 10
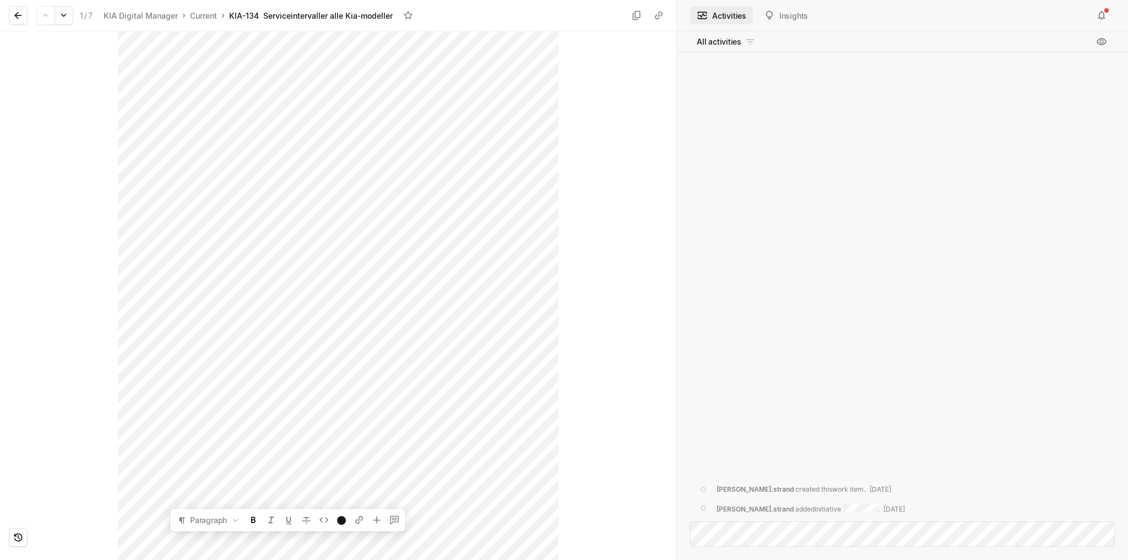
scroll to position [236, 0]
click at [16, 14] on icon at bounding box center [17, 15] width 7 height 7
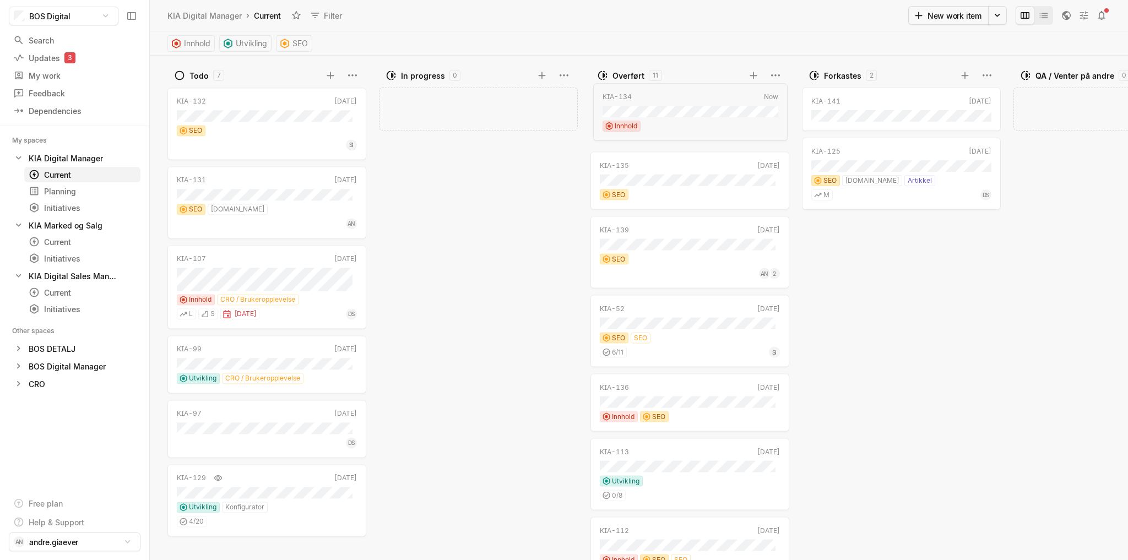
drag, startPoint x: 275, startPoint y: 102, endPoint x: 711, endPoint y: 98, distance: 435.8
click at [251, 106] on div "KIA-132 [DATE]" at bounding box center [267, 101] width 180 height 11
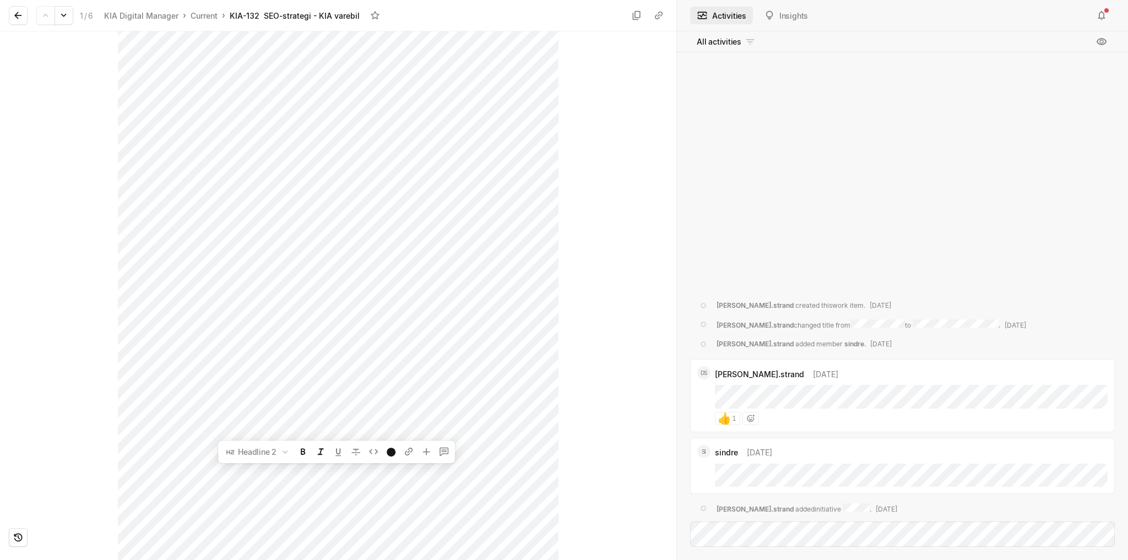
scroll to position [613, 0]
click at [19, 16] on icon at bounding box center [18, 15] width 11 height 11
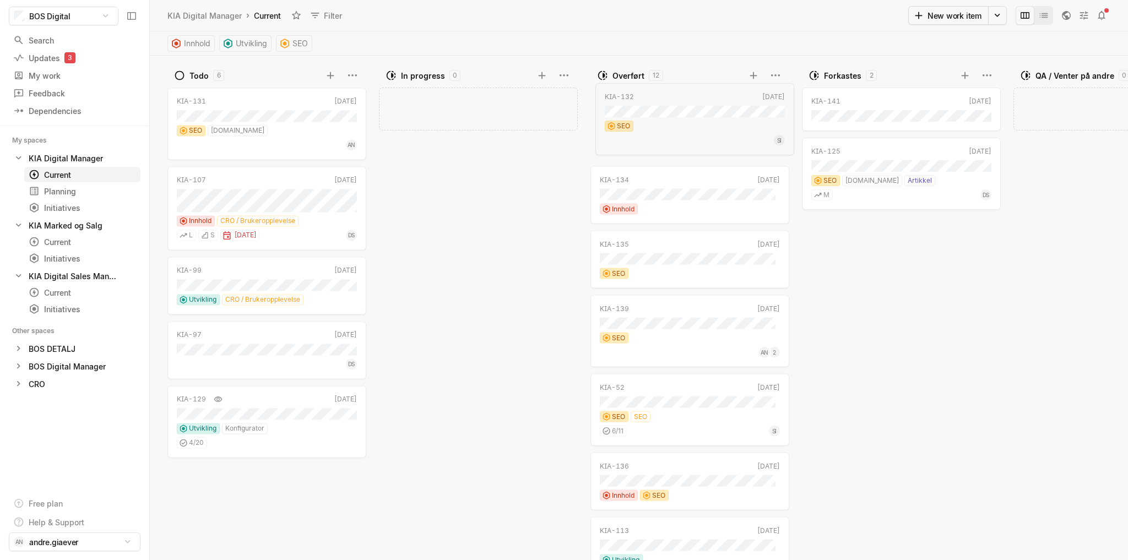
drag, startPoint x: 246, startPoint y: 102, endPoint x: 683, endPoint y: 97, distance: 437.0
click at [253, 102] on div "KIA-131" at bounding box center [260, 101] width 166 height 10
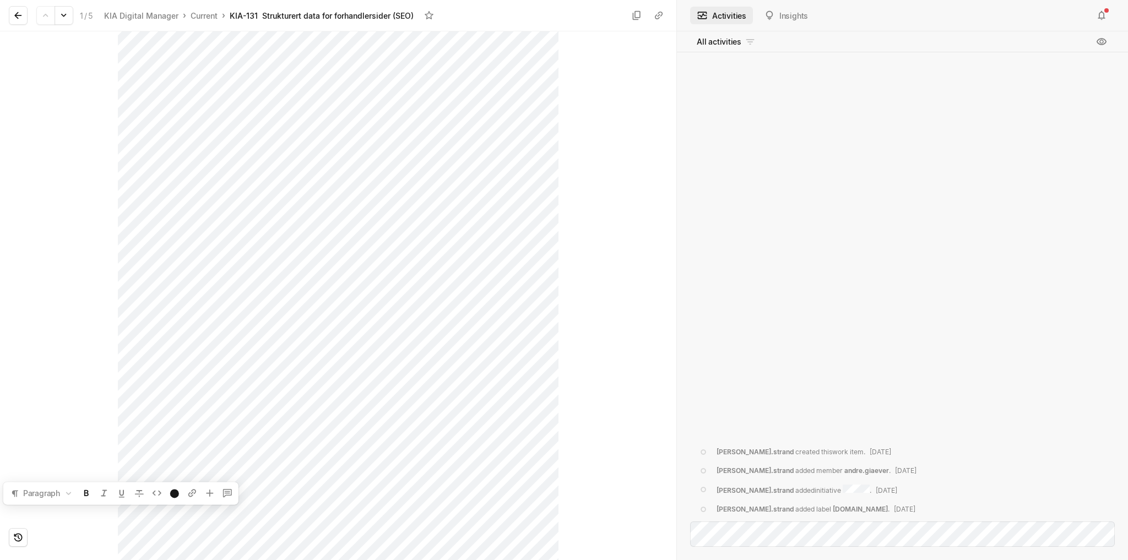
scroll to position [1906, 0]
click at [566, 560] on html "BOS Digital Search / Updates 3 g then u My work = Feedback g then f Dependencie…" at bounding box center [564, 280] width 1128 height 560
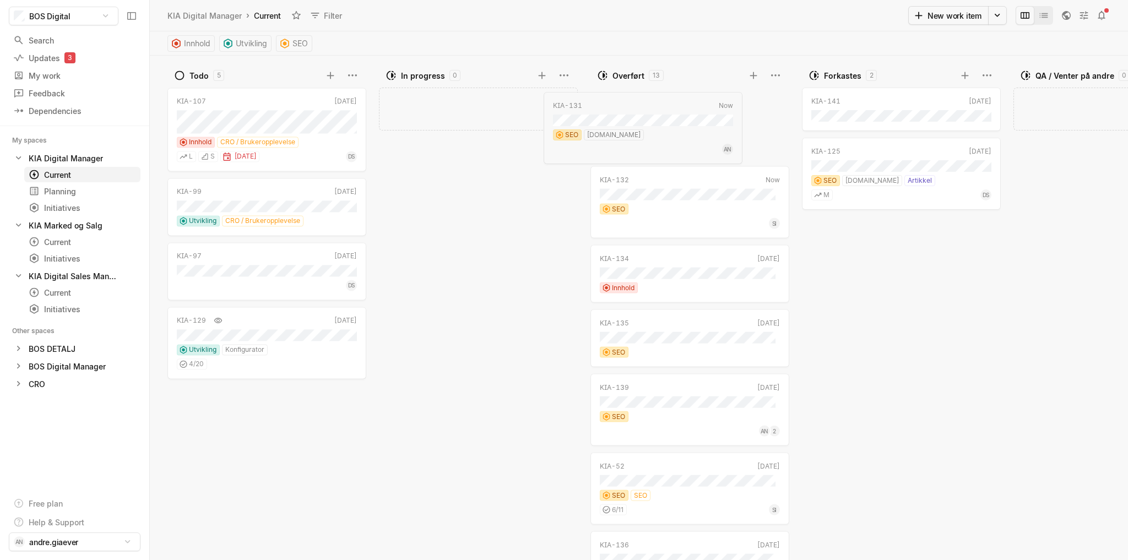
drag, startPoint x: 230, startPoint y: 100, endPoint x: 614, endPoint y: 107, distance: 384.7
click at [241, 102] on div "KIA-107" at bounding box center [260, 101] width 166 height 10
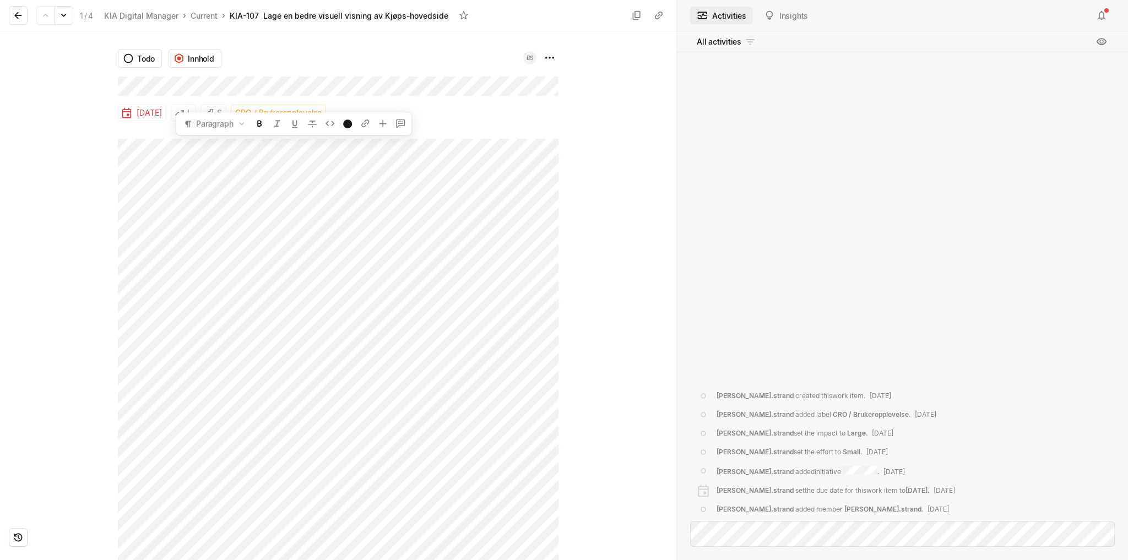
click at [93, 84] on div "Todo Innhold DS [DATE] L S CRO / Brukeropplevelse" at bounding box center [338, 295] width 677 height 529
drag, startPoint x: 18, startPoint y: 13, endPoint x: 31, endPoint y: 21, distance: 15.9
click at [18, 13] on icon at bounding box center [17, 15] width 7 height 7
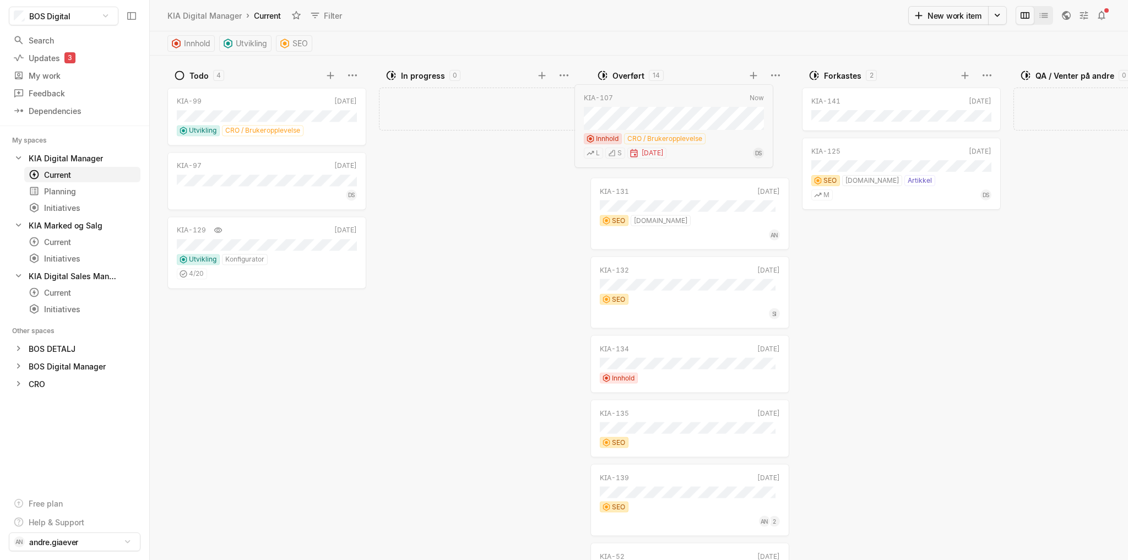
drag, startPoint x: 236, startPoint y: 99, endPoint x: 647, endPoint y: 98, distance: 411.0
click at [249, 98] on div "KIA-99" at bounding box center [260, 101] width 166 height 10
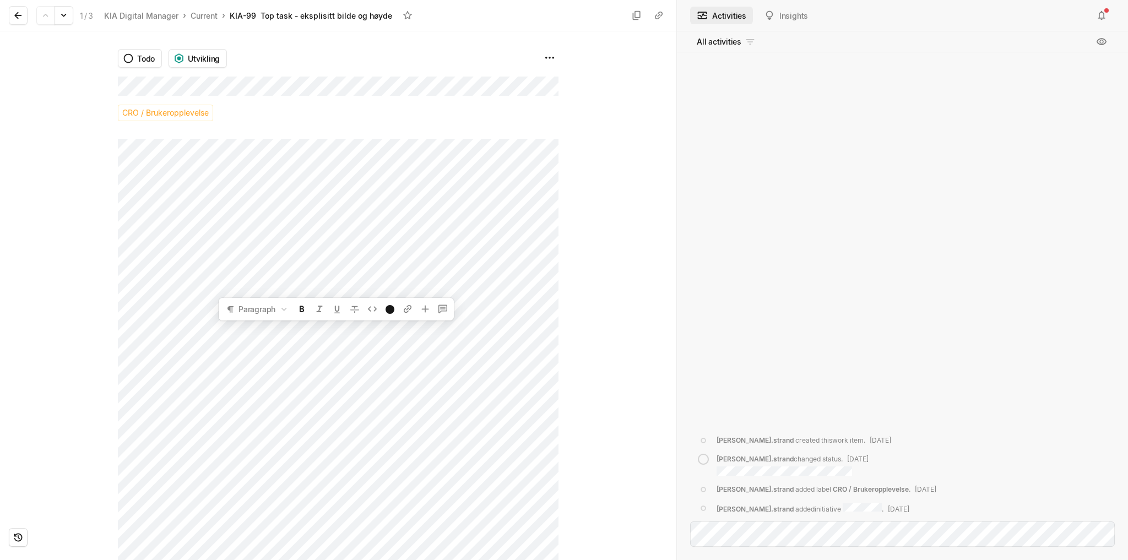
scroll to position [68, 0]
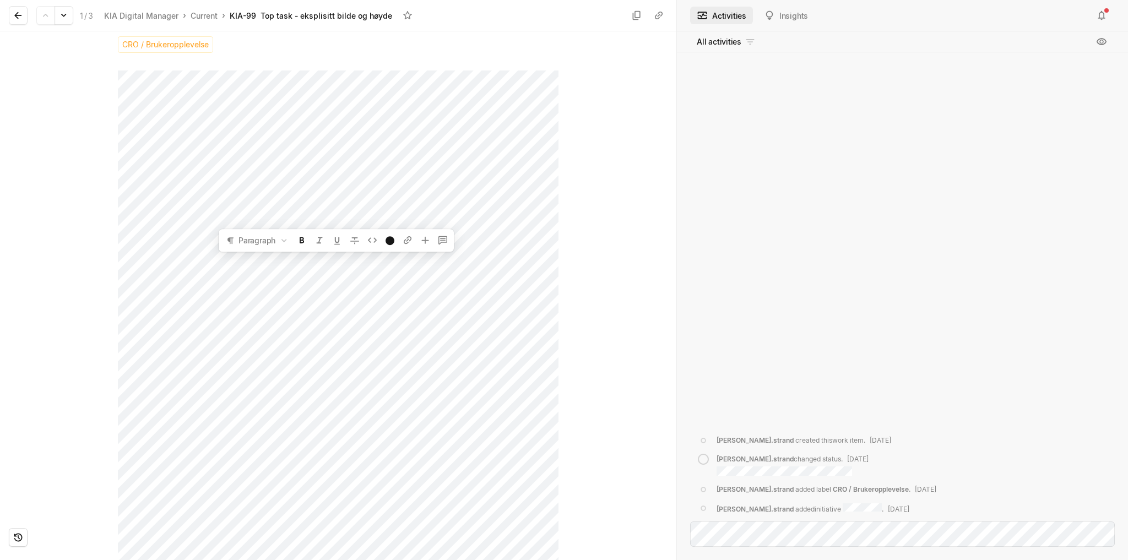
click at [576, 355] on div "Todo Utvikling CRO / Brukeropplevelse" at bounding box center [338, 295] width 677 height 529
click at [585, 362] on div at bounding box center [618, 227] width 118 height 529
click at [11, 12] on button at bounding box center [18, 15] width 19 height 19
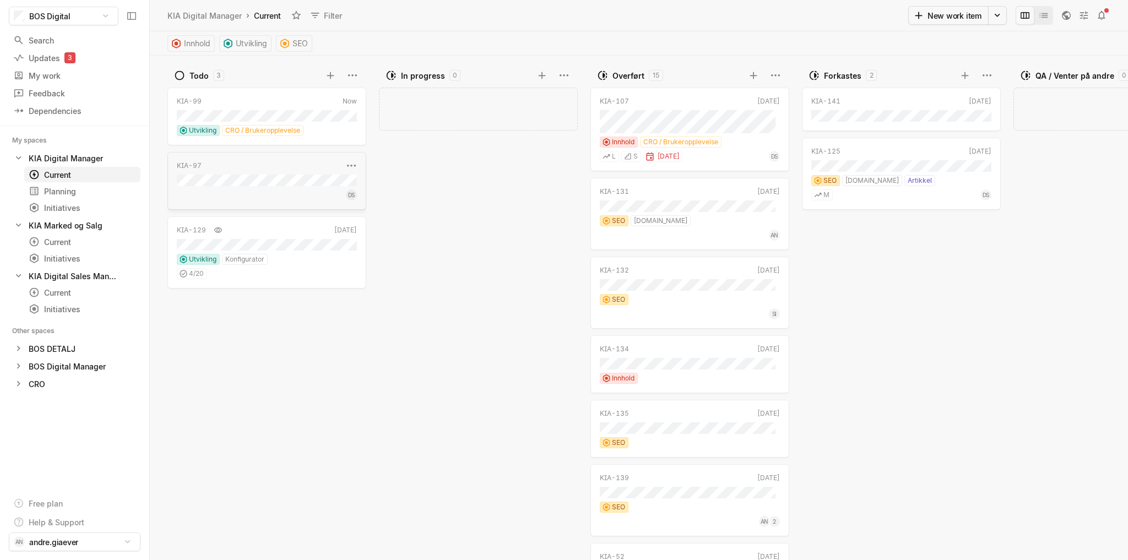
click at [250, 170] on div "KIA-97" at bounding box center [260, 166] width 166 height 10
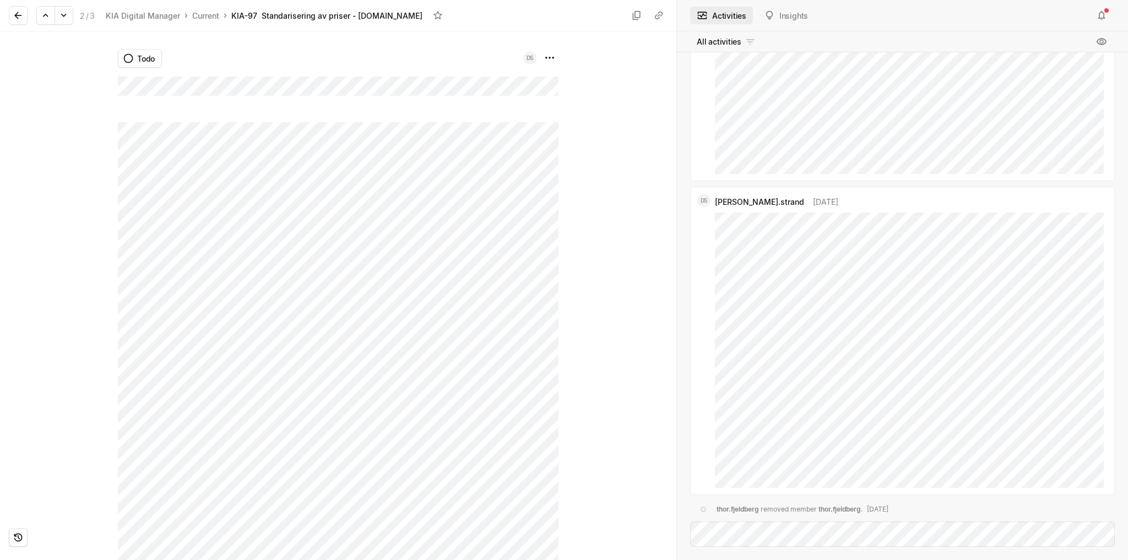
scroll to position [-251, 0]
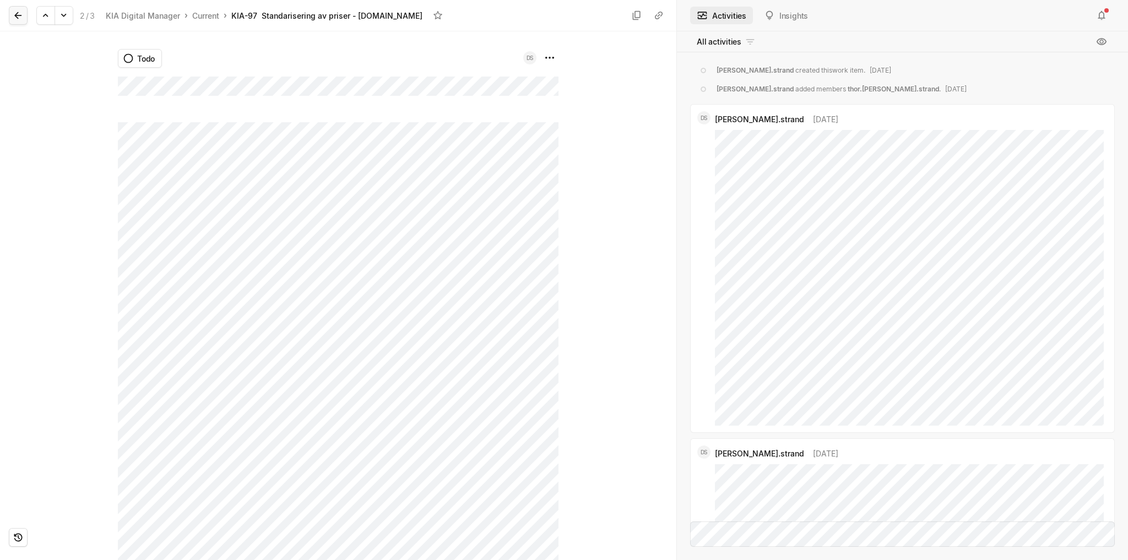
click at [15, 18] on icon at bounding box center [18, 15] width 11 height 11
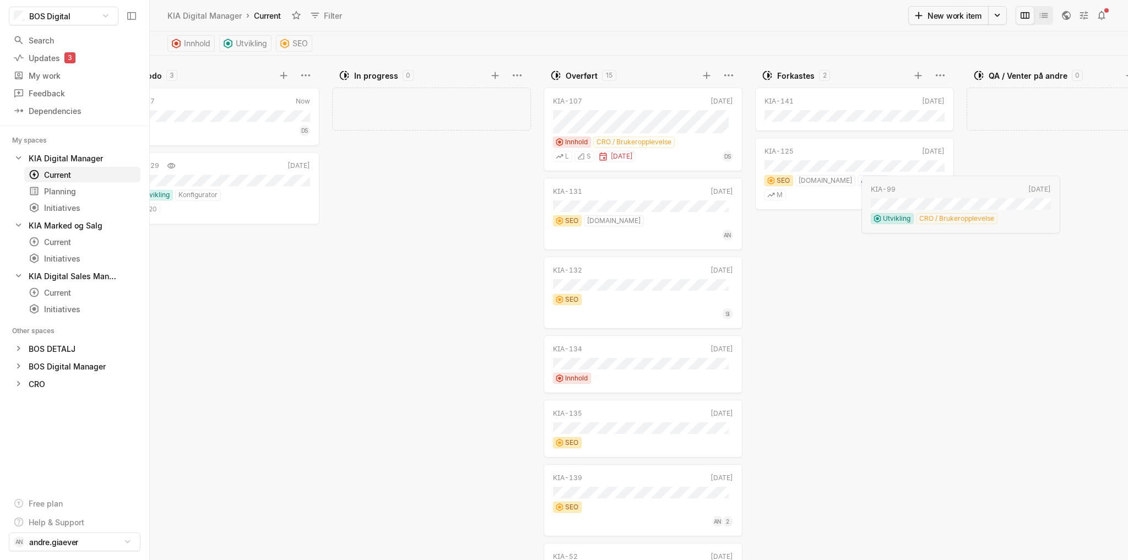
scroll to position [0, 48]
drag, startPoint x: 226, startPoint y: 96, endPoint x: 819, endPoint y: 223, distance: 606.3
click at [199, 99] on div "KIA-97" at bounding box center [211, 101] width 166 height 10
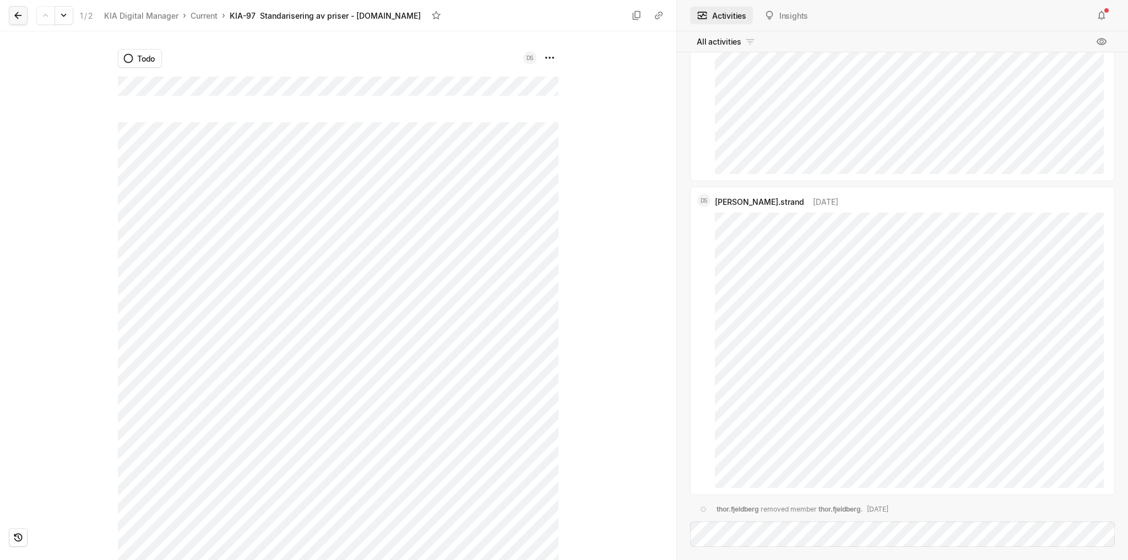
click at [21, 17] on icon at bounding box center [18, 15] width 11 height 11
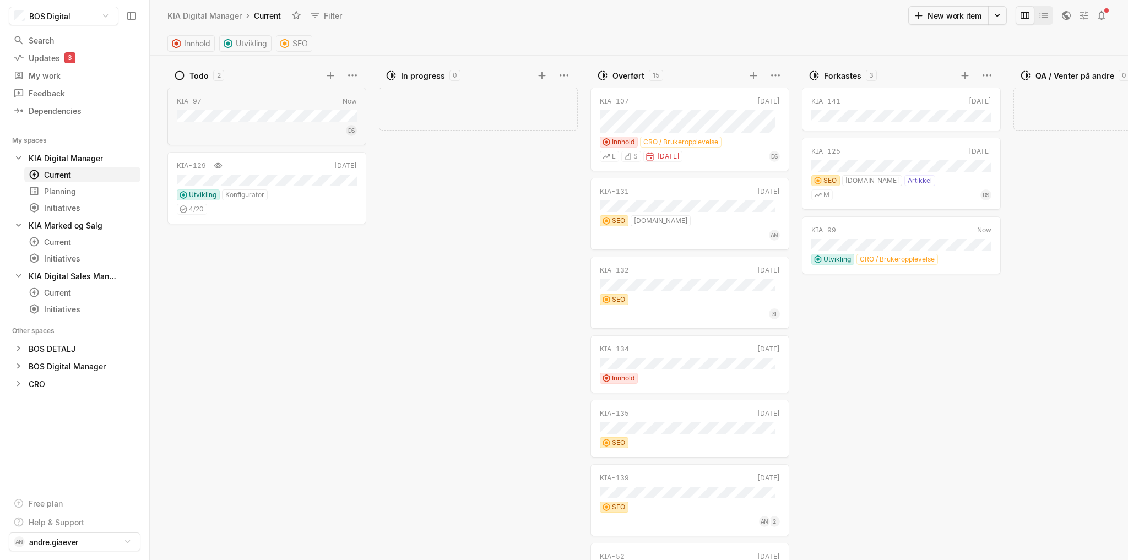
scroll to position [0, 48]
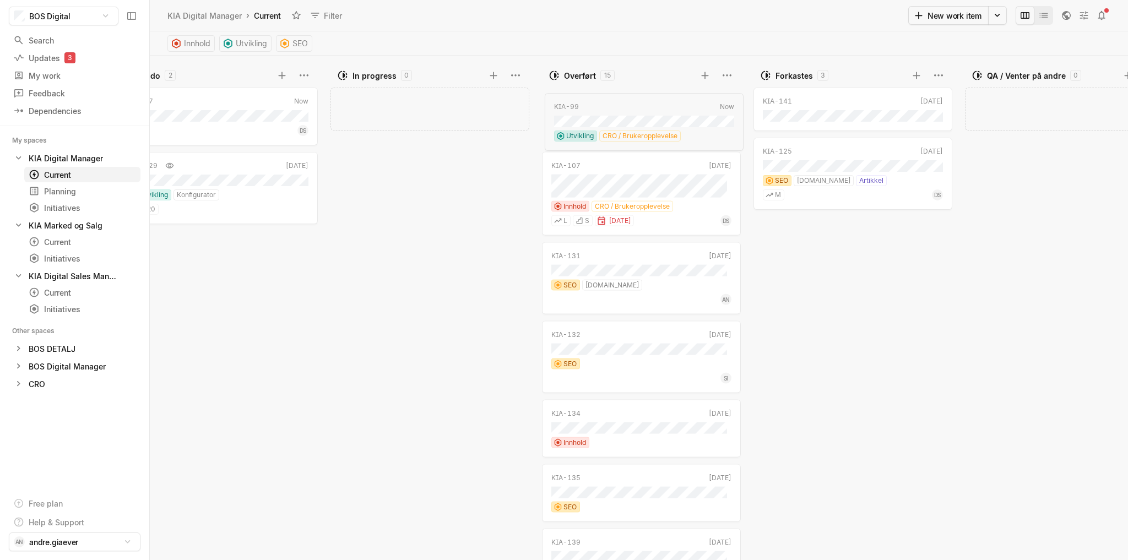
drag, startPoint x: 835, startPoint y: 226, endPoint x: 617, endPoint y: 99, distance: 252.8
drag, startPoint x: 234, startPoint y: 96, endPoint x: 890, endPoint y: 236, distance: 671.5
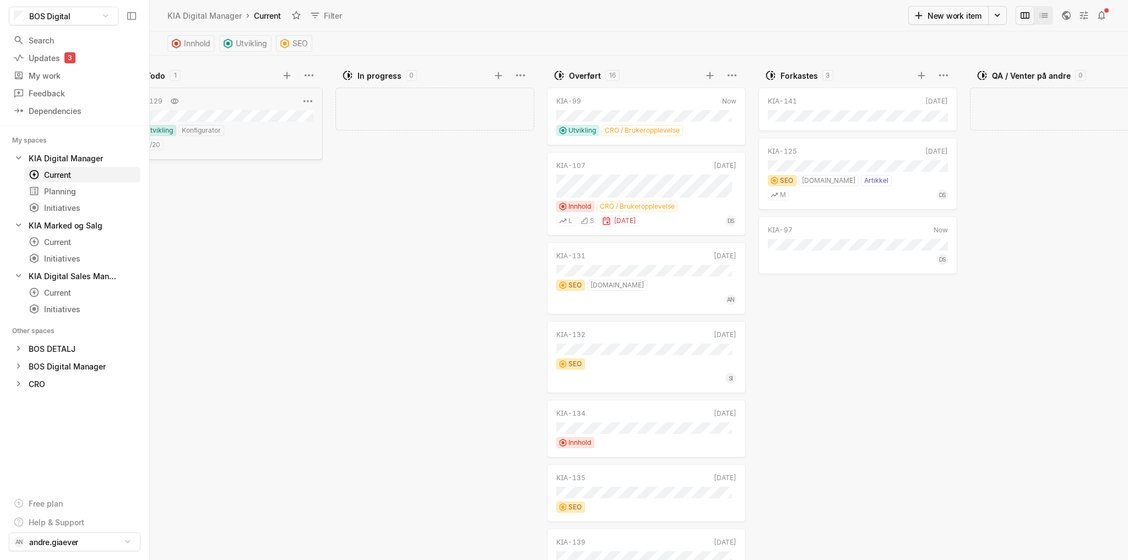
scroll to position [4, 0]
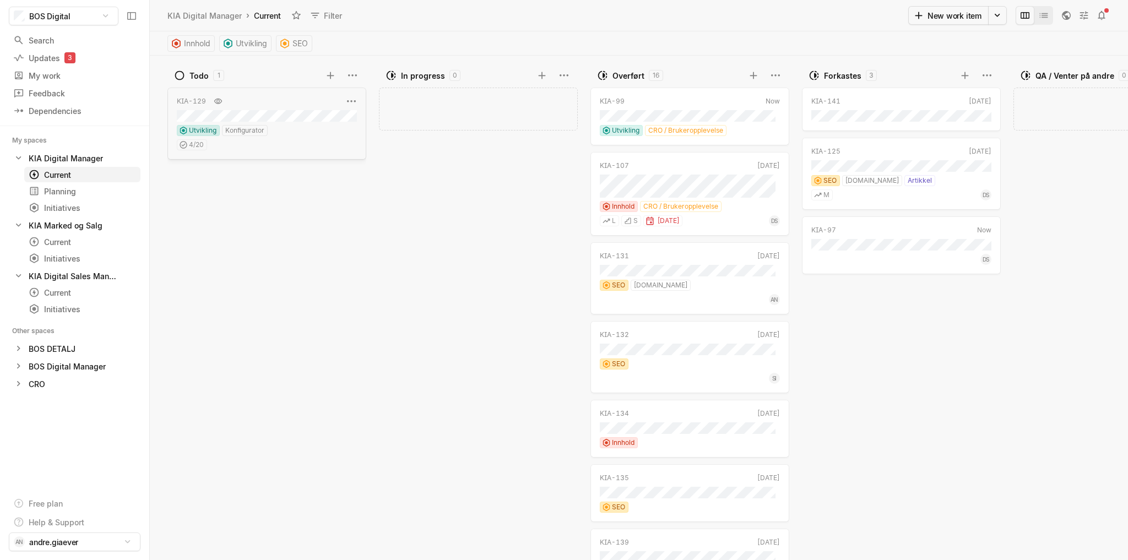
click at [263, 99] on div "KIA-129" at bounding box center [260, 101] width 166 height 11
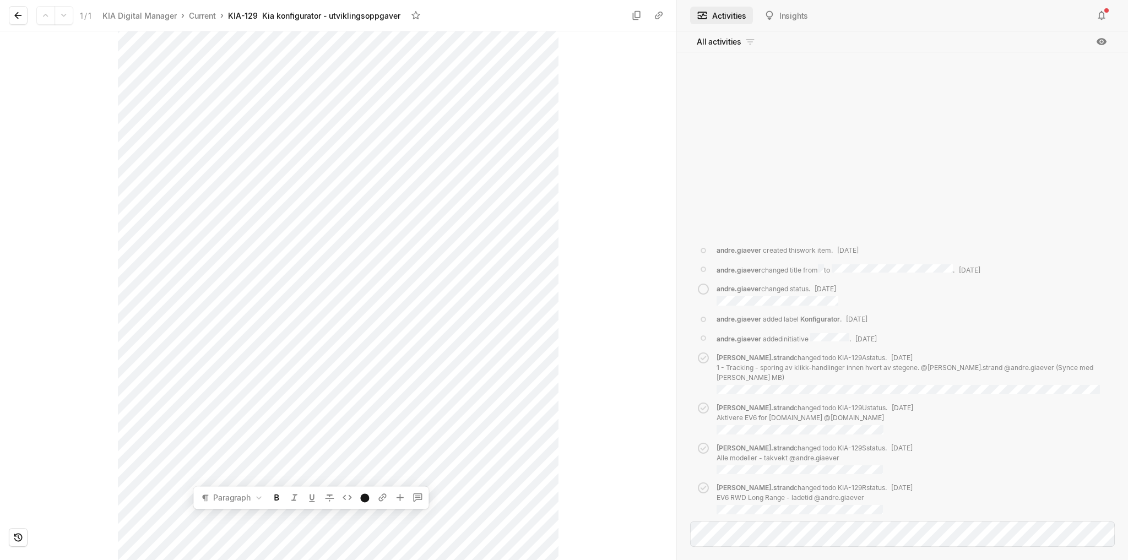
scroll to position [298, 0]
click at [565, 526] on div "Todo Utvikling Konfigurator" at bounding box center [338, 295] width 677 height 529
click at [20, 16] on icon at bounding box center [18, 15] width 11 height 11
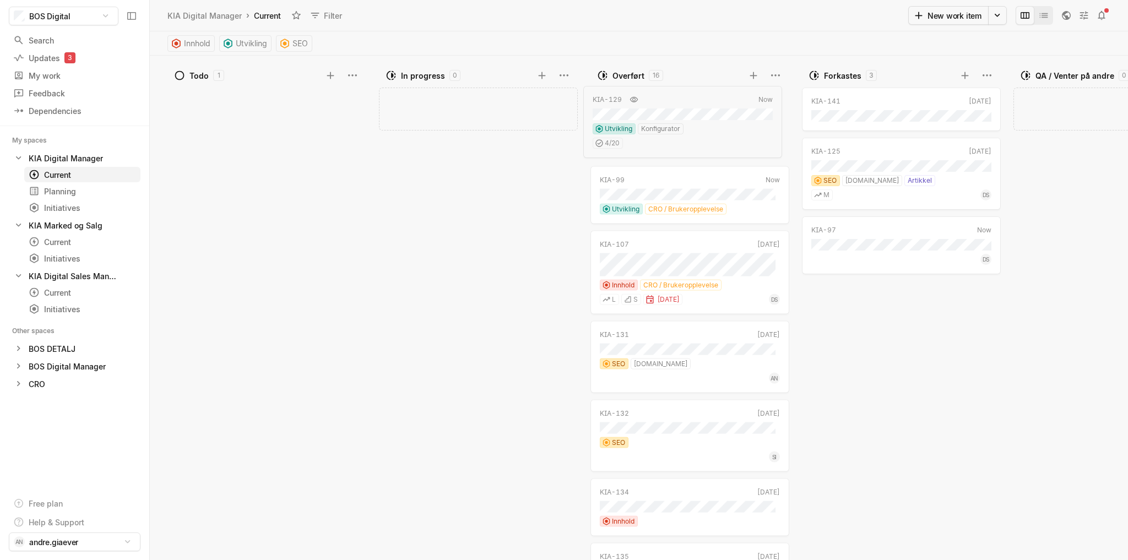
drag, startPoint x: 287, startPoint y: 102, endPoint x: 712, endPoint y: 104, distance: 425.4
drag, startPoint x: 48, startPoint y: 380, endPoint x: 102, endPoint y: 388, distance: 55.1
click at [48, 380] on div "CRO" at bounding box center [74, 385] width 90 height 12
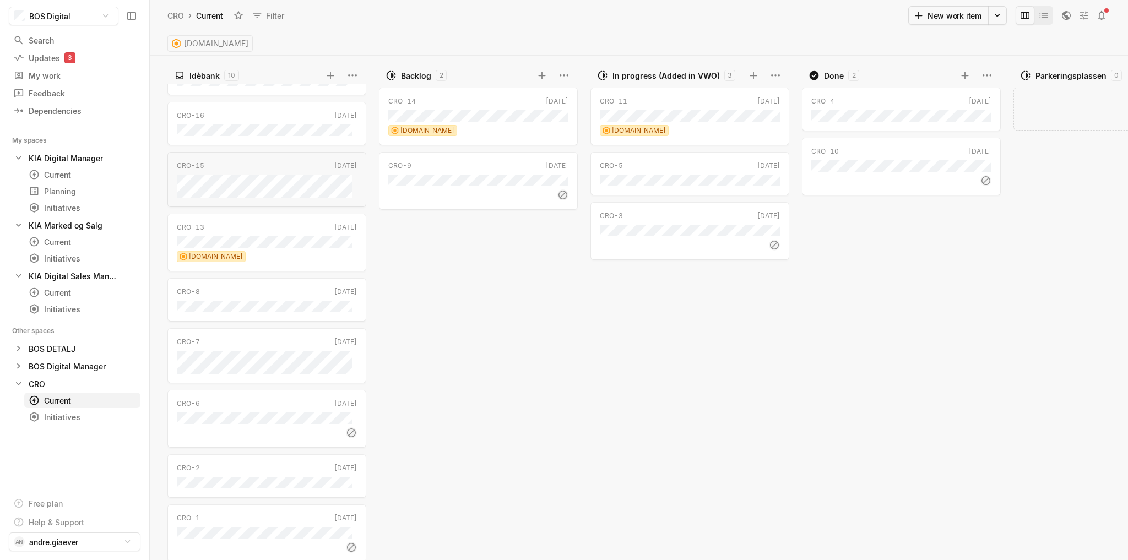
scroll to position [107, 0]
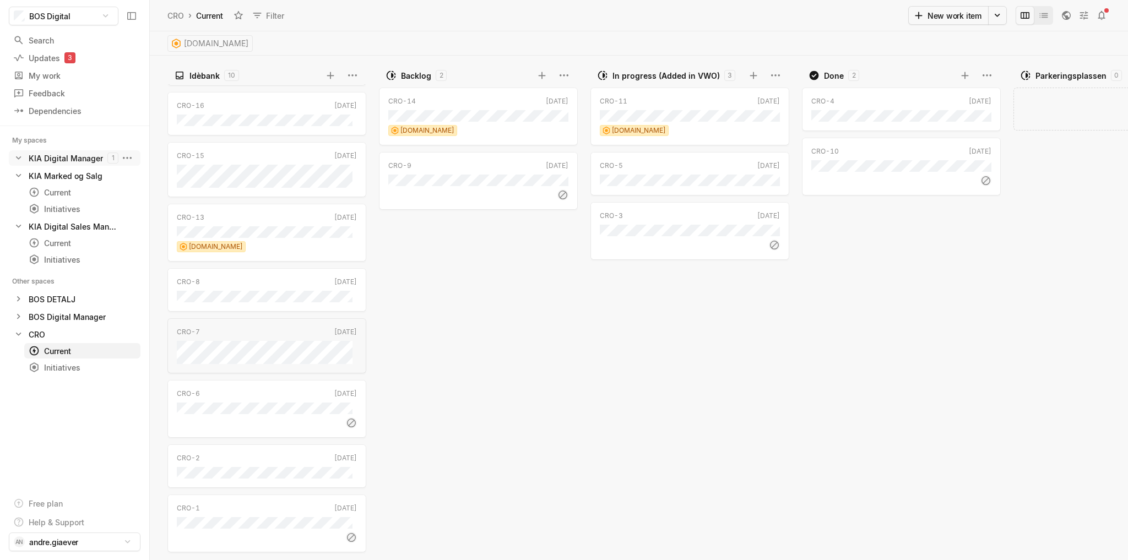
click at [56, 156] on div "KIA Digital Manager" at bounding box center [66, 159] width 74 height 12
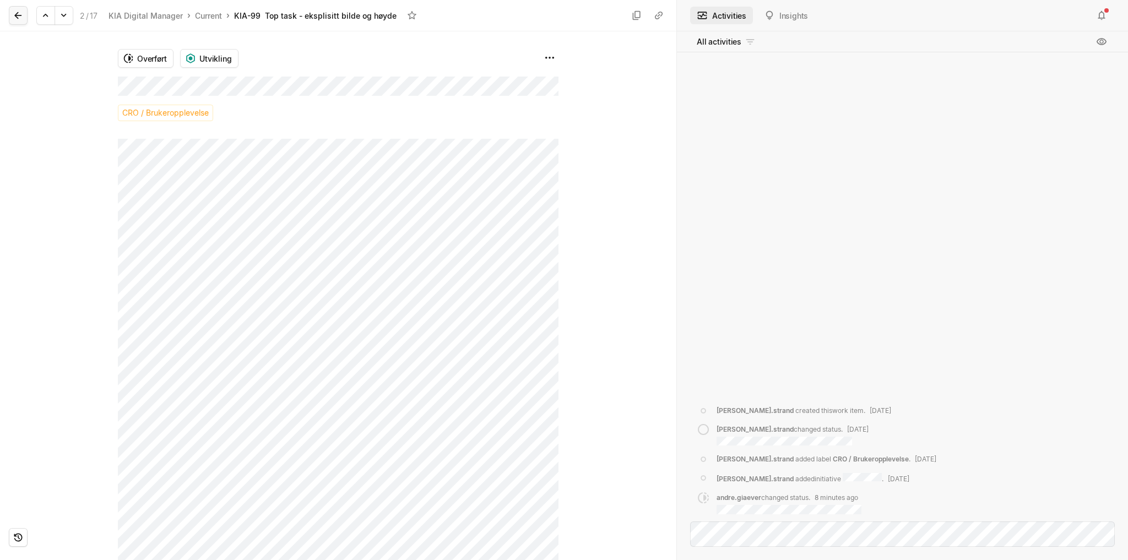
click at [13, 12] on icon at bounding box center [18, 15] width 11 height 11
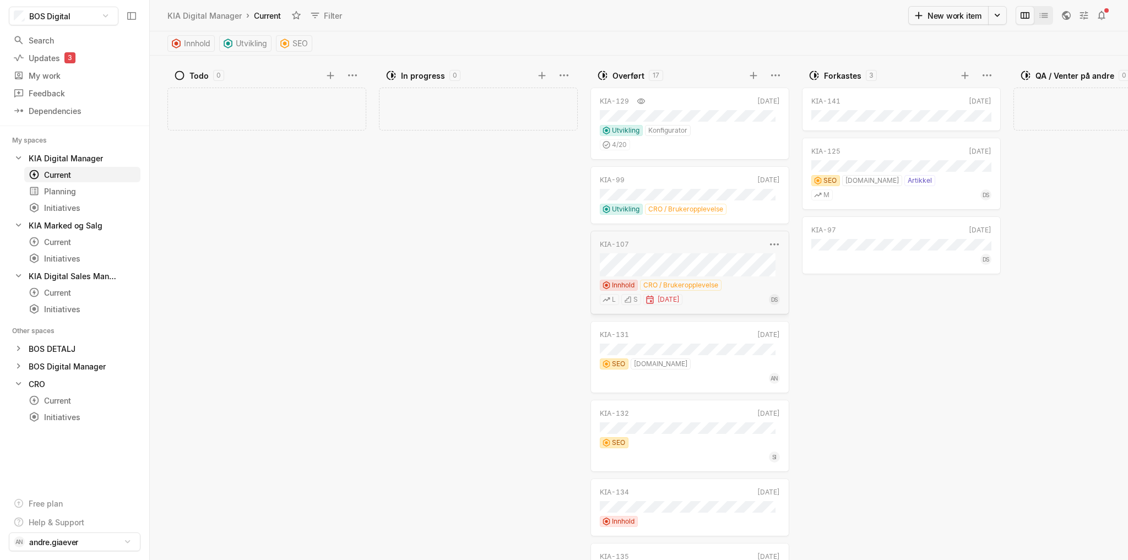
click at [733, 252] on div "KIA-107 [DATE] Innhold CRO / Brukeropplevelse L S [DATE] DS" at bounding box center [690, 273] width 199 height 84
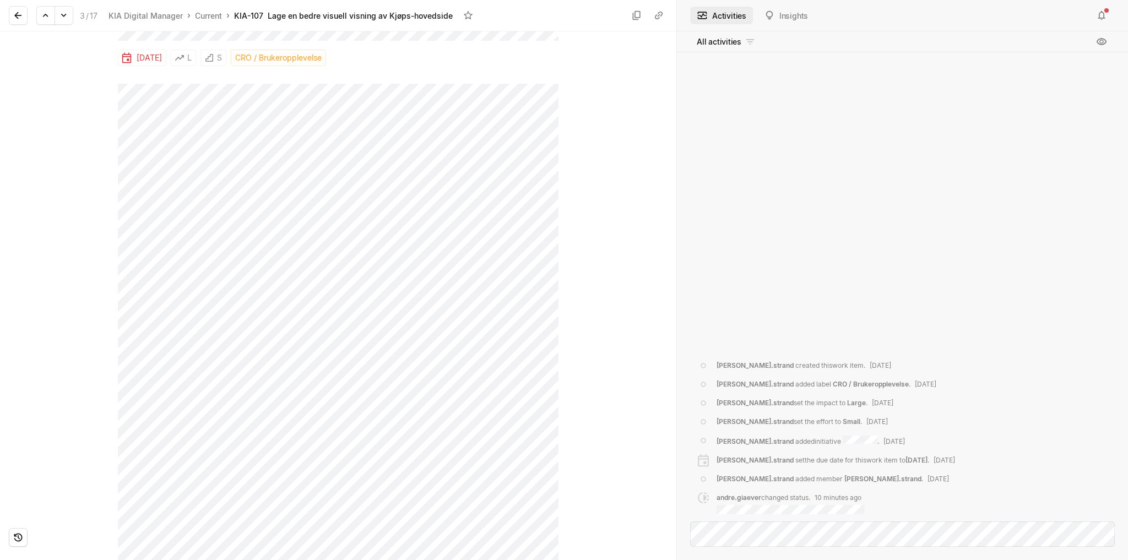
scroll to position [126, 0]
click at [20, 12] on icon at bounding box center [18, 15] width 11 height 11
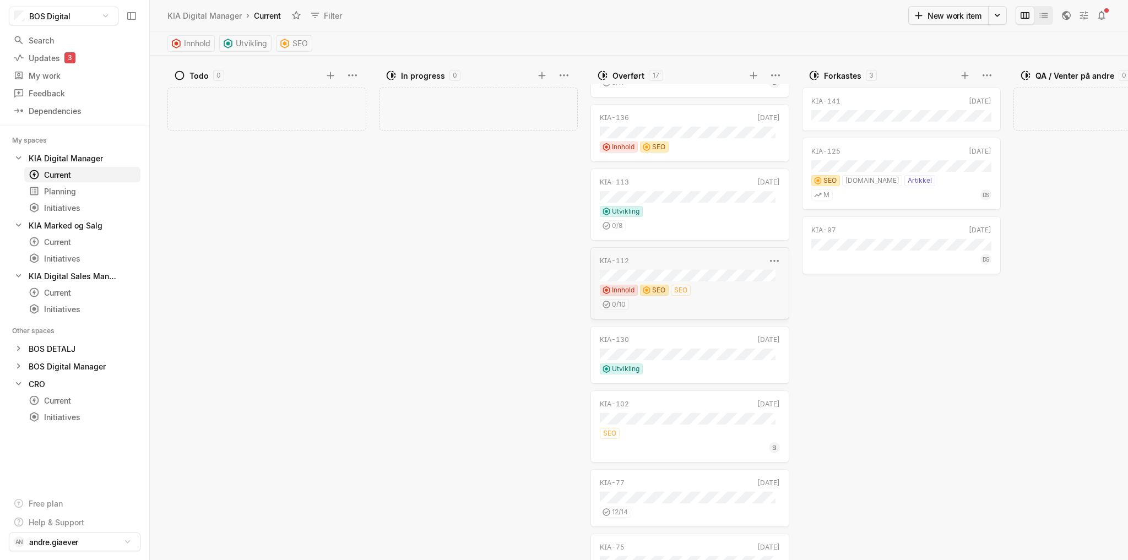
scroll to position [705, 0]
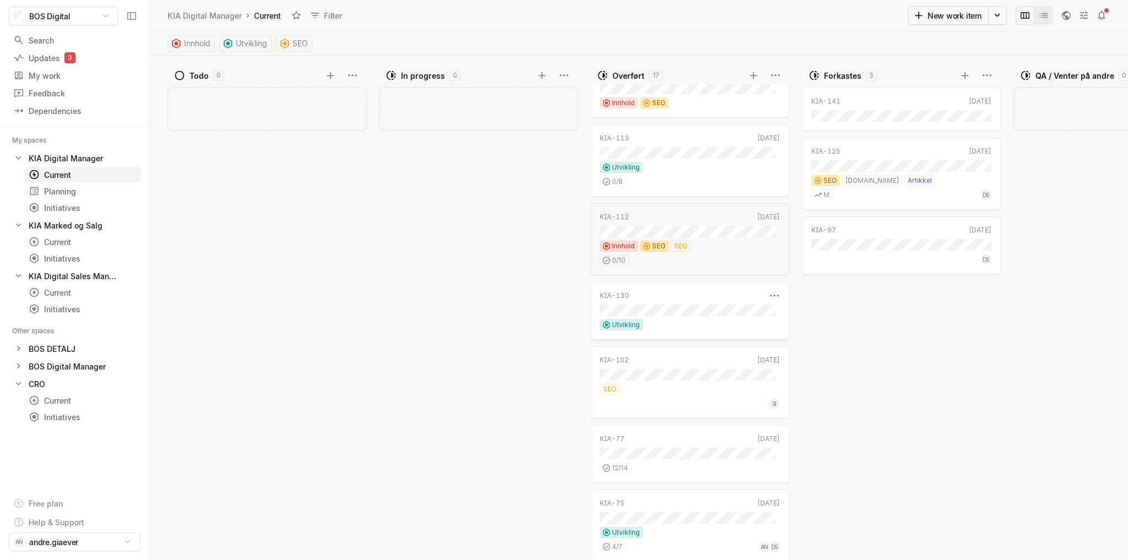
click at [742, 324] on div "Utvikling" at bounding box center [690, 325] width 180 height 11
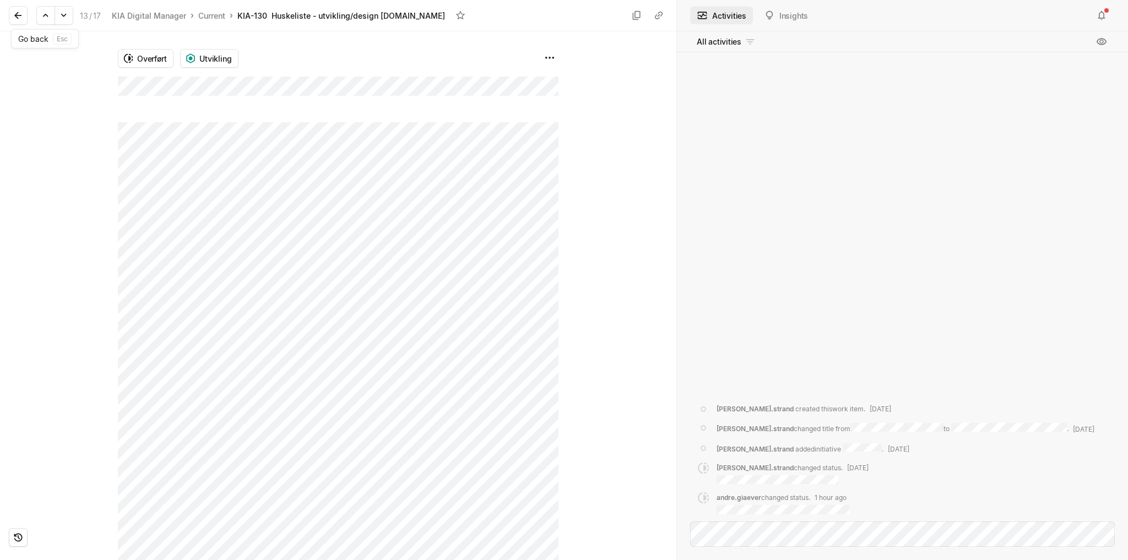
click at [20, 13] on icon at bounding box center [18, 15] width 11 height 11
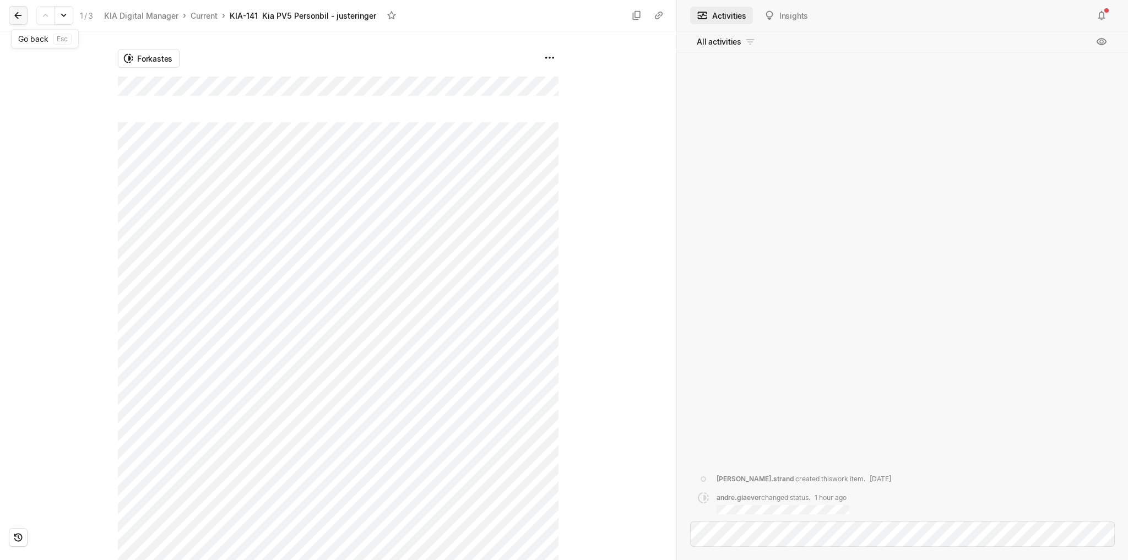
click at [17, 14] on icon at bounding box center [18, 15] width 11 height 11
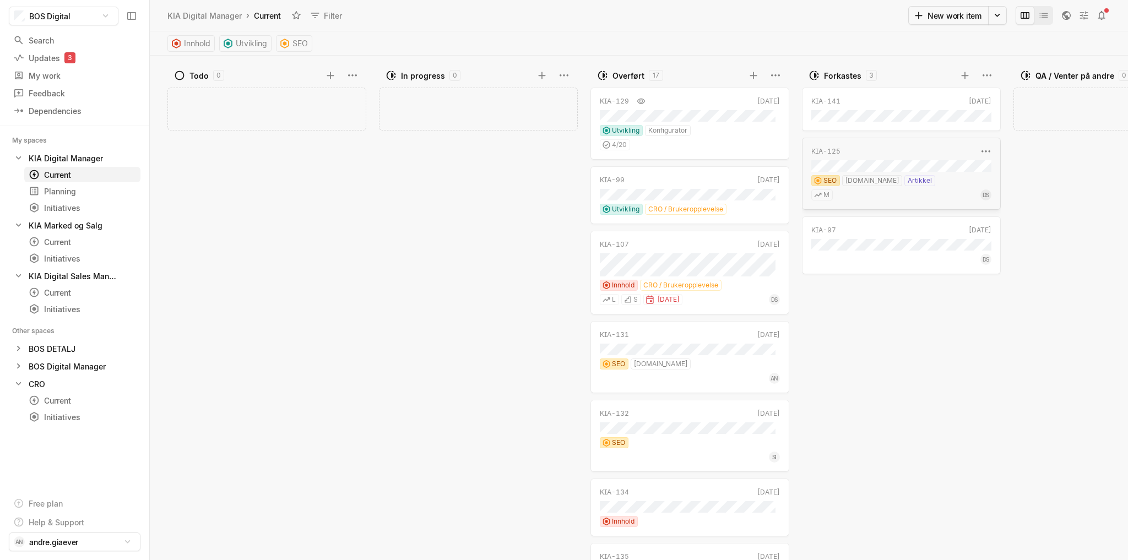
click at [912, 155] on div "KIA-125" at bounding box center [895, 152] width 166 height 10
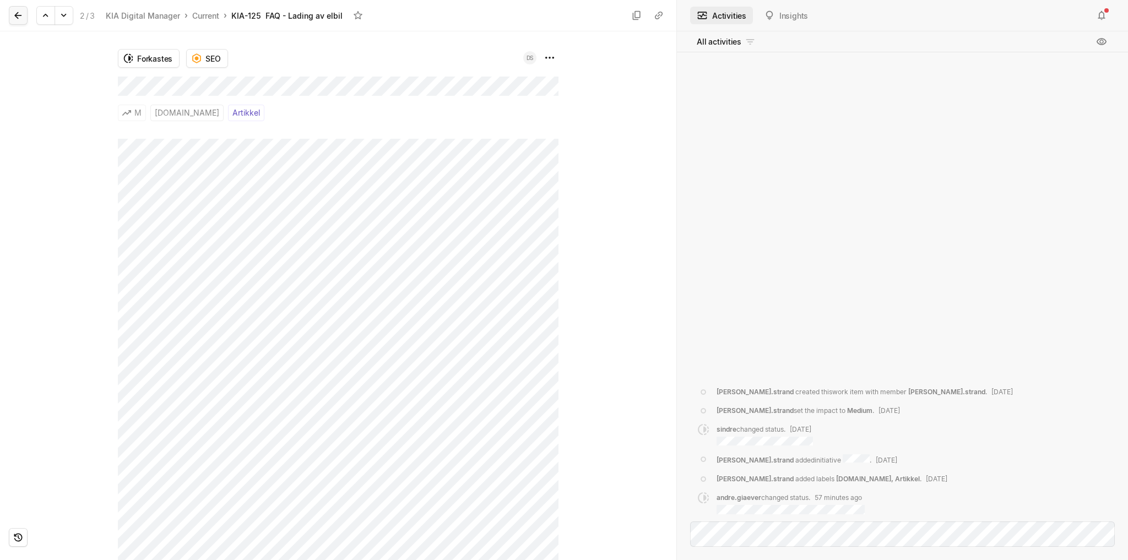
click at [16, 15] on icon at bounding box center [17, 15] width 7 height 7
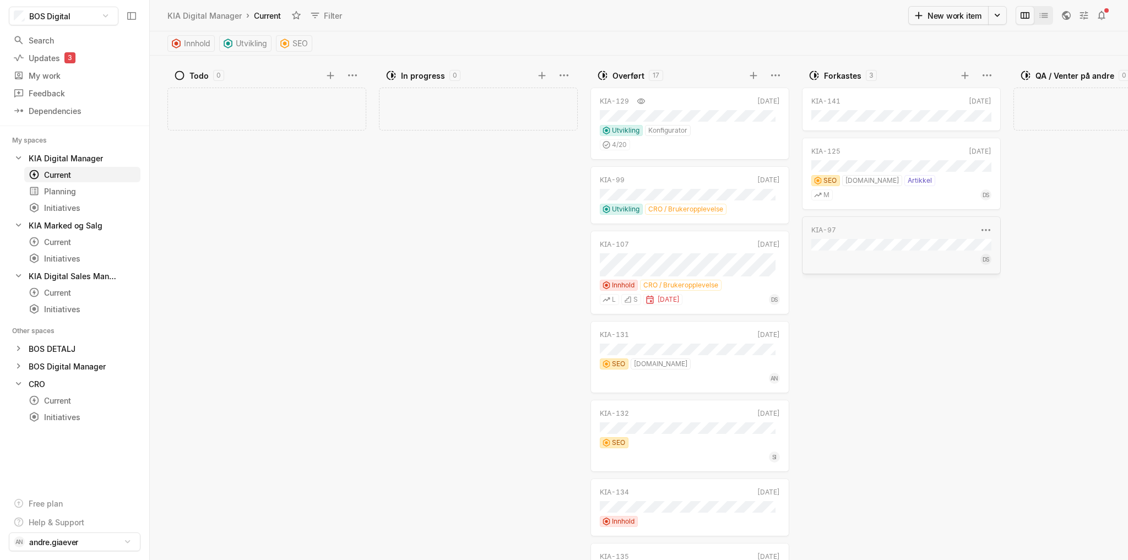
click at [936, 228] on div "KIA-97" at bounding box center [895, 230] width 166 height 10
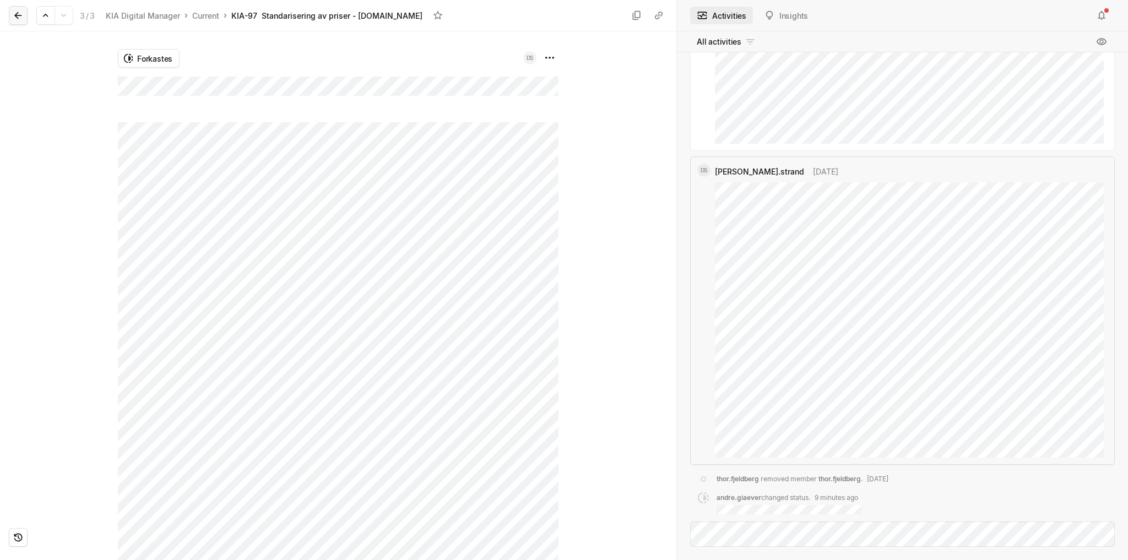
click at [14, 16] on icon at bounding box center [18, 15] width 11 height 11
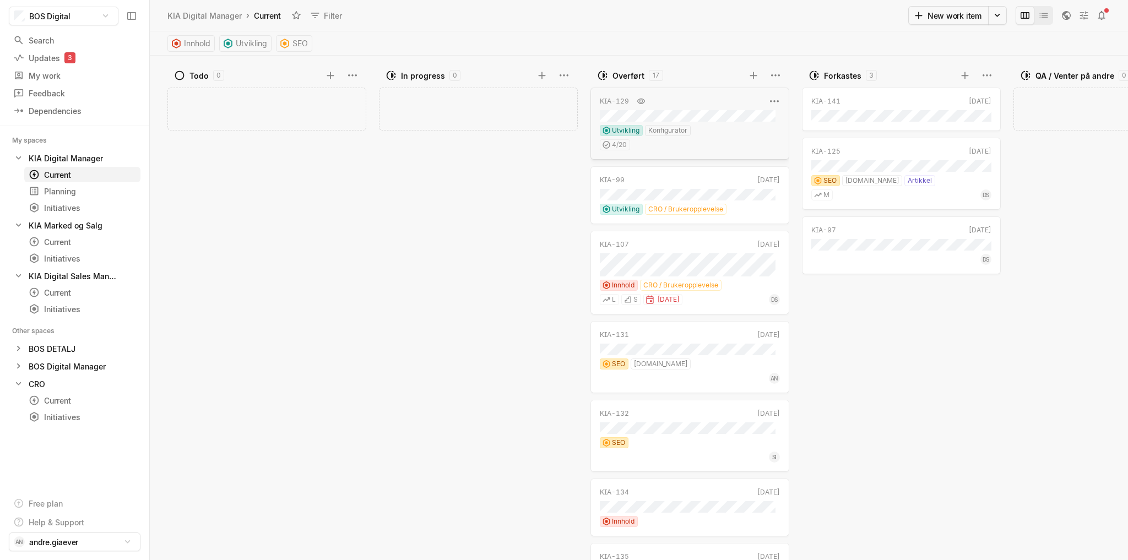
click at [717, 108] on div "KIA-129 [DATE] Utvikling Konfigurator 4 / 20" at bounding box center [690, 124] width 199 height 72
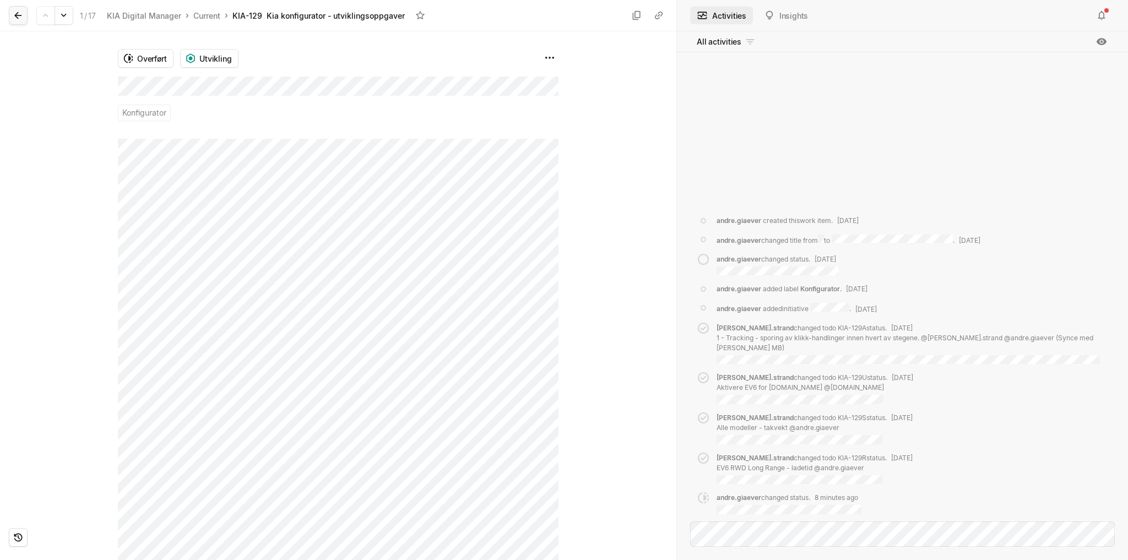
click at [19, 14] on icon at bounding box center [18, 15] width 11 height 11
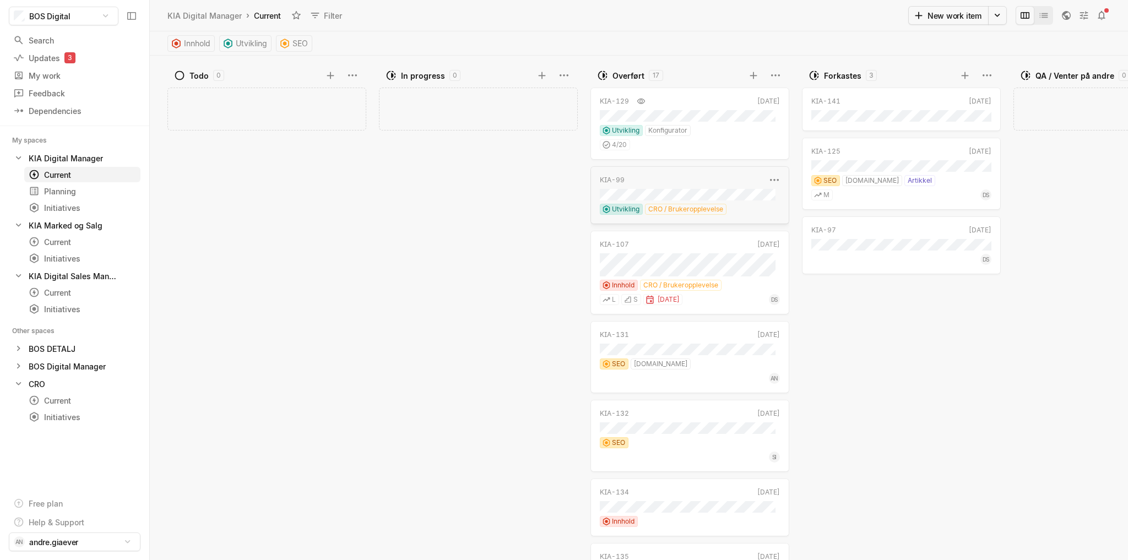
click at [728, 181] on div "KIA-99" at bounding box center [683, 180] width 166 height 10
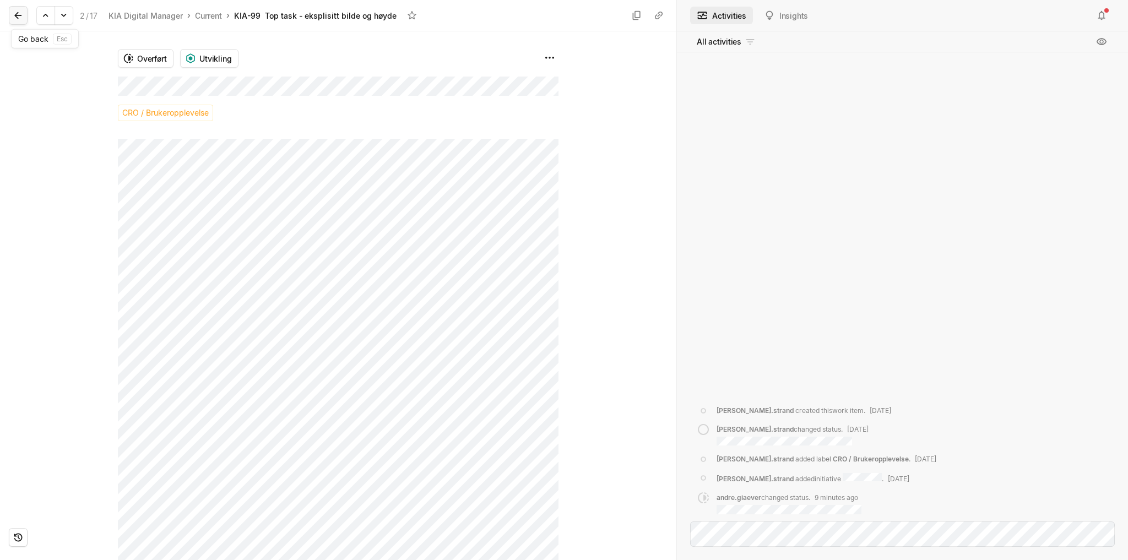
click at [20, 19] on icon at bounding box center [18, 15] width 11 height 11
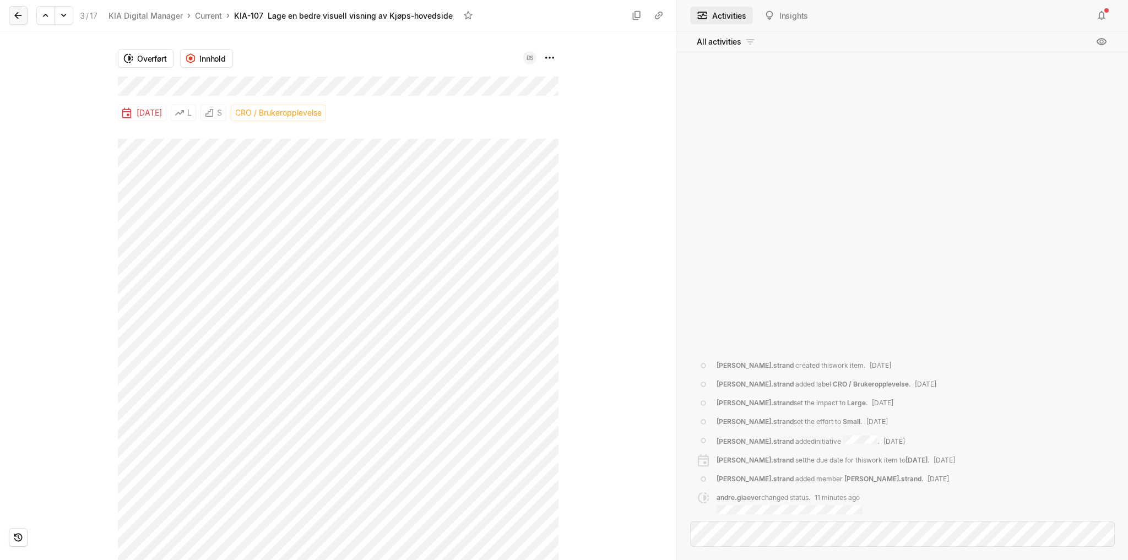
click at [20, 15] on icon at bounding box center [17, 15] width 7 height 7
click at [21, 15] on icon at bounding box center [18, 15] width 11 height 11
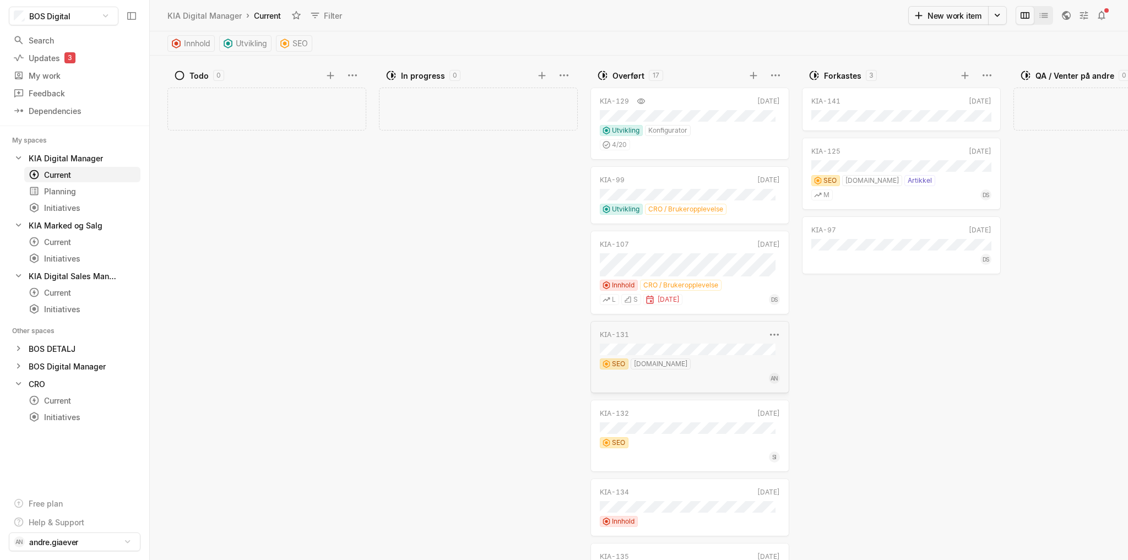
click at [716, 370] on div "AN" at bounding box center [690, 377] width 180 height 14
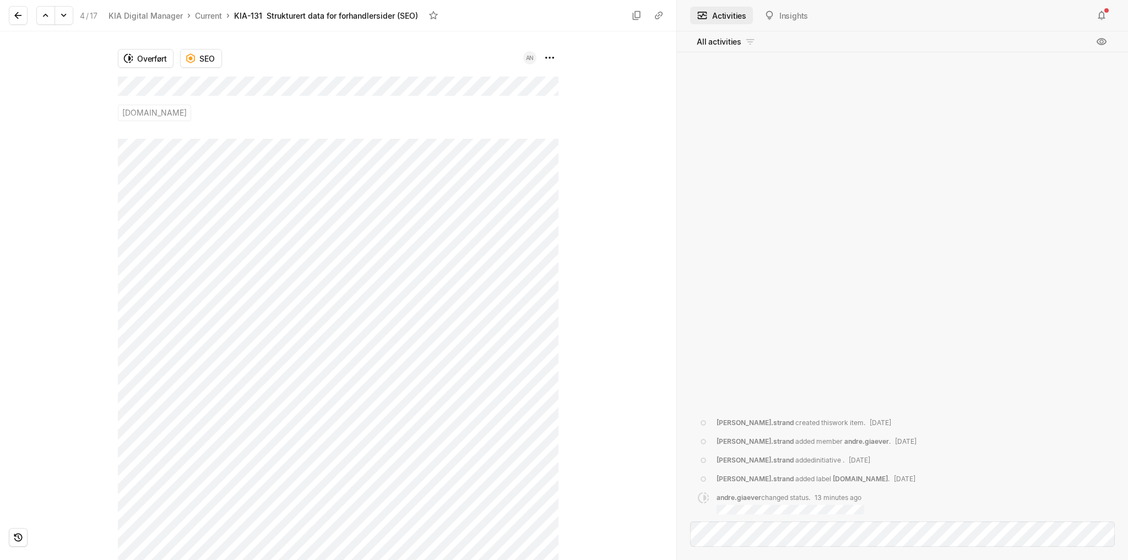
scroll to position [1906, 0]
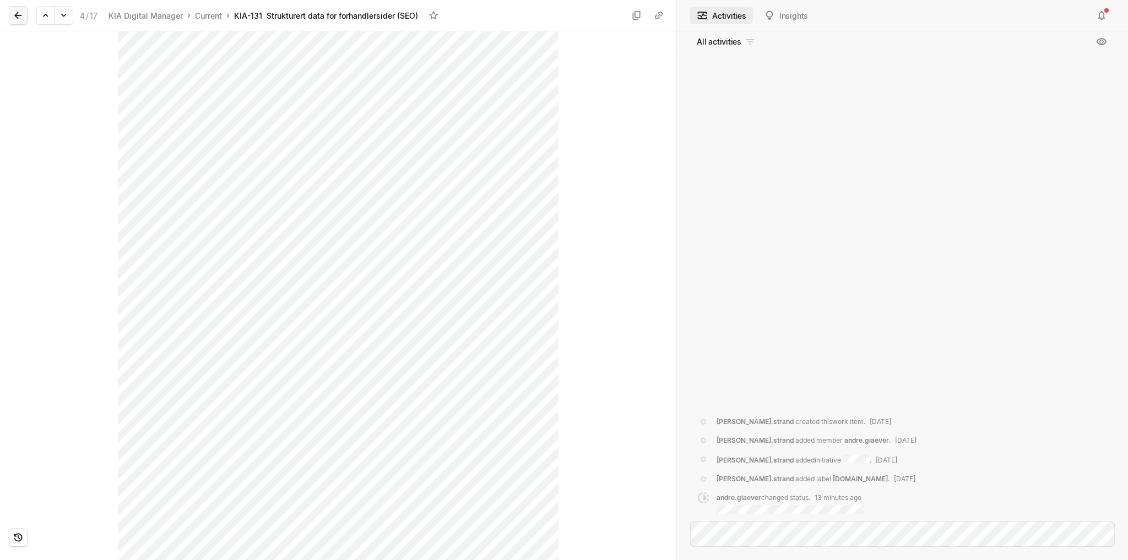
click at [21, 17] on icon at bounding box center [18, 15] width 11 height 11
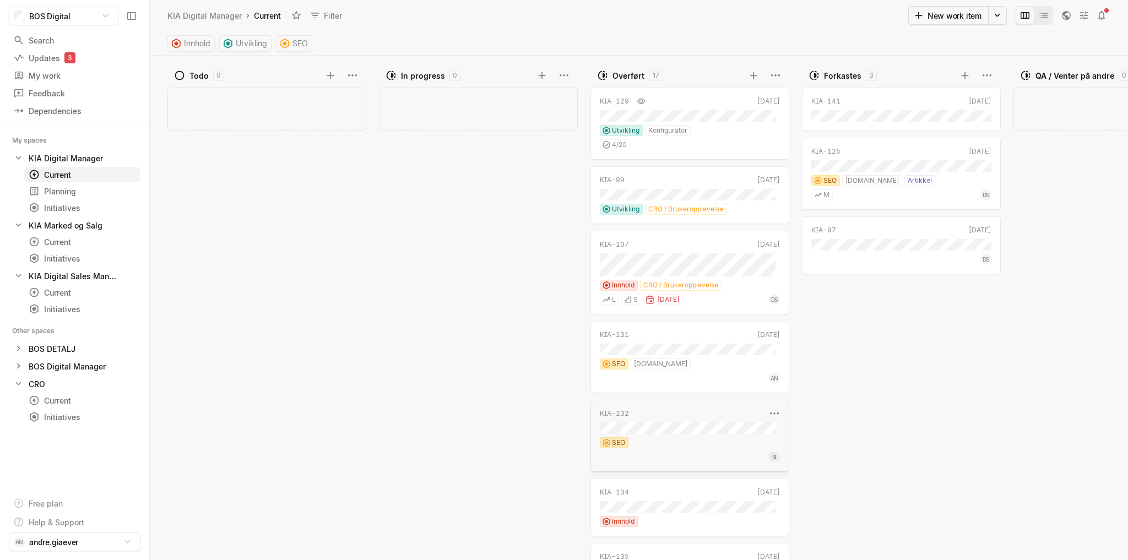
click at [697, 411] on div "KIA-132" at bounding box center [683, 414] width 166 height 10
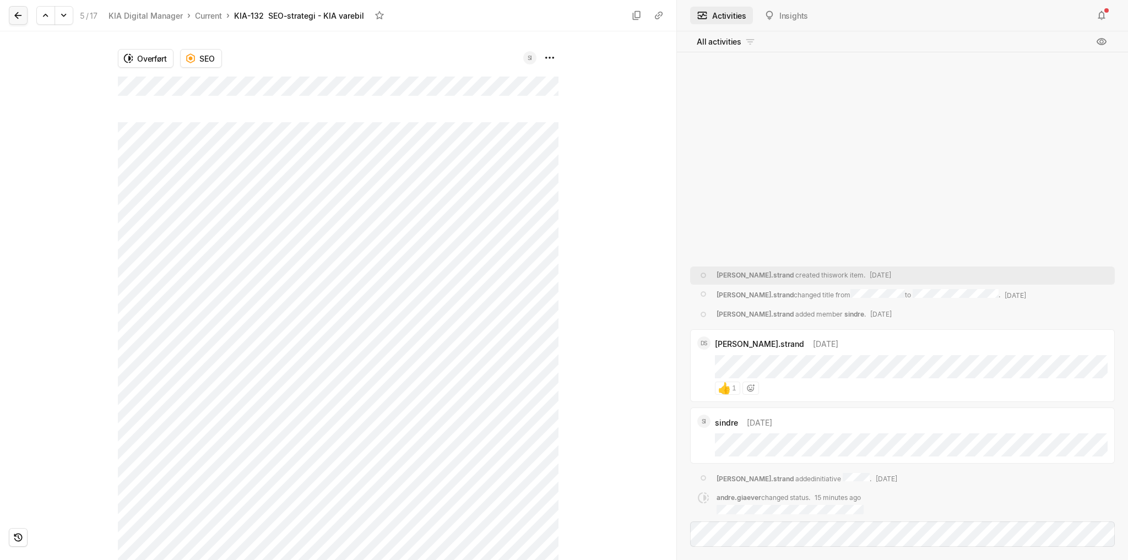
click at [24, 18] on button at bounding box center [18, 15] width 19 height 19
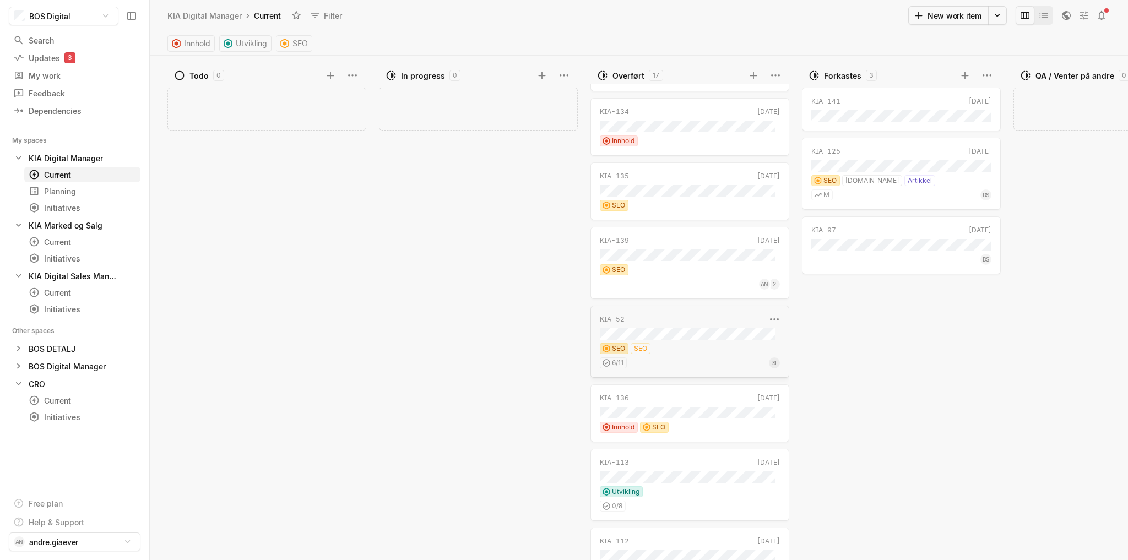
scroll to position [441, 0]
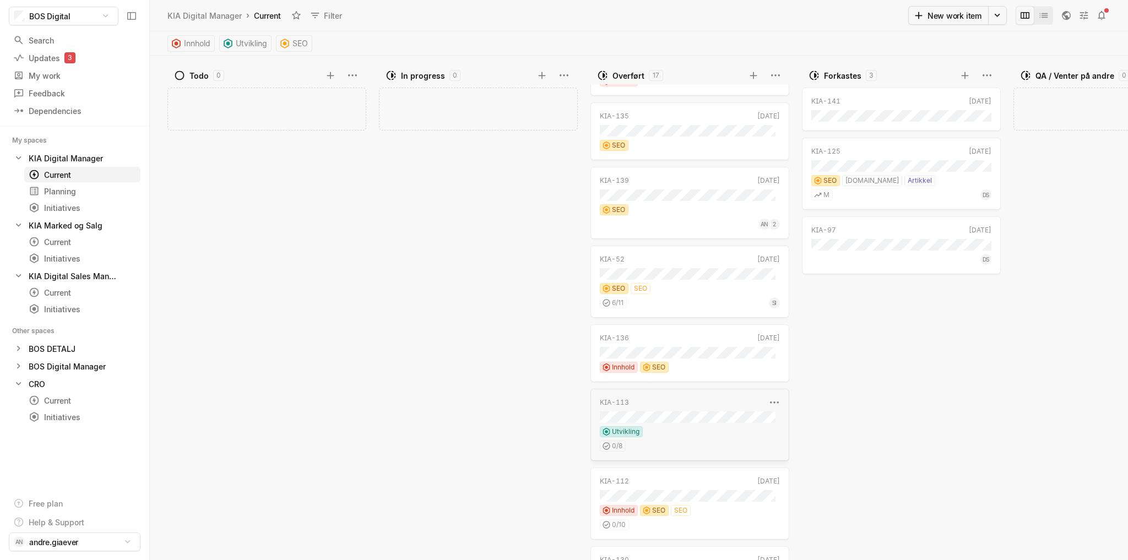
click at [696, 430] on div "Utvikling" at bounding box center [690, 431] width 180 height 11
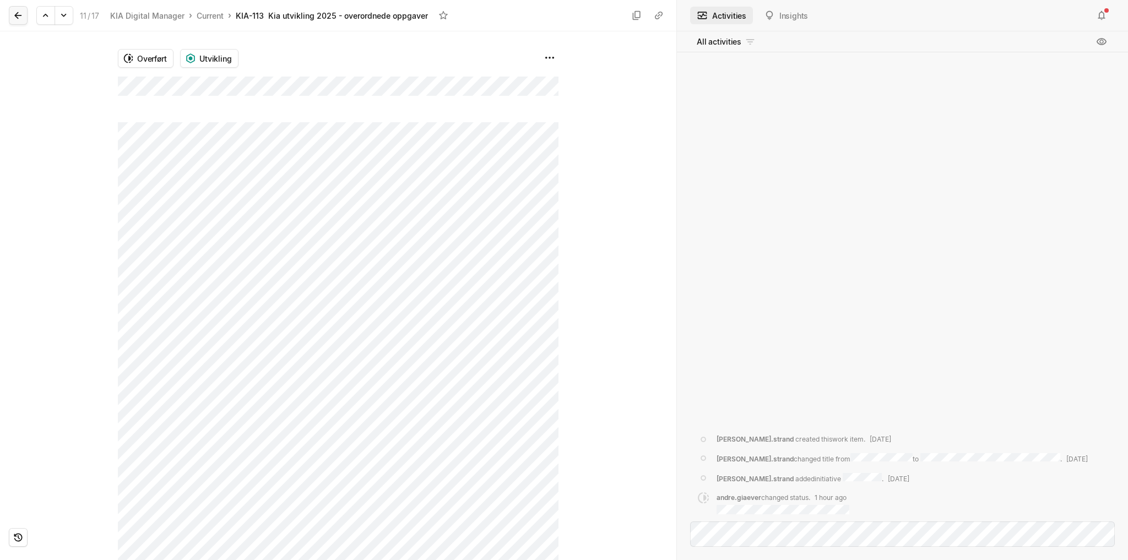
click at [13, 10] on icon at bounding box center [18, 15] width 11 height 11
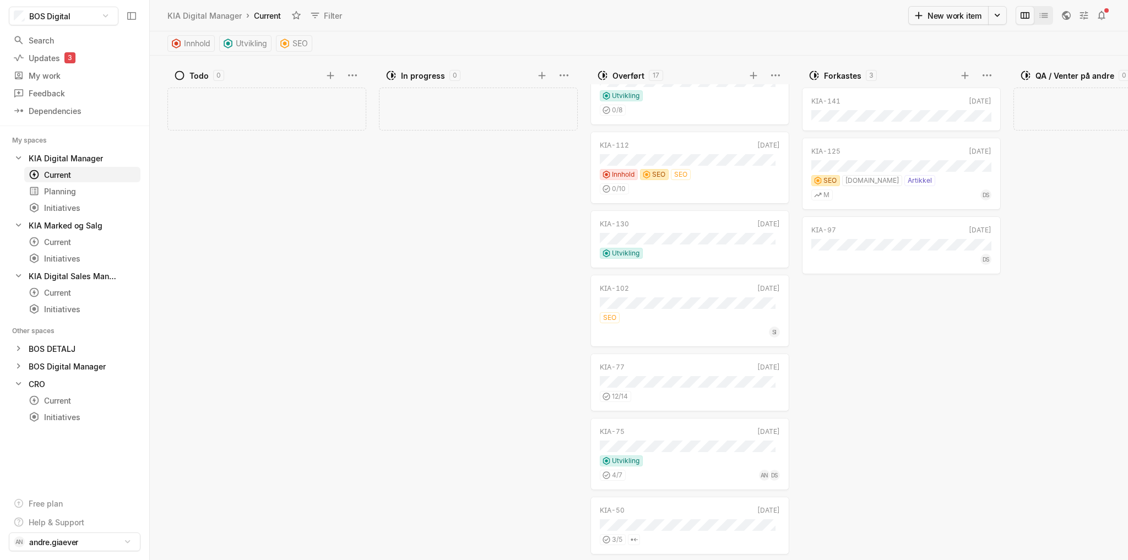
scroll to position [779, 0]
click at [278, 335] on div "Add work item" at bounding box center [269, 322] width 204 height 476
click at [76, 225] on div "KIA Marked og Salg" at bounding box center [66, 226] width 74 height 12
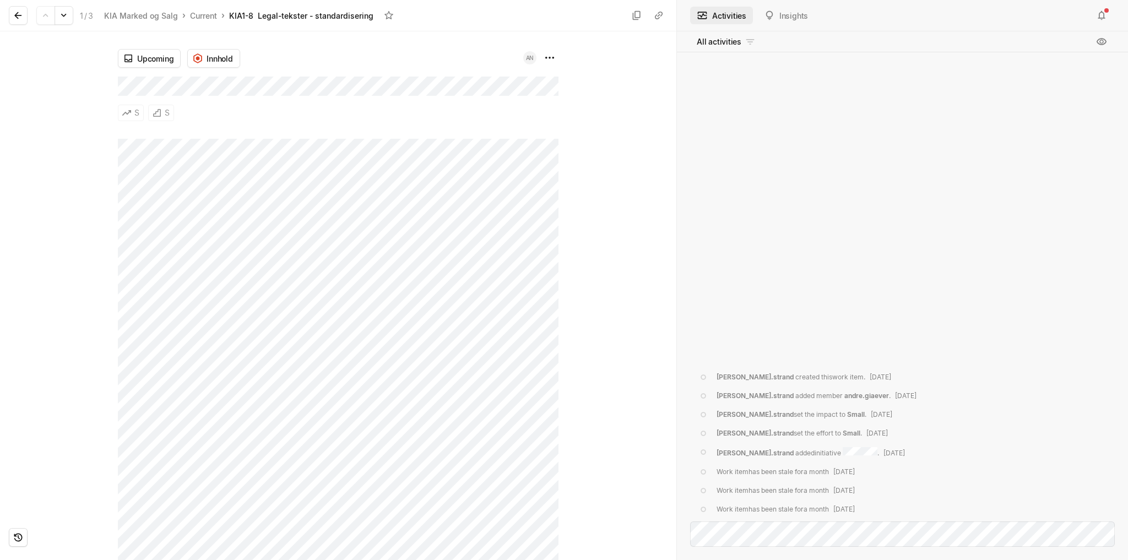
scroll to position [29, 0]
click at [18, 13] on icon at bounding box center [17, 15] width 7 height 7
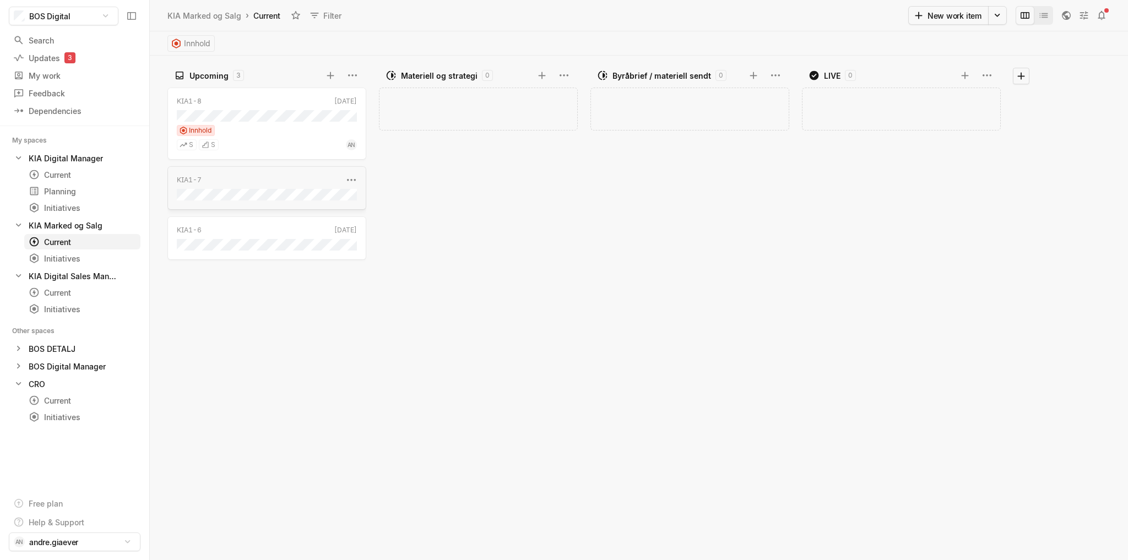
click at [304, 177] on div "KIA1-7" at bounding box center [260, 180] width 166 height 10
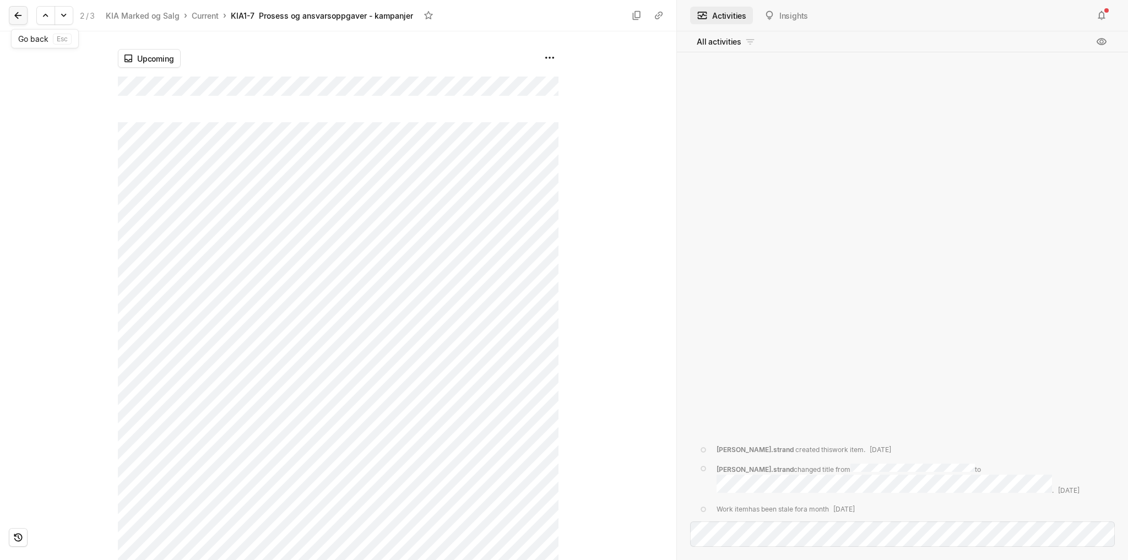
click at [20, 17] on icon at bounding box center [18, 15] width 11 height 11
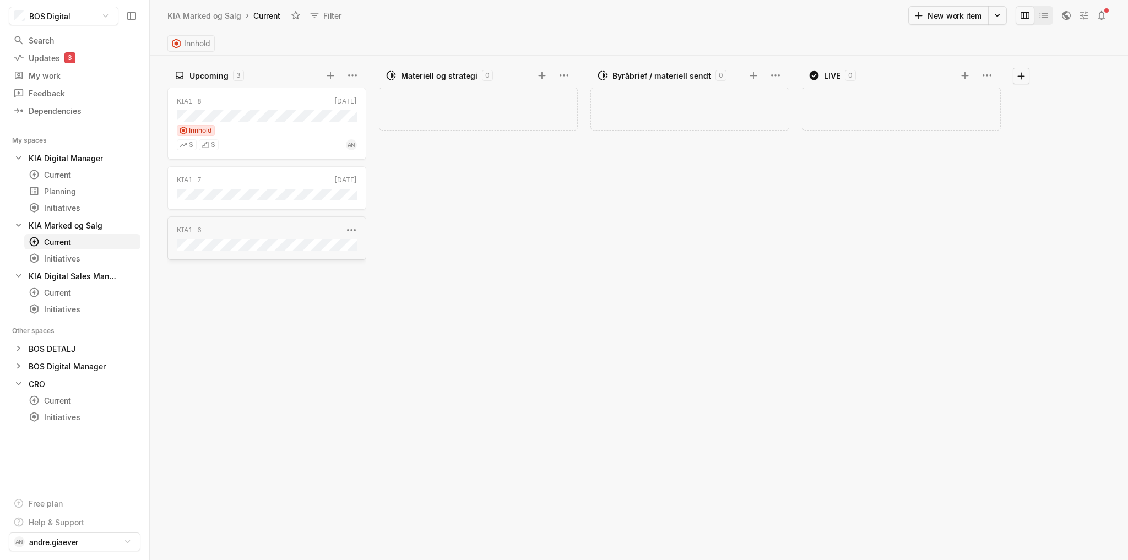
click at [246, 225] on div "KIA1-6" at bounding box center [260, 230] width 166 height 10
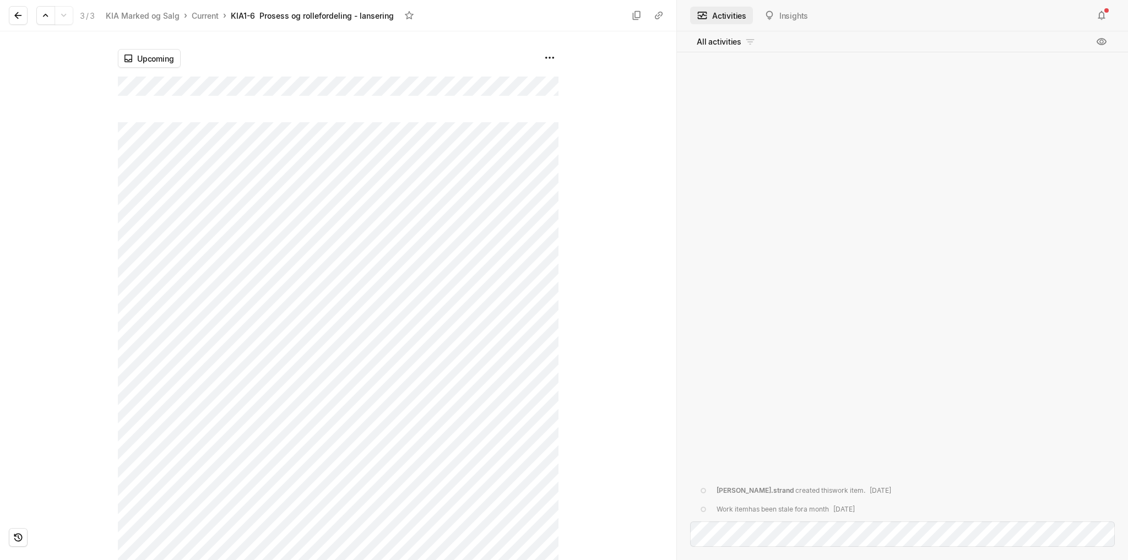
click at [11, 16] on button at bounding box center [18, 15] width 19 height 19
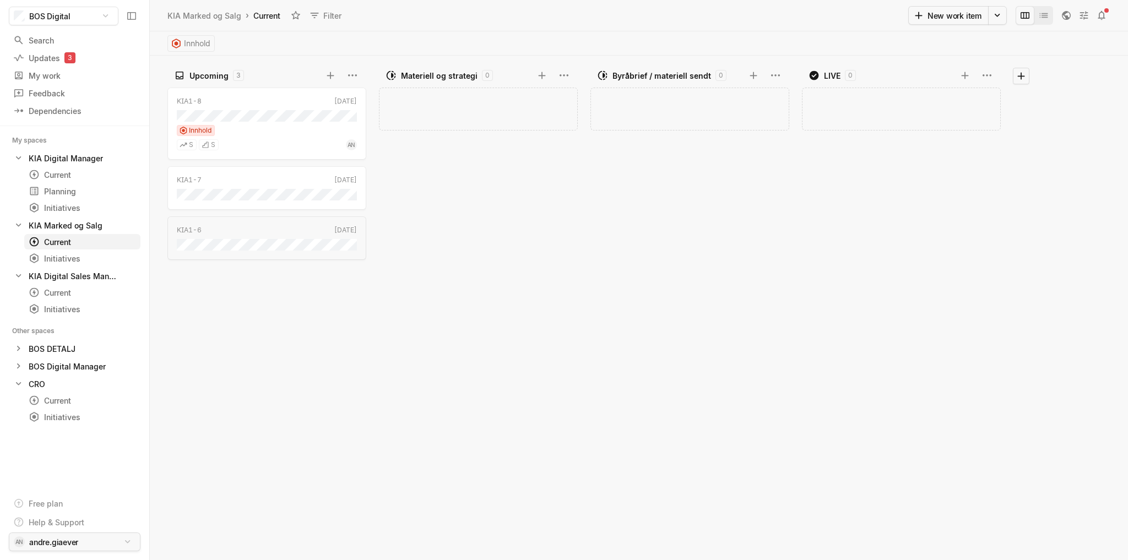
click at [112, 548] on html "BOS Digital Search / Updates 3 g then u My work = Feedback g then f Dependencie…" at bounding box center [564, 280] width 1128 height 560
click at [94, 461] on html "BOS Digital Search / Updates 3 g then u My work = Feedback g then f Dependencie…" at bounding box center [564, 280] width 1128 height 560
click at [102, 17] on html "BOS Digital Search / Updates 3 g then u My work = Feedback g then f Dependencie…" at bounding box center [564, 280] width 1128 height 560
click at [102, 16] on html "BOS Digital Search / Updates 3 g then u My work = Feedback g then f Dependencie…" at bounding box center [564, 280] width 1128 height 560
click at [838, 113] on div "Add work item" at bounding box center [902, 109] width 198 height 42
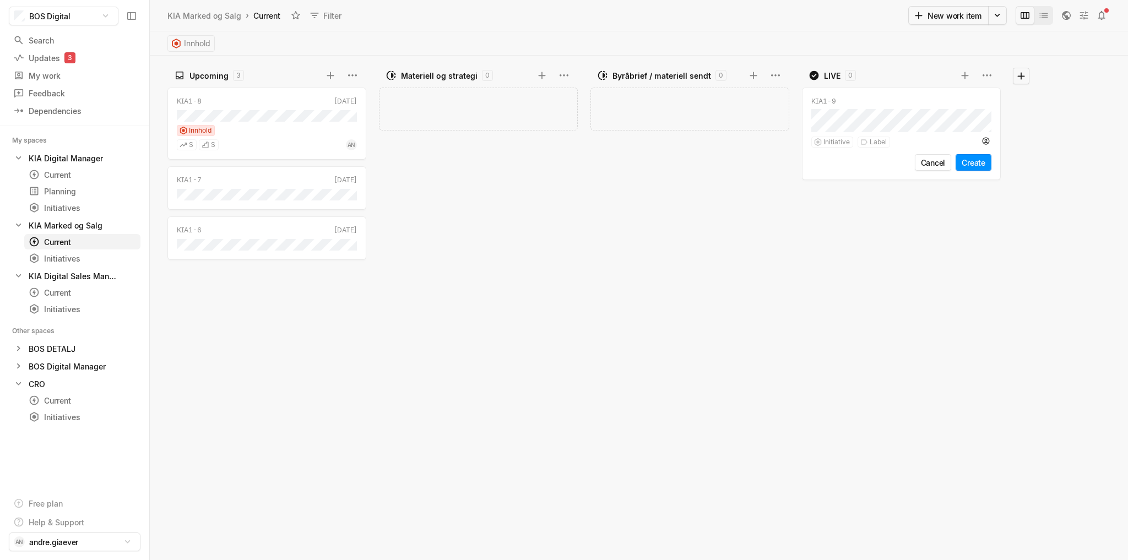
click at [694, 226] on div "Add work item" at bounding box center [693, 322] width 204 height 476
click at [742, 119] on div "Add work item" at bounding box center [690, 109] width 198 height 42
click at [721, 255] on div "KIA1 - 9 Initiative Label Cancel Create" at bounding box center [693, 322] width 204 height 476
click at [724, 164] on button "Cancel" at bounding box center [722, 162] width 37 height 17
click at [67, 194] on div "Planning" at bounding box center [62, 192] width 67 height 12
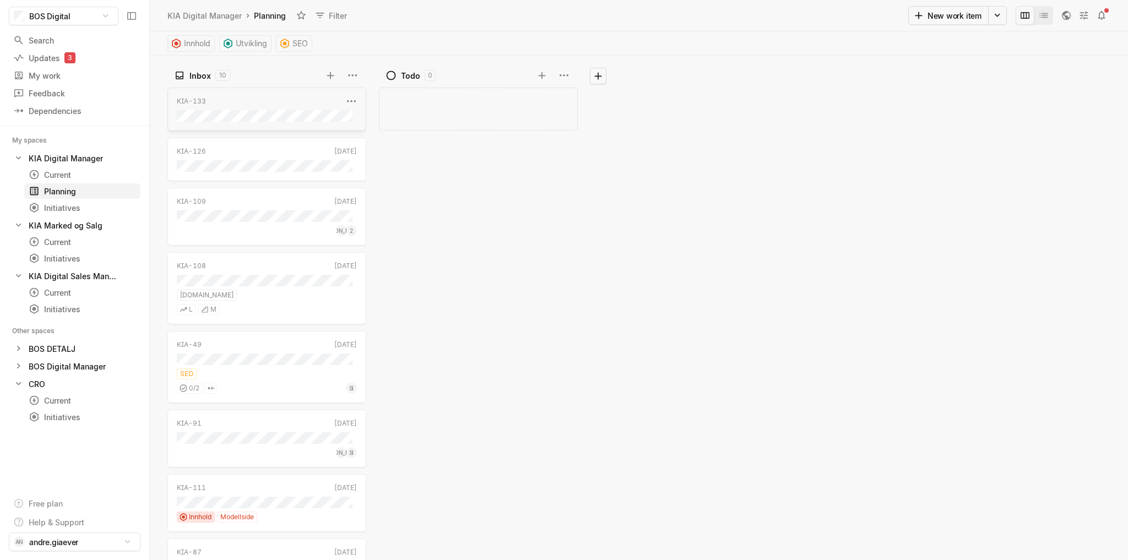
click at [229, 99] on div "KIA-133" at bounding box center [260, 101] width 166 height 10
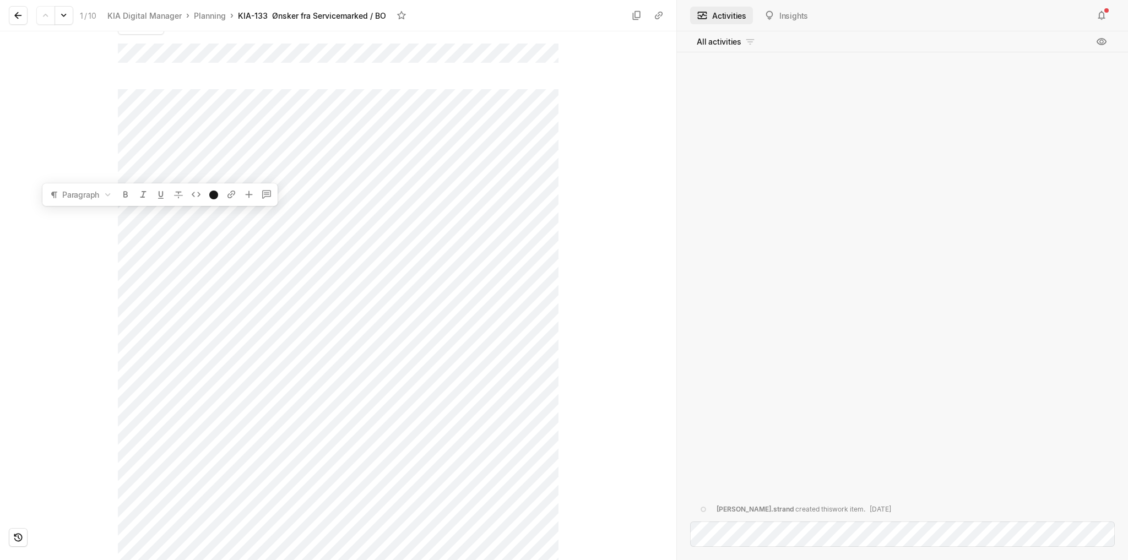
scroll to position [48, 0]
drag, startPoint x: 656, startPoint y: 482, endPoint x: 643, endPoint y: 478, distance: 13.6
click at [656, 482] on div at bounding box center [618, 247] width 118 height 529
drag, startPoint x: 18, startPoint y: 18, endPoint x: 31, endPoint y: 31, distance: 18.3
click at [18, 18] on icon at bounding box center [18, 15] width 11 height 11
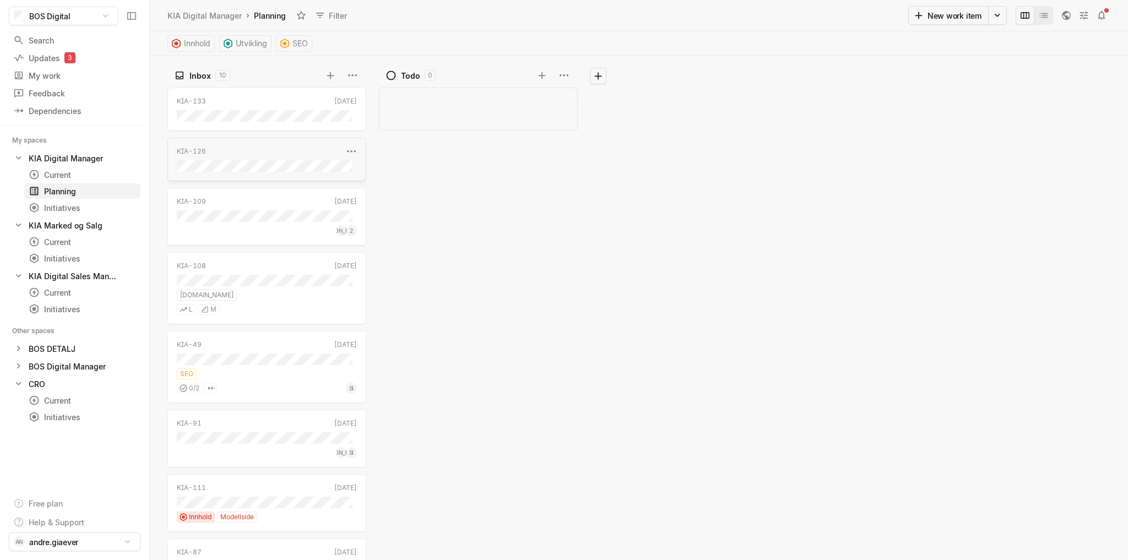
click at [258, 149] on div "KIA-126" at bounding box center [260, 152] width 166 height 10
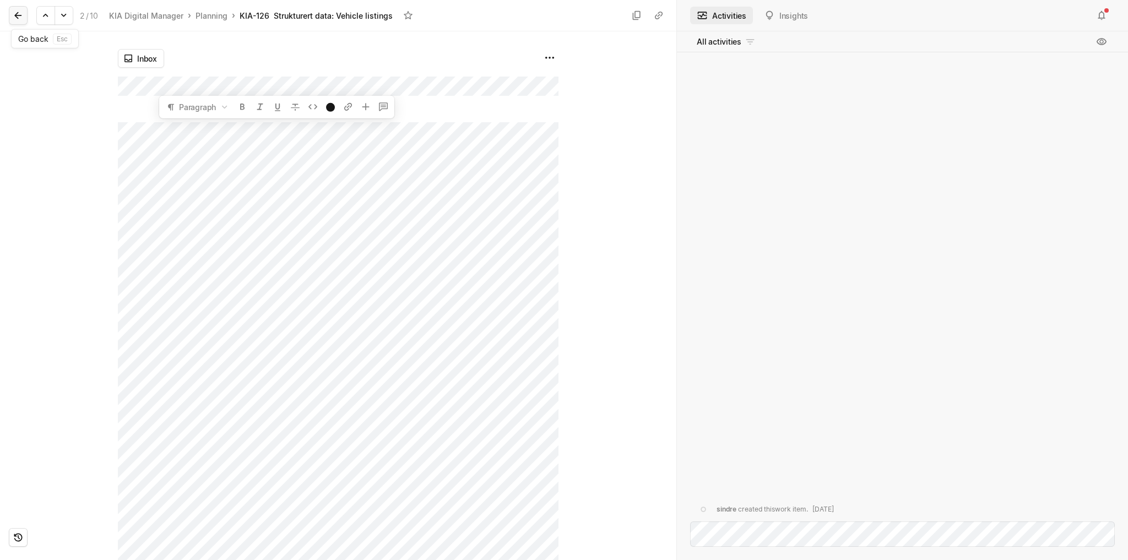
drag, startPoint x: 20, startPoint y: 18, endPoint x: 77, endPoint y: 116, distance: 113.6
click at [20, 18] on icon at bounding box center [18, 15] width 11 height 11
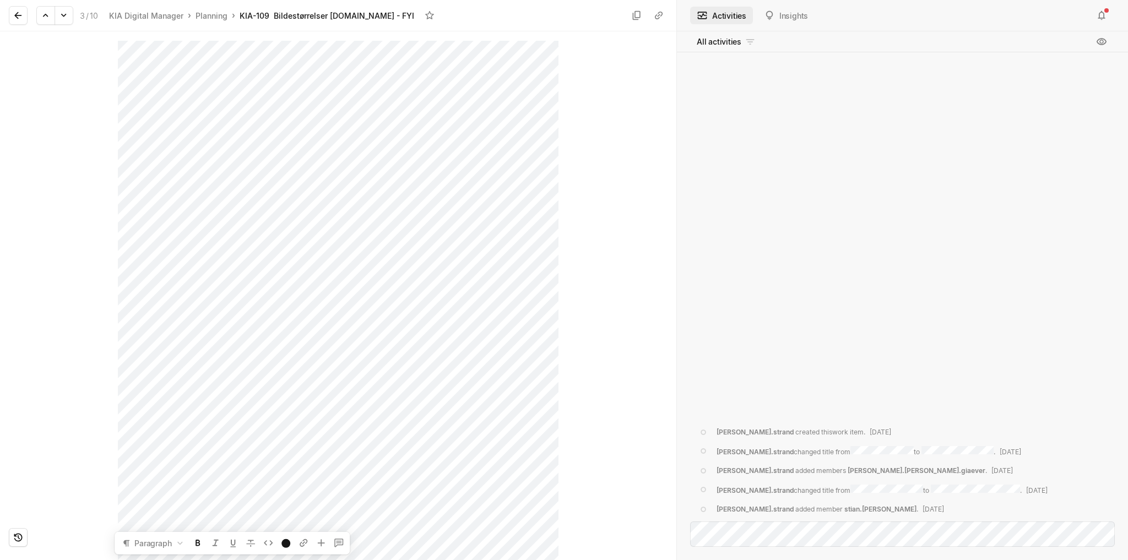
scroll to position [171, 0]
click at [580, 478] on div "Inbox JO ST AN" at bounding box center [338, 295] width 677 height 529
click at [23, 12] on icon at bounding box center [18, 15] width 11 height 11
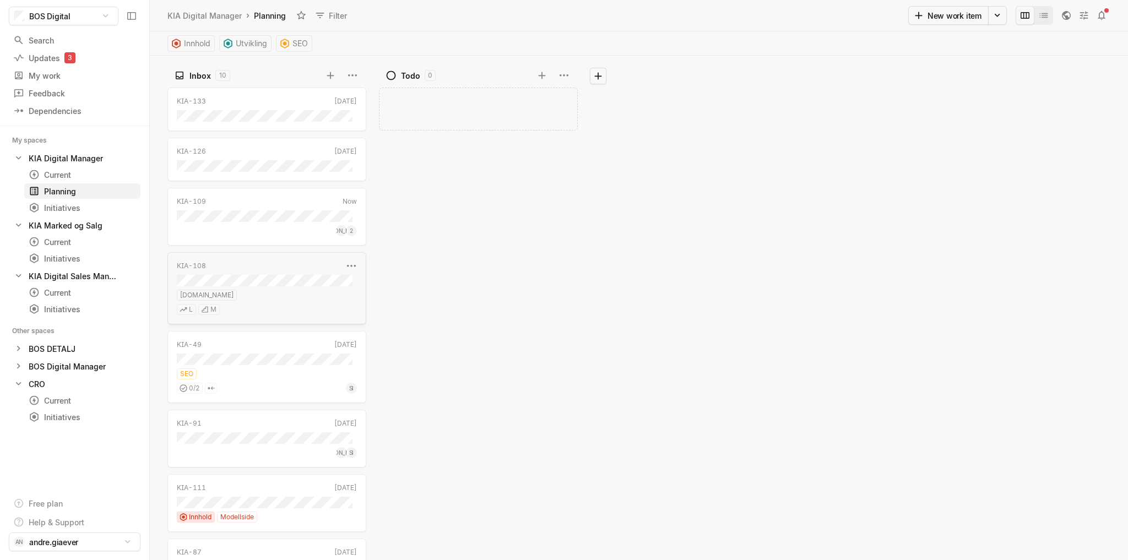
click at [279, 292] on div "[DOMAIN_NAME]" at bounding box center [267, 295] width 180 height 11
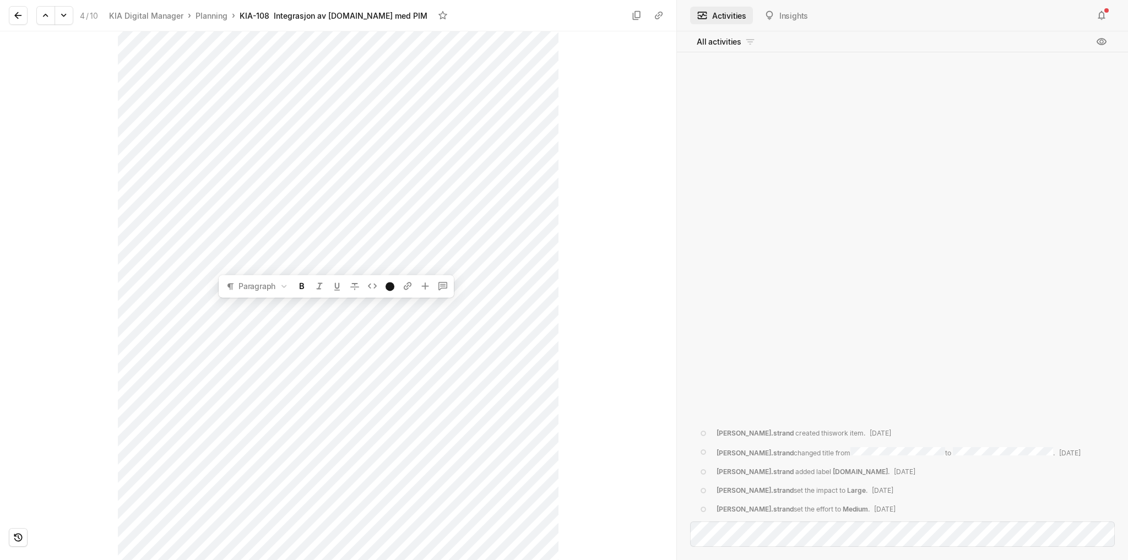
scroll to position [191, 0]
drag, startPoint x: 16, startPoint y: 9, endPoint x: 31, endPoint y: 14, distance: 15.7
click at [16, 10] on icon at bounding box center [18, 15] width 11 height 11
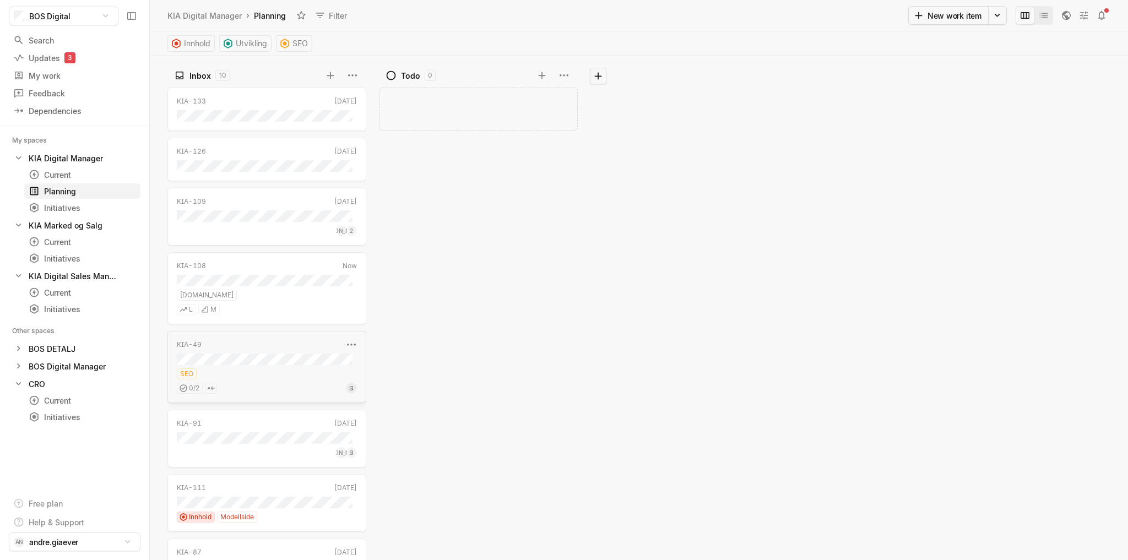
click at [298, 344] on div "KIA-49" at bounding box center [260, 345] width 166 height 10
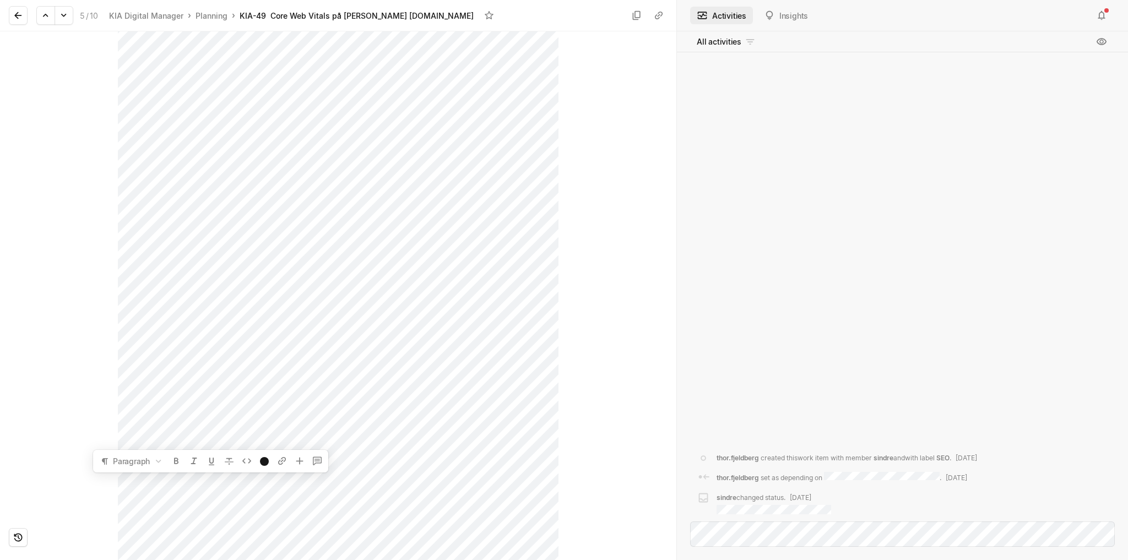
scroll to position [391, 0]
click at [31, 366] on div "Inbox SI SEO" at bounding box center [338, 295] width 677 height 529
click at [15, 13] on icon at bounding box center [18, 15] width 11 height 11
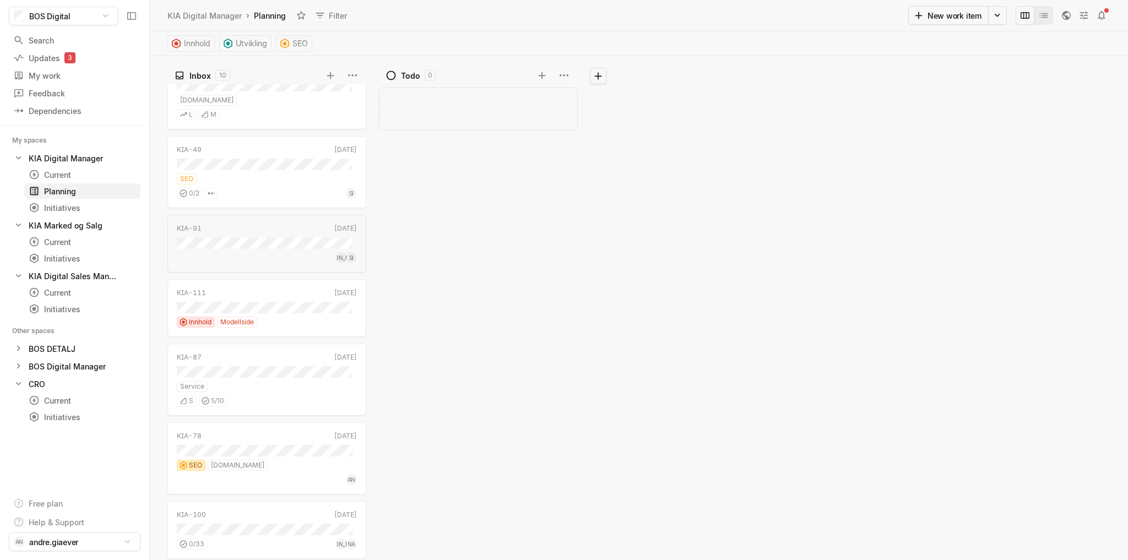
scroll to position [202, 0]
click at [277, 224] on div "KIA-91" at bounding box center [260, 222] width 166 height 10
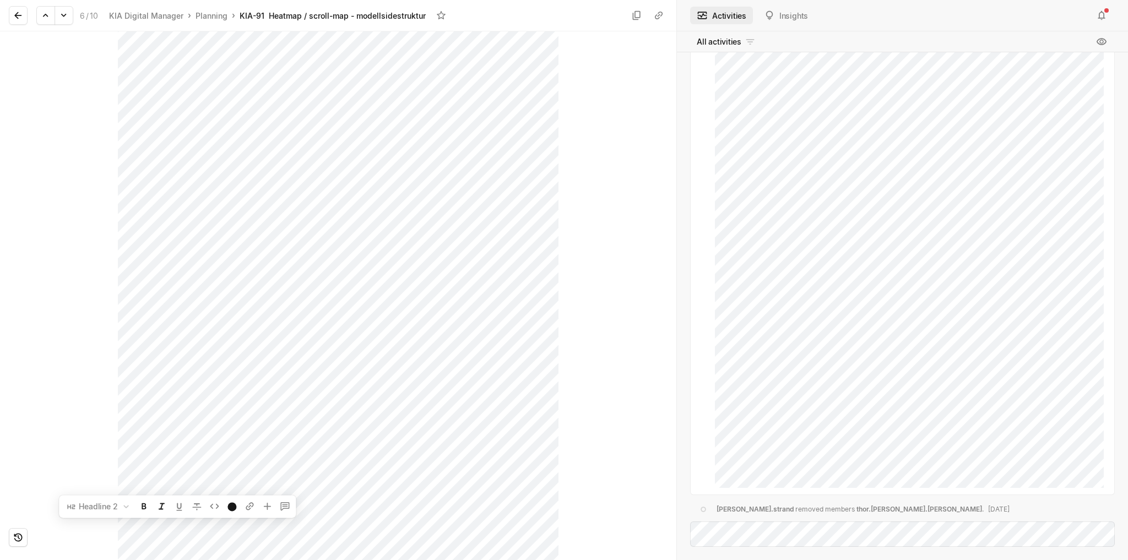
scroll to position [436, 0]
click at [20, 13] on icon at bounding box center [18, 15] width 11 height 11
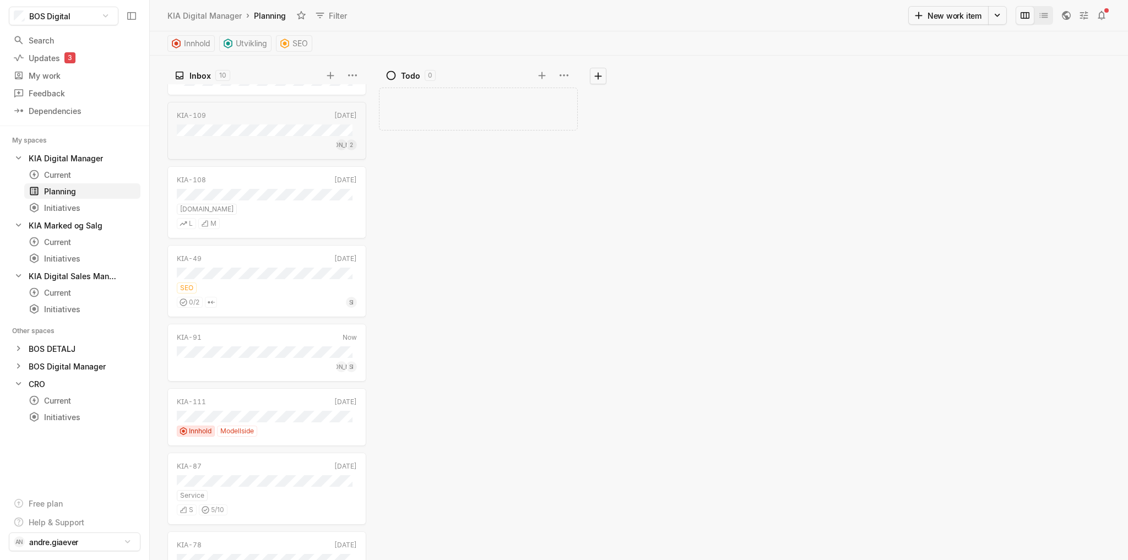
scroll to position [202, 0]
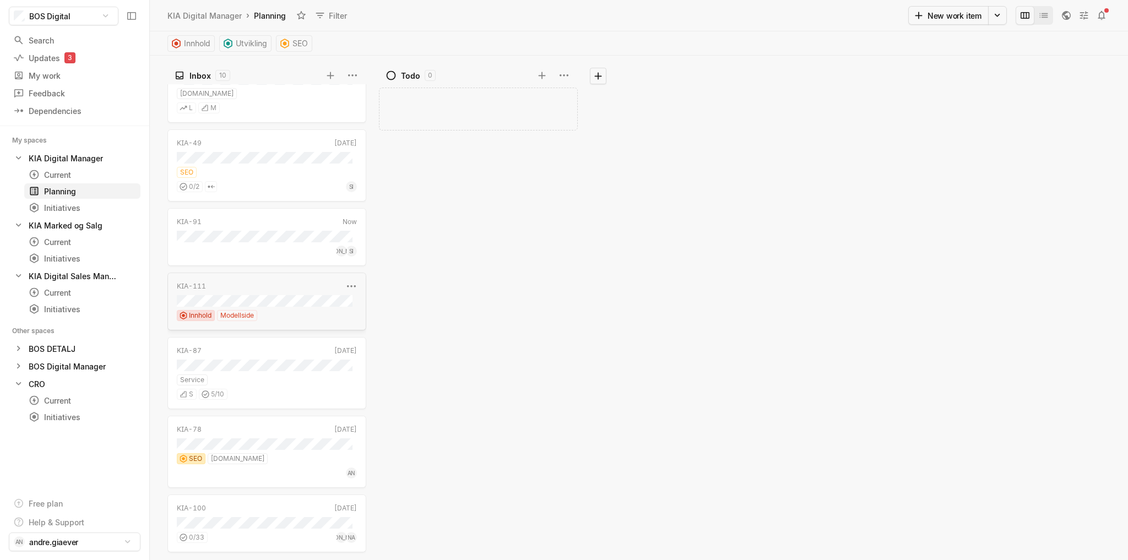
click at [307, 308] on div "KIA-111 [DATE] Innhold Modellside" at bounding box center [266, 302] width 199 height 58
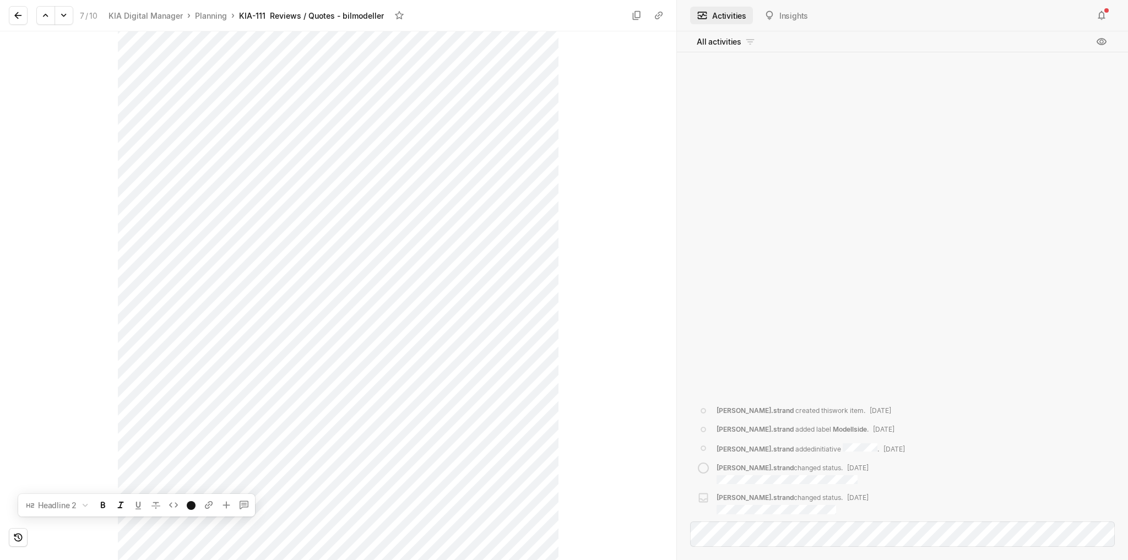
scroll to position [1352, 0]
click at [652, 526] on div "Inbox Innhold Modellside" at bounding box center [338, 295] width 677 height 529
drag, startPoint x: 18, startPoint y: 14, endPoint x: 66, endPoint y: 28, distance: 49.7
click at [18, 14] on icon at bounding box center [18, 15] width 11 height 11
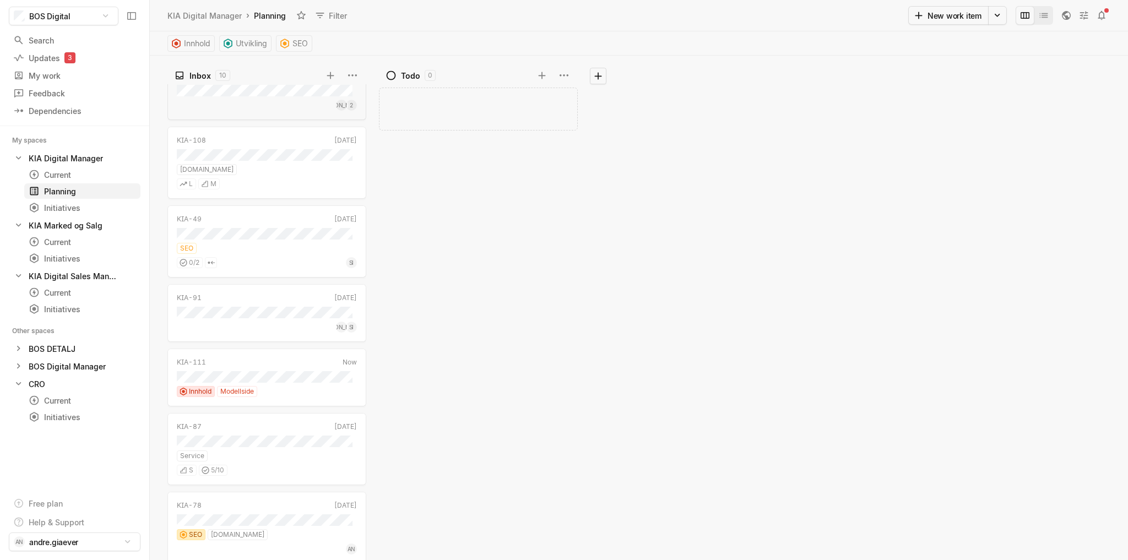
scroll to position [202, 0]
click at [284, 355] on div "KIA-87" at bounding box center [260, 351] width 166 height 10
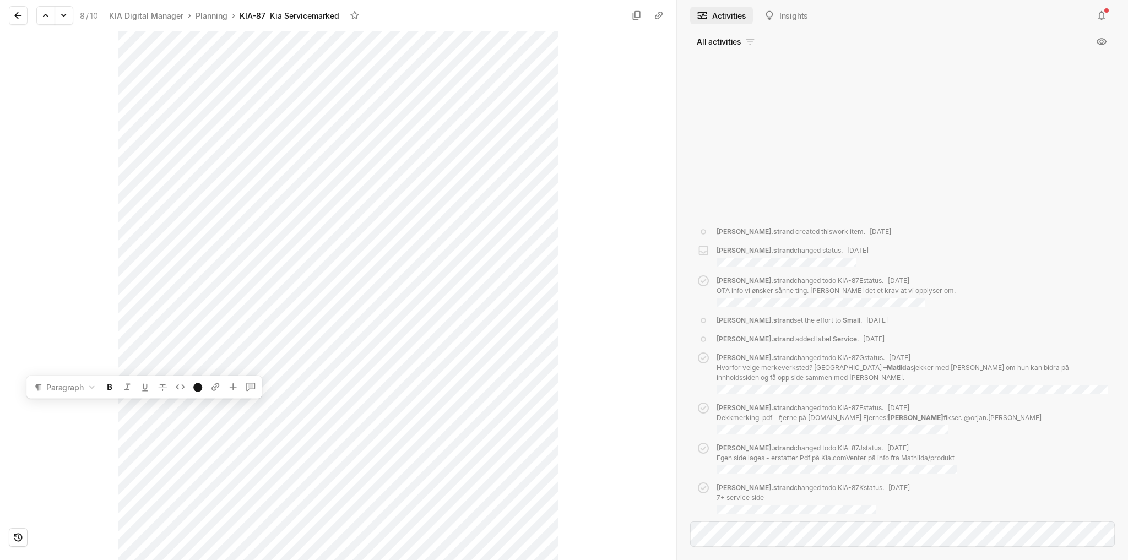
scroll to position [255, 0]
click at [15, 14] on icon at bounding box center [17, 15] width 7 height 7
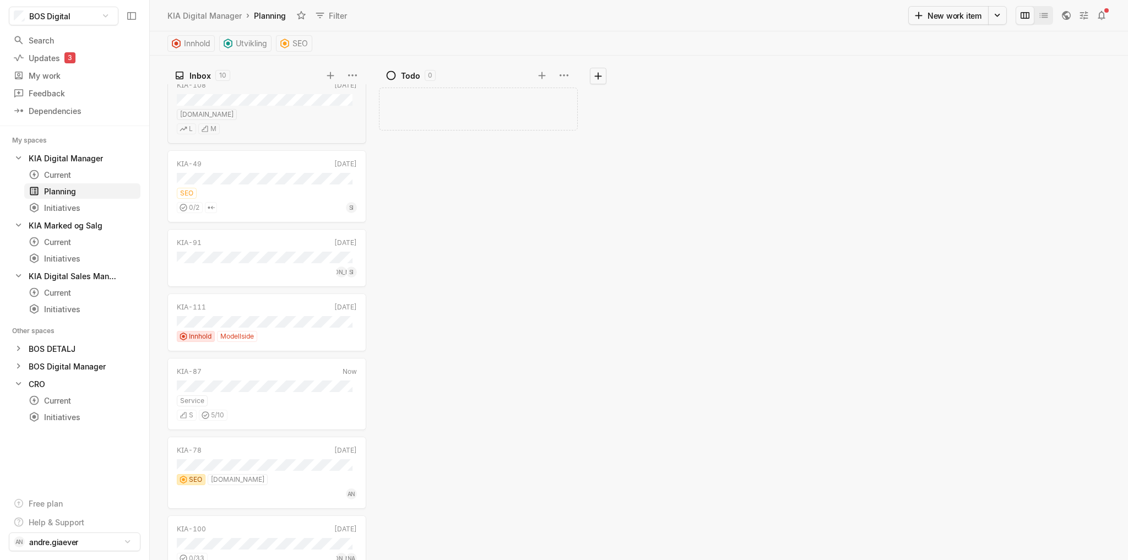
scroll to position [202, 0]
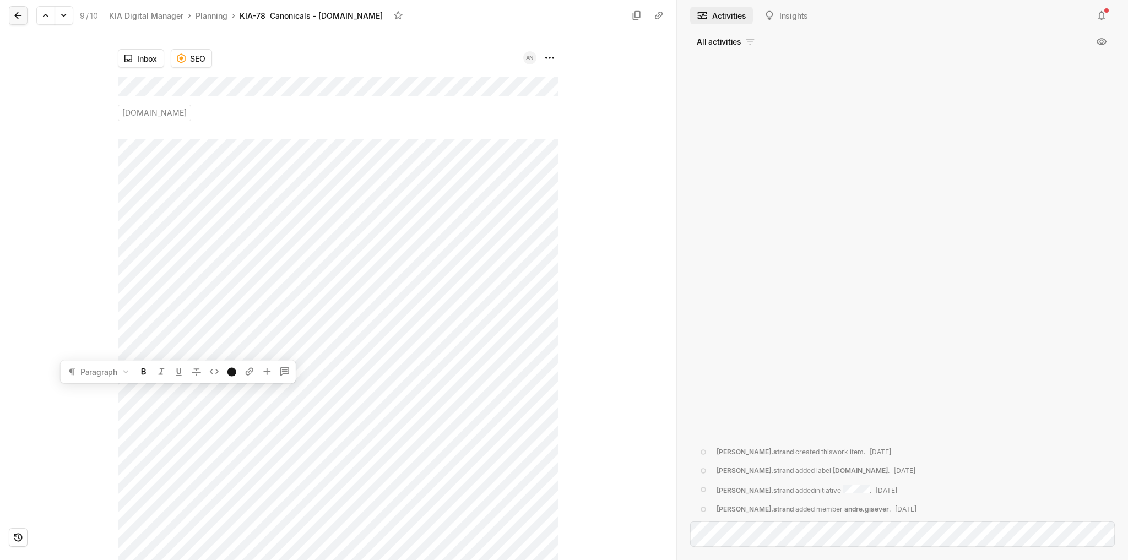
click at [20, 13] on icon at bounding box center [18, 15] width 11 height 11
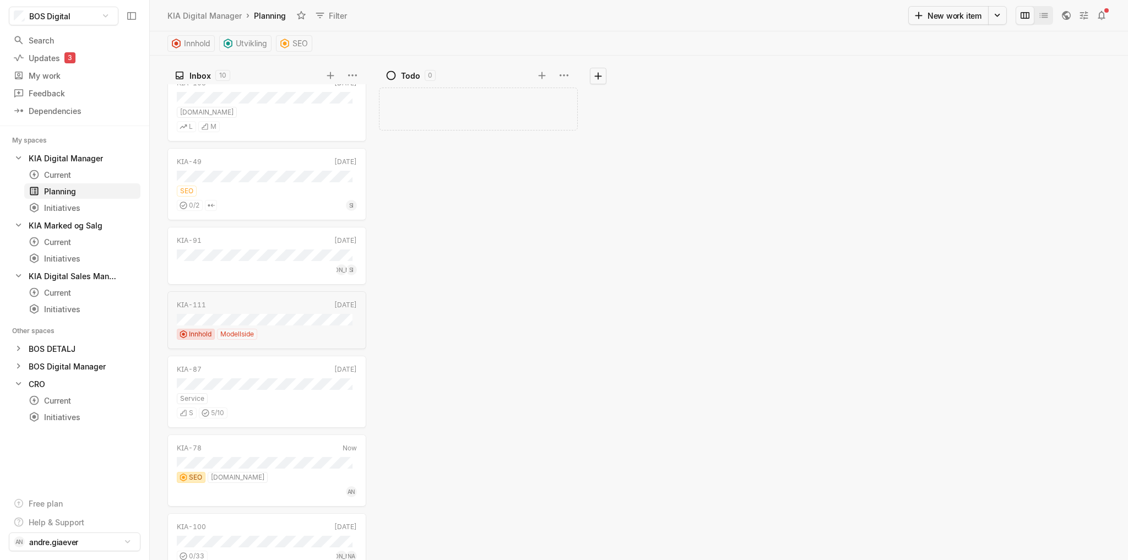
scroll to position [202, 0]
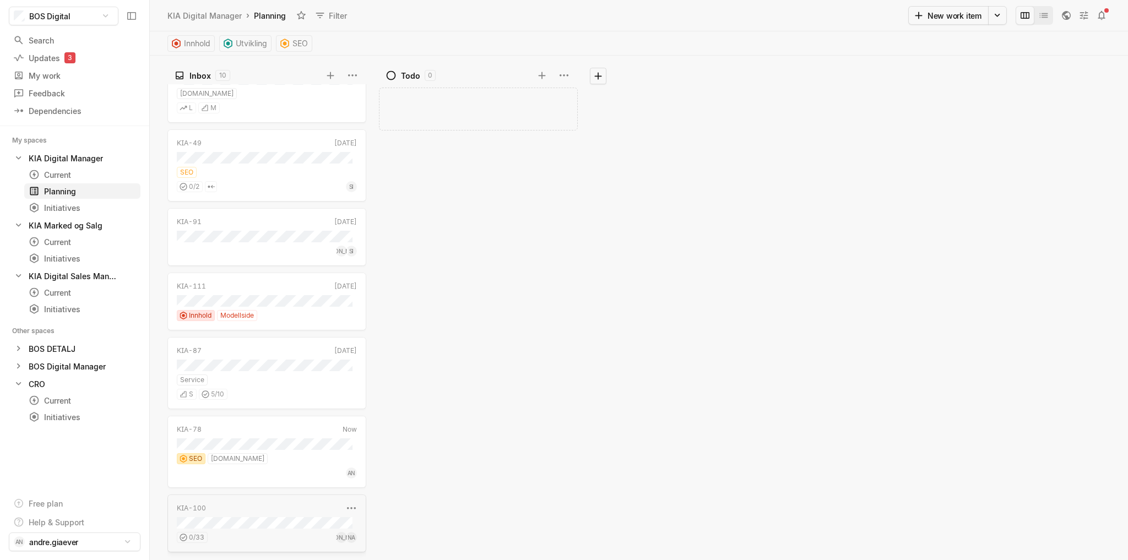
click at [262, 507] on div "KIA-100" at bounding box center [260, 509] width 166 height 10
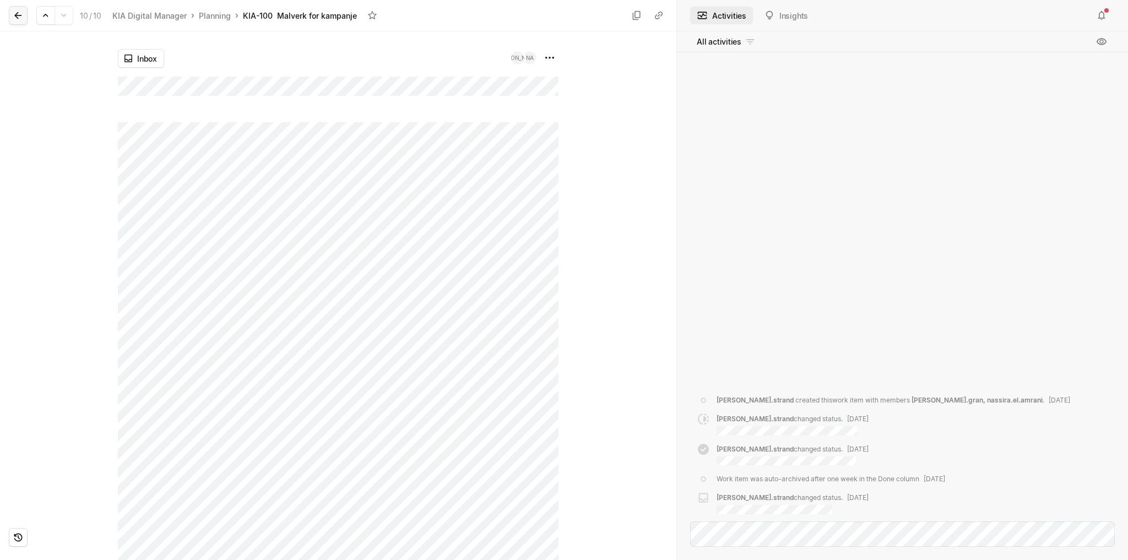
click at [24, 17] on button at bounding box center [18, 15] width 19 height 19
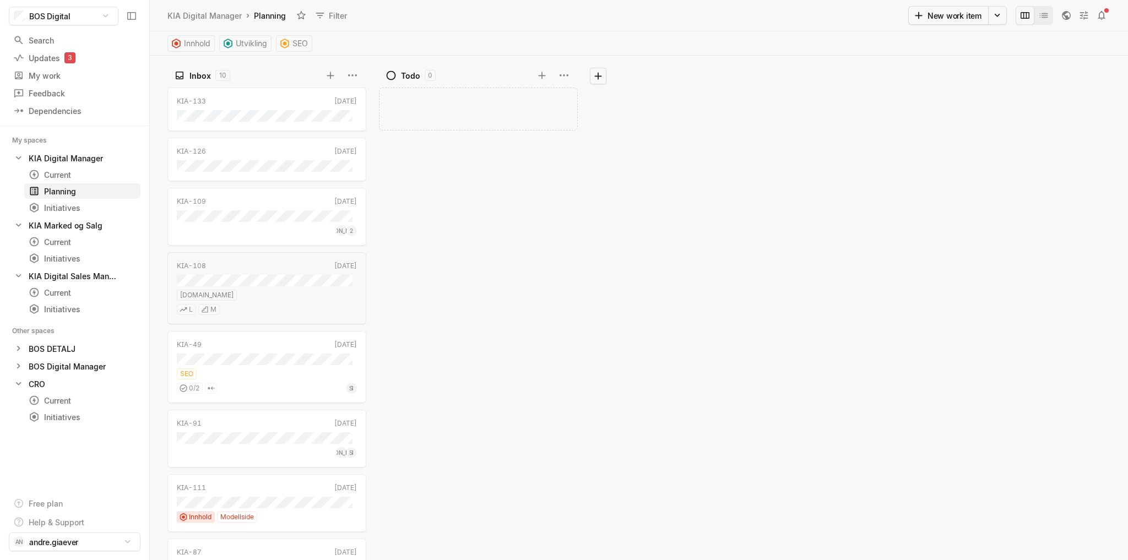
click at [522, 240] on div "Add work item" at bounding box center [481, 322] width 204 height 476
